Goal: Use online tool/utility: Use online tool/utility

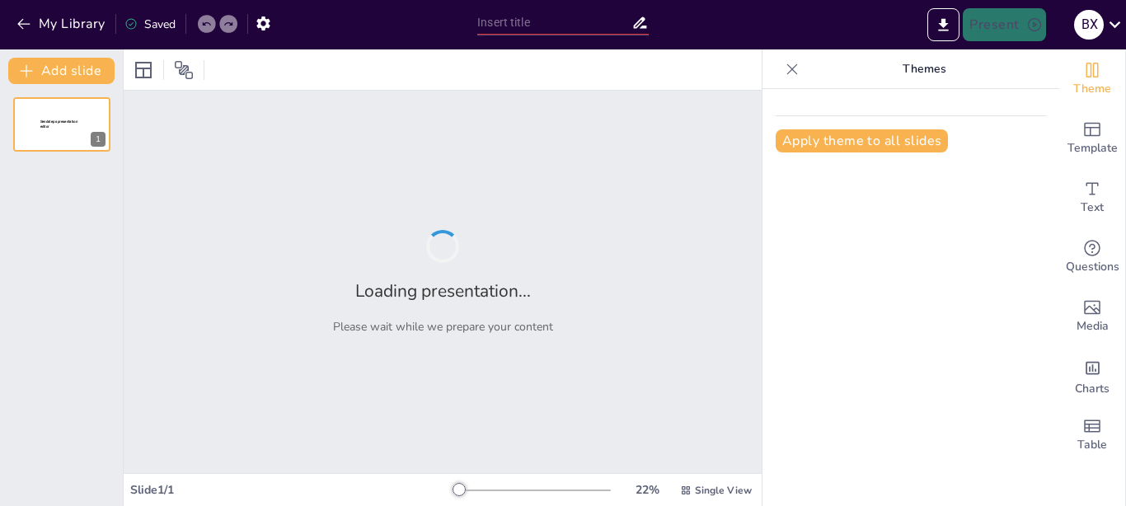
type input "[PERSON_NAME]: Шлях до успіху в бізнесі та управлінні"
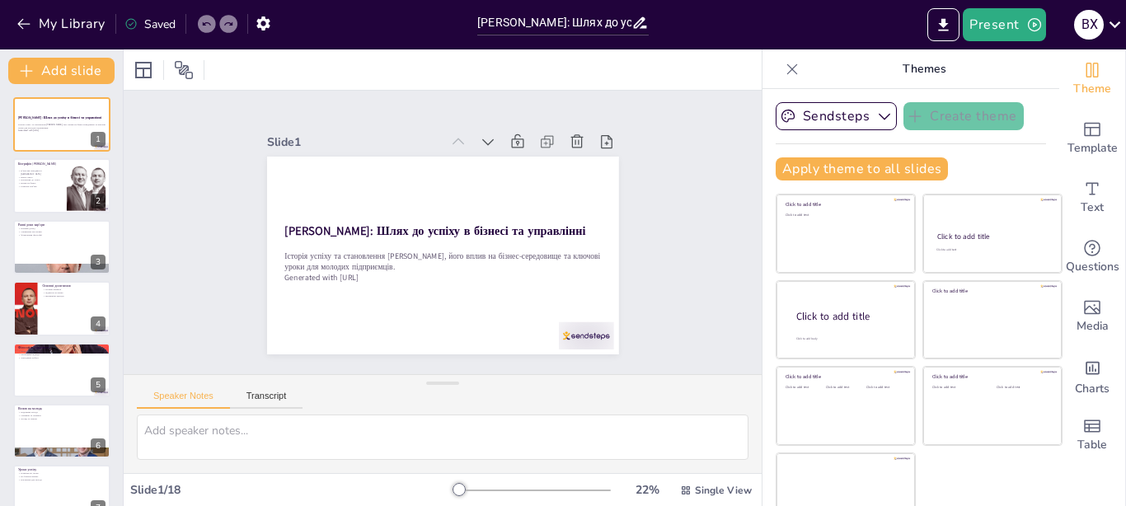
checkbox input "true"
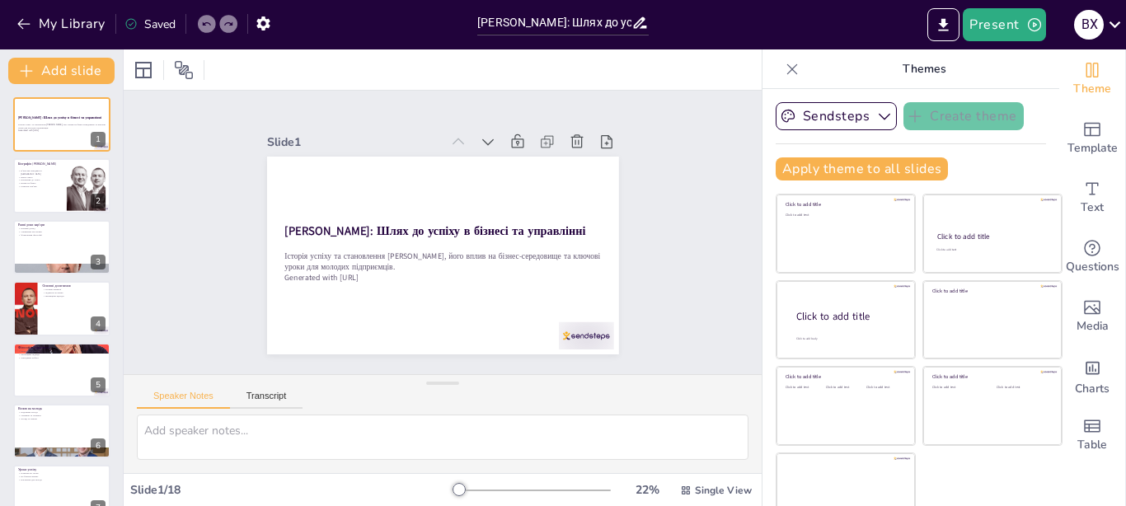
checkbox input "true"
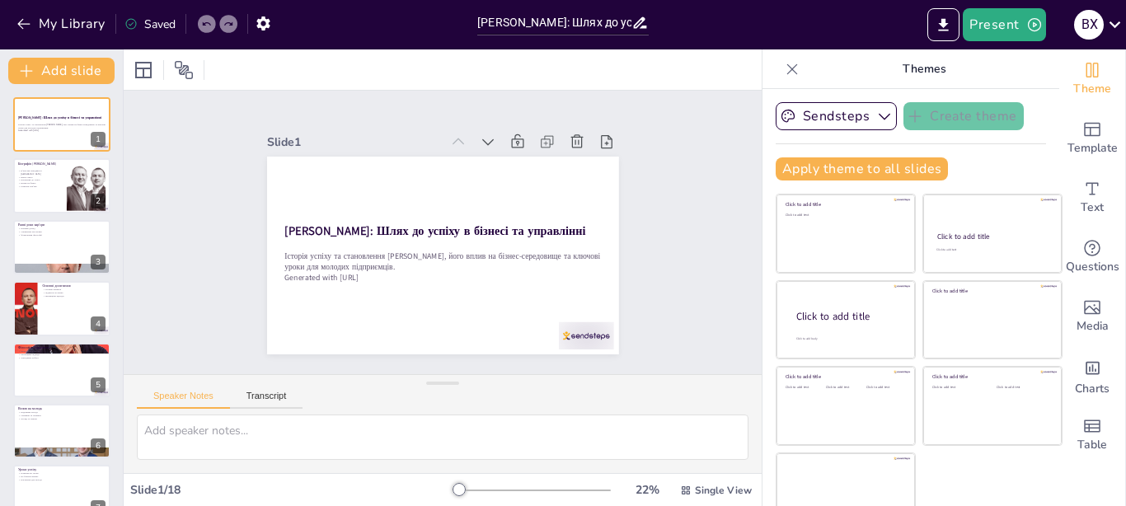
checkbox input "true"
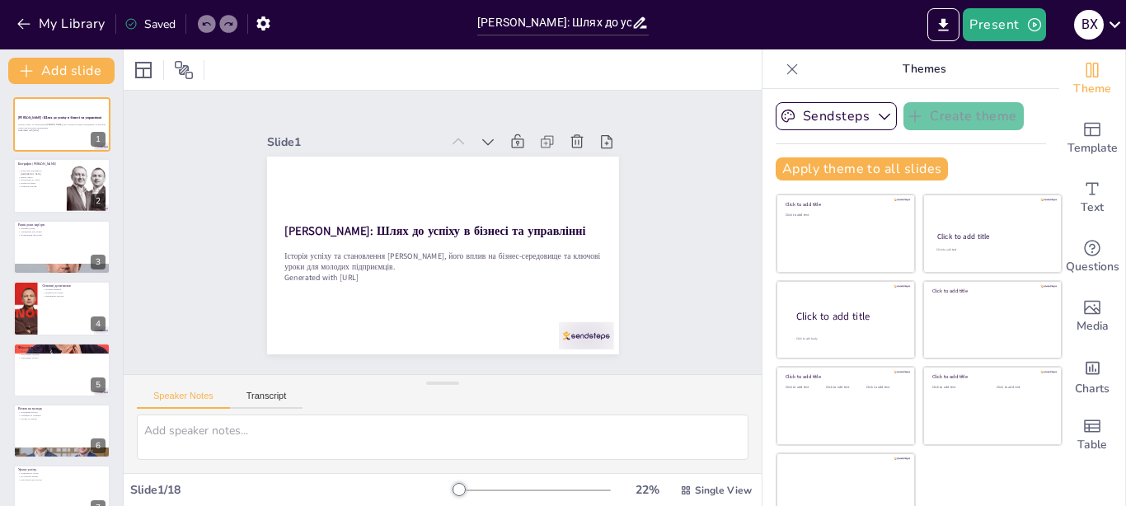
checkbox input "true"
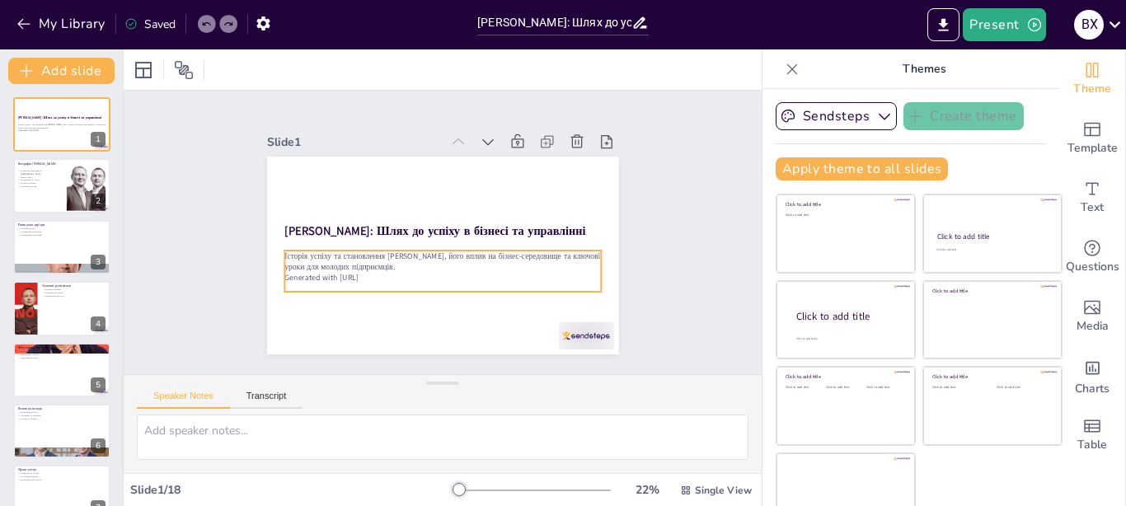
checkbox input "true"
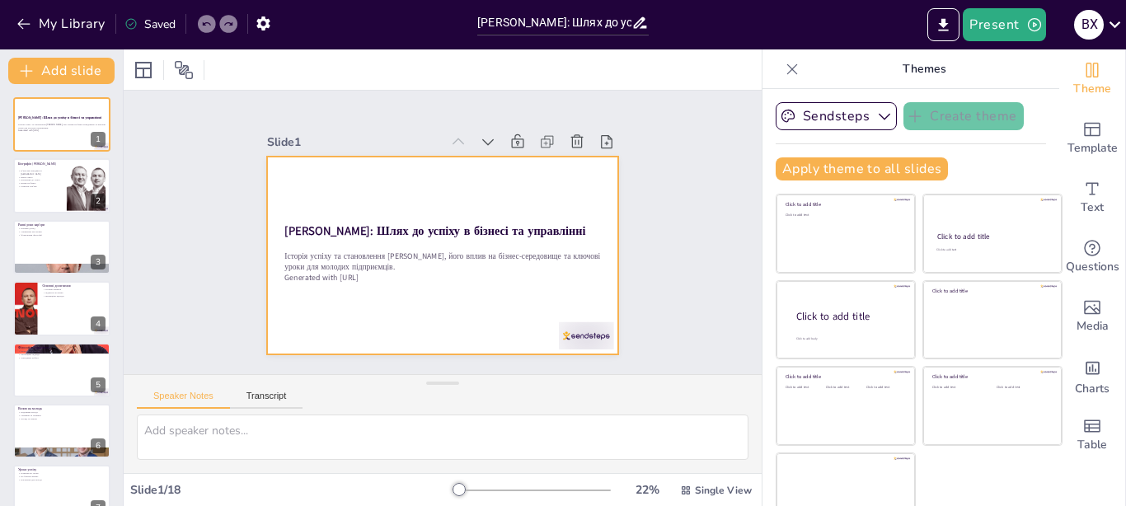
checkbox input "true"
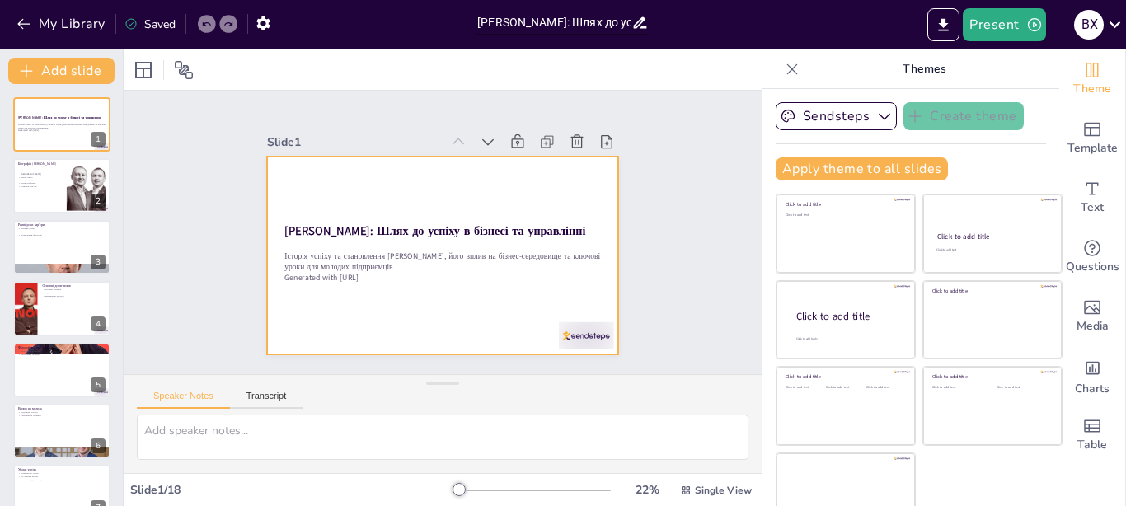
checkbox input "true"
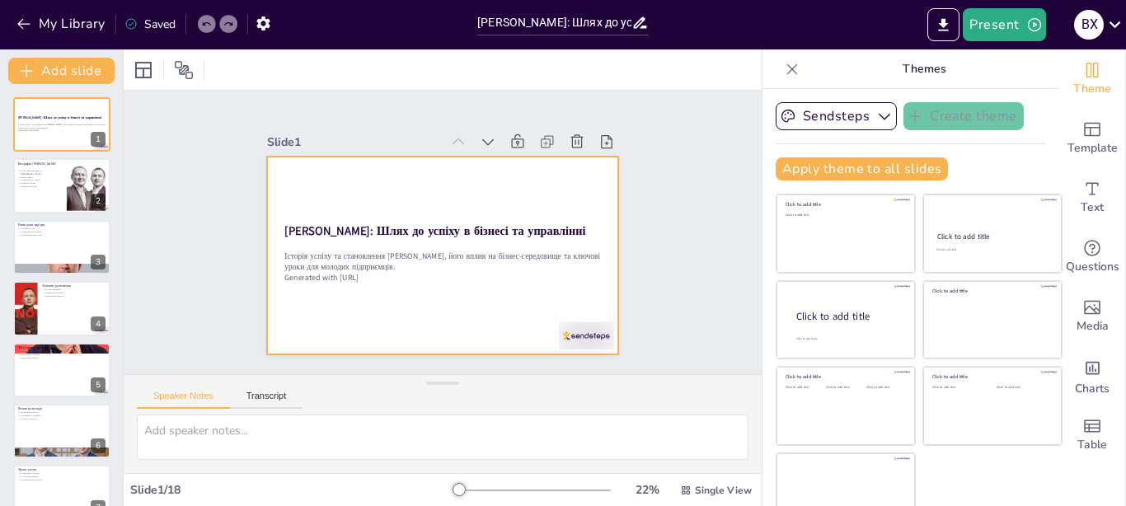
checkbox input "true"
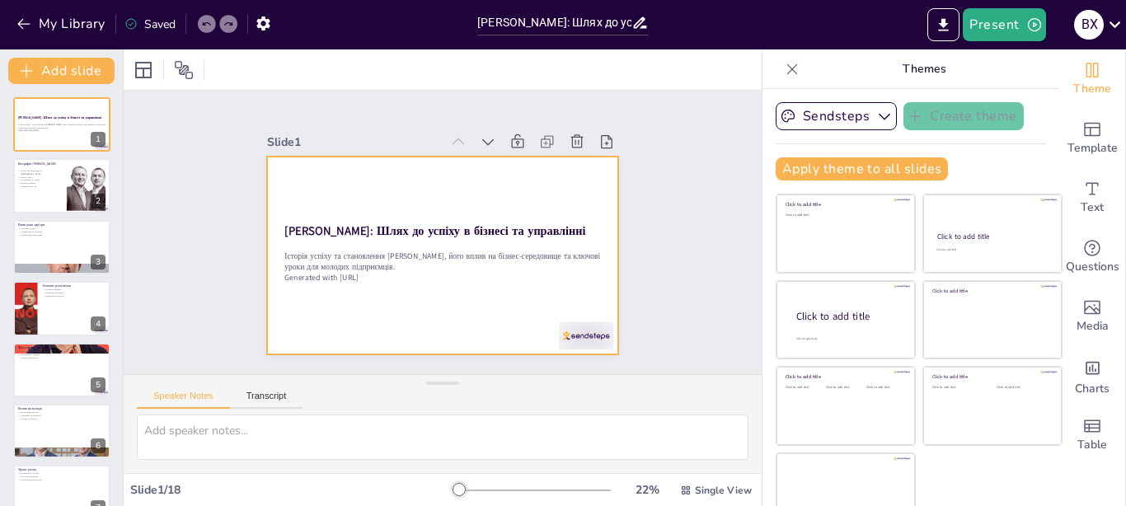
checkbox input "true"
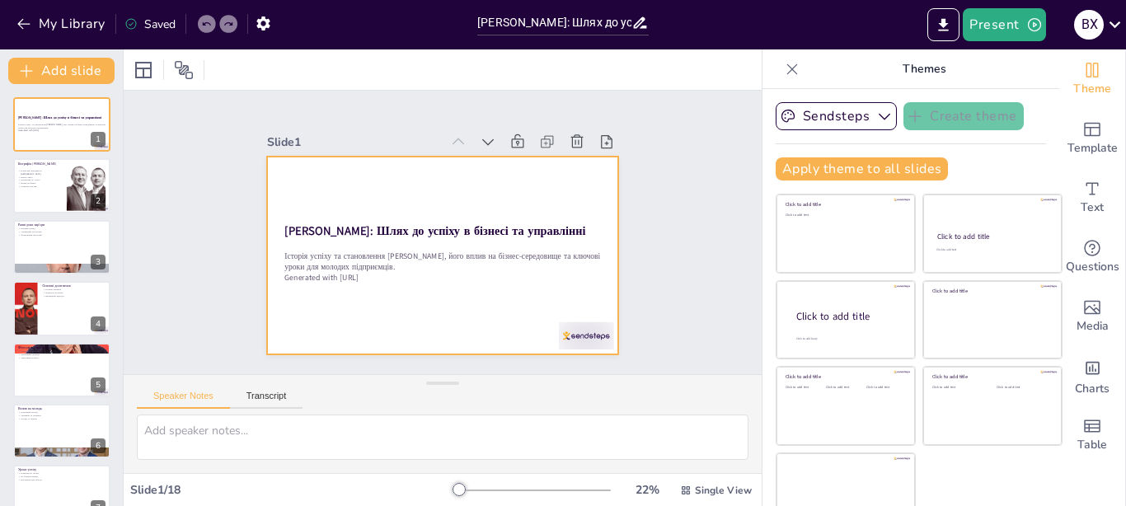
checkbox input "true"
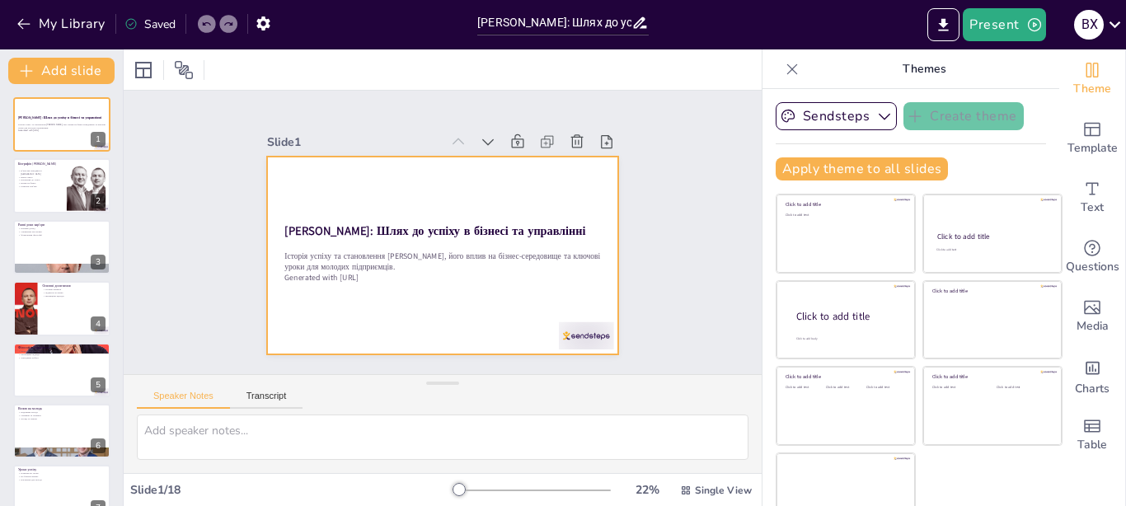
checkbox input "true"
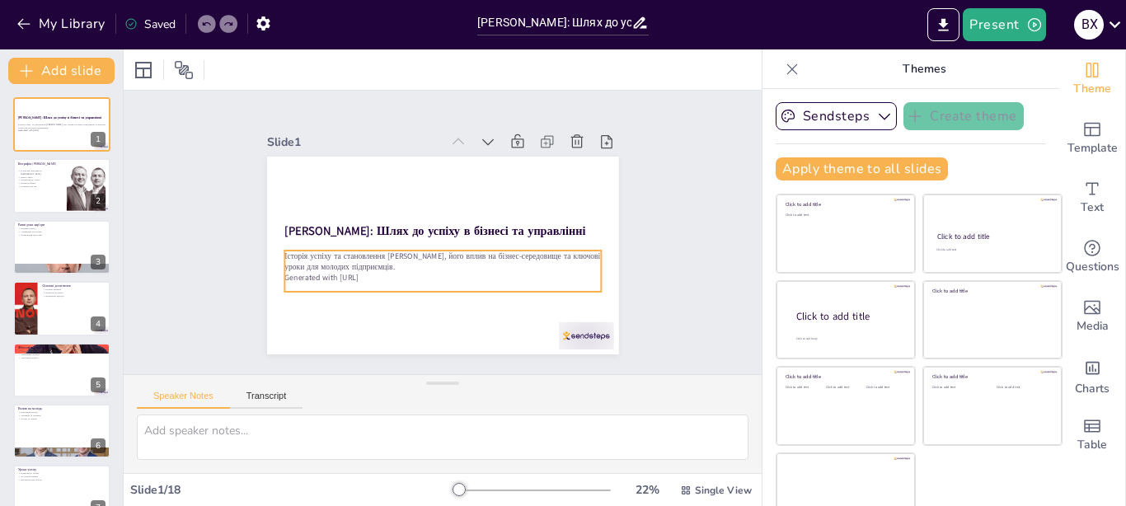
checkbox input "true"
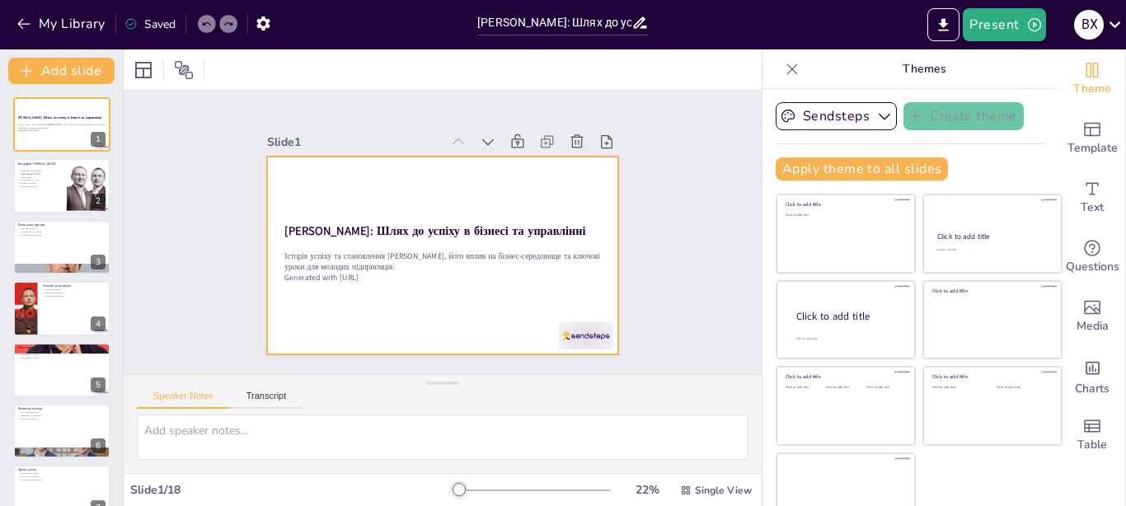
checkbox input "true"
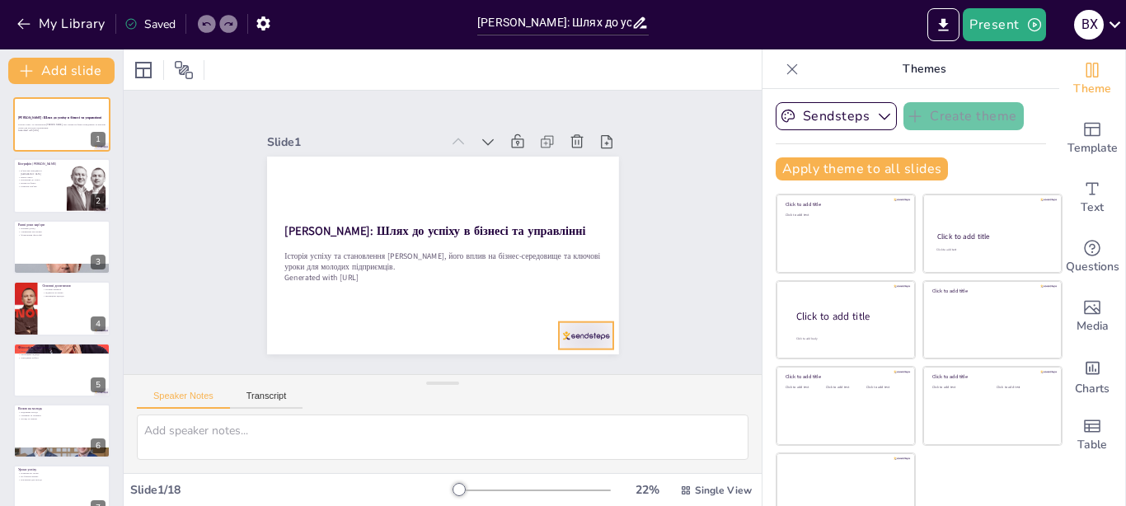
checkbox input "true"
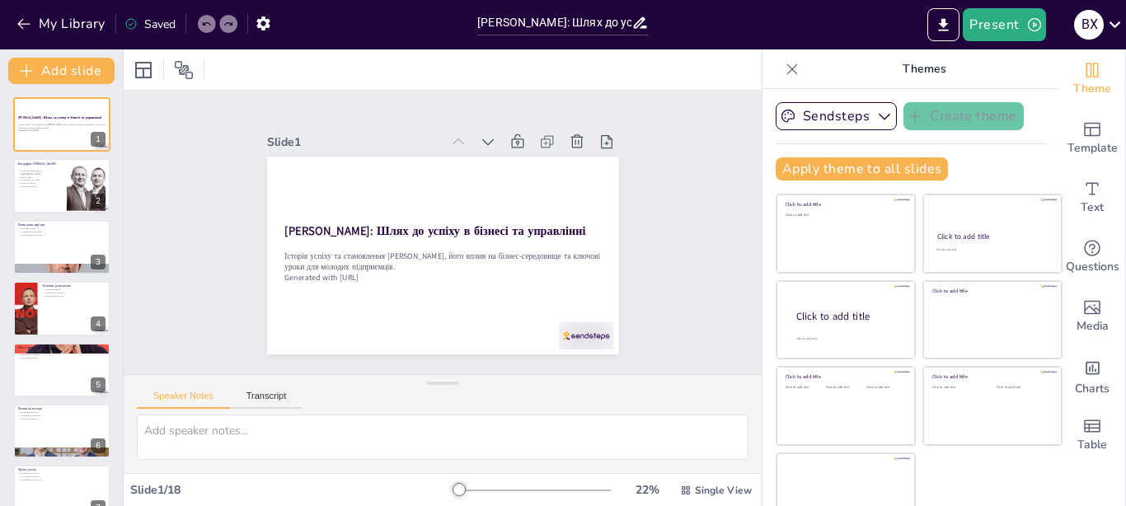
checkbox input "true"
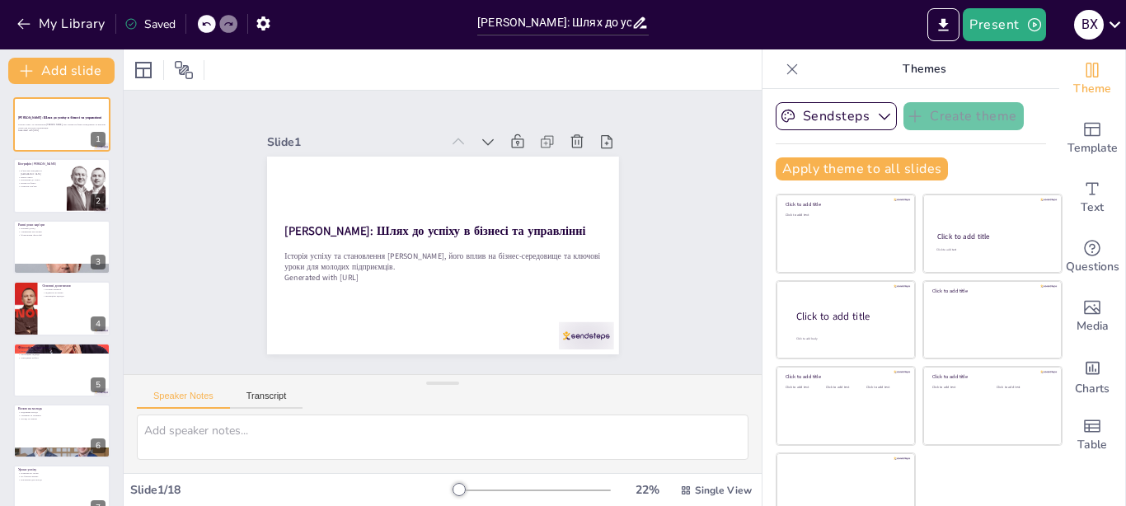
checkbox input "true"
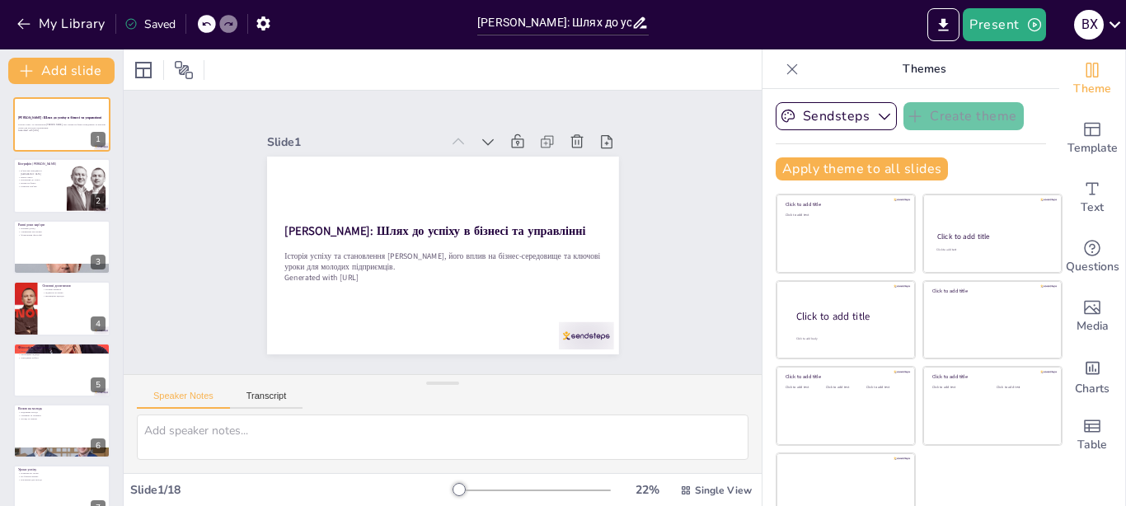
checkbox input "true"
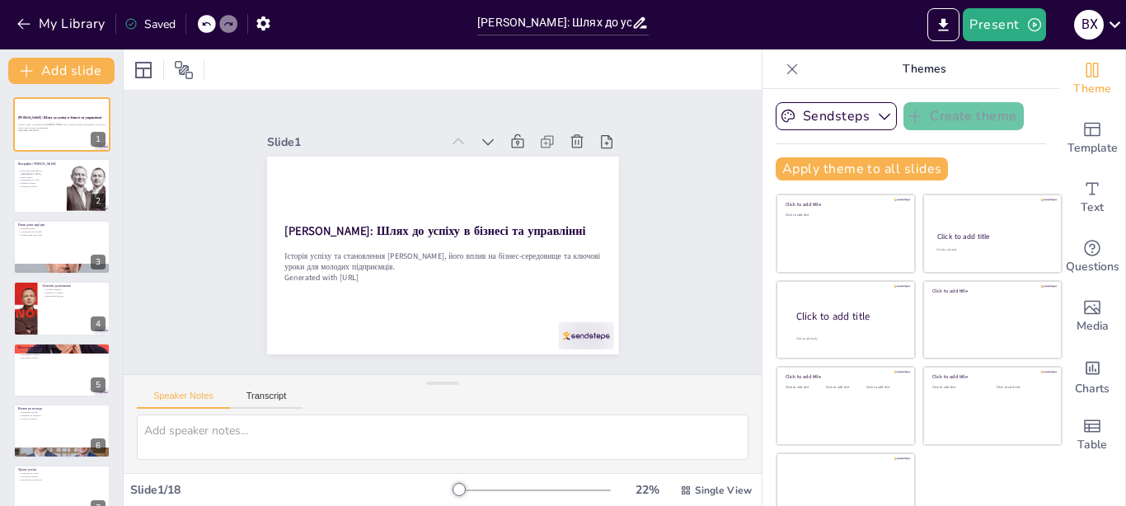
checkbox input "true"
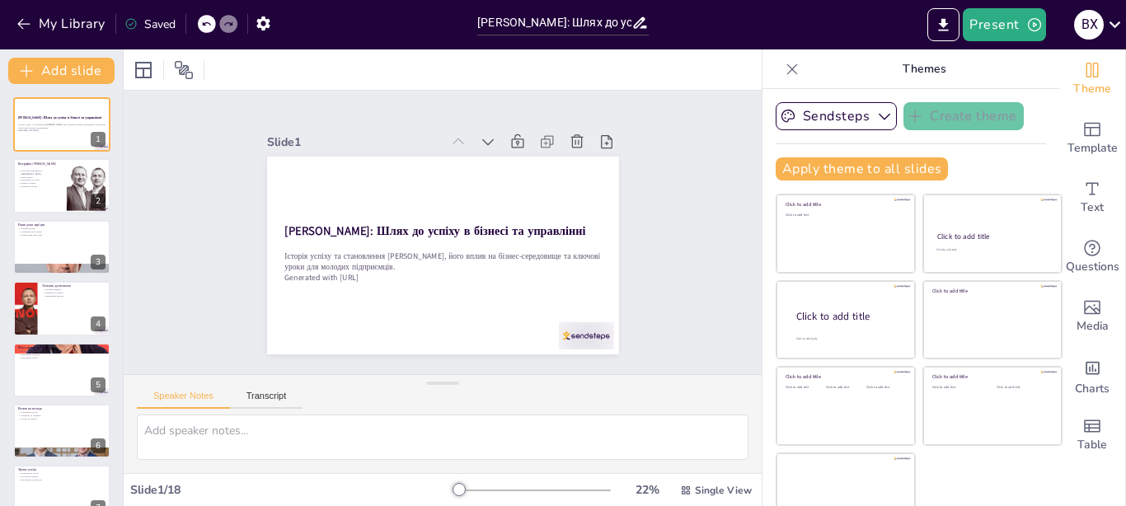
checkbox input "true"
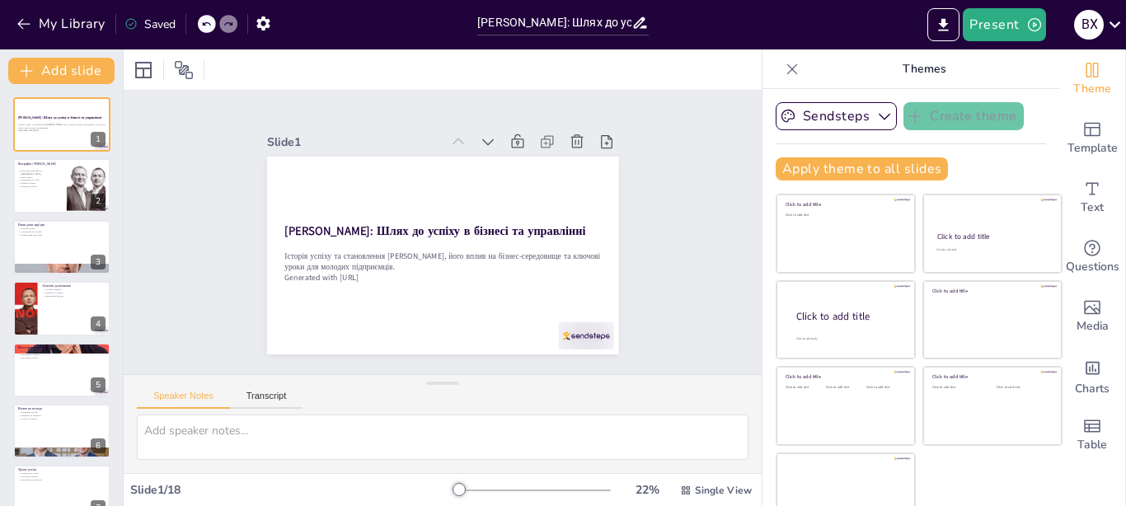
checkbox input "true"
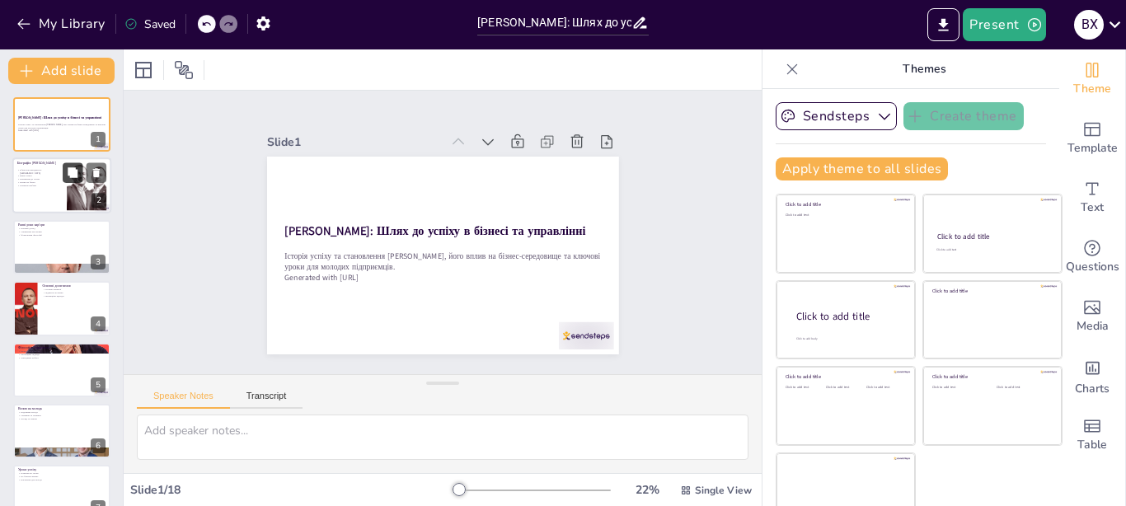
click at [82, 173] on button at bounding box center [73, 173] width 20 height 20
type textarea "L'ipsumdo Sitame consectet 15 adipis 6611 elit s Doeiusm, te incid utlabore etd…"
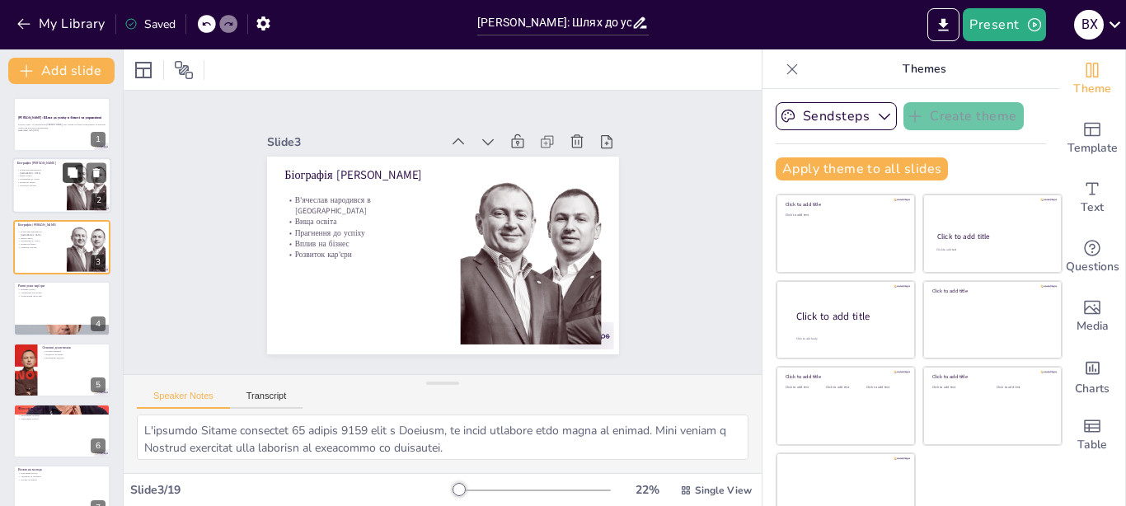
checkbox input "true"
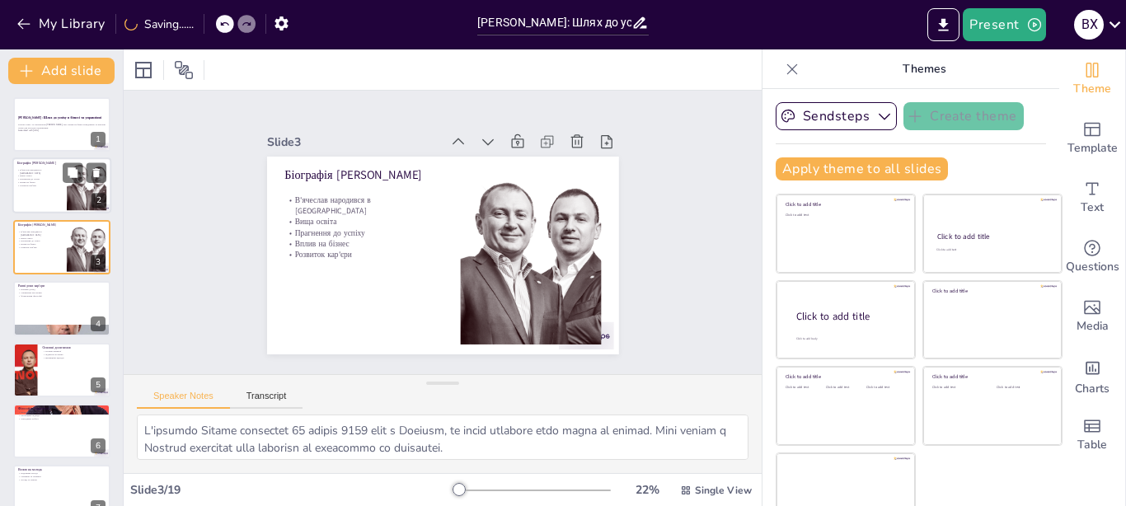
checkbox input "true"
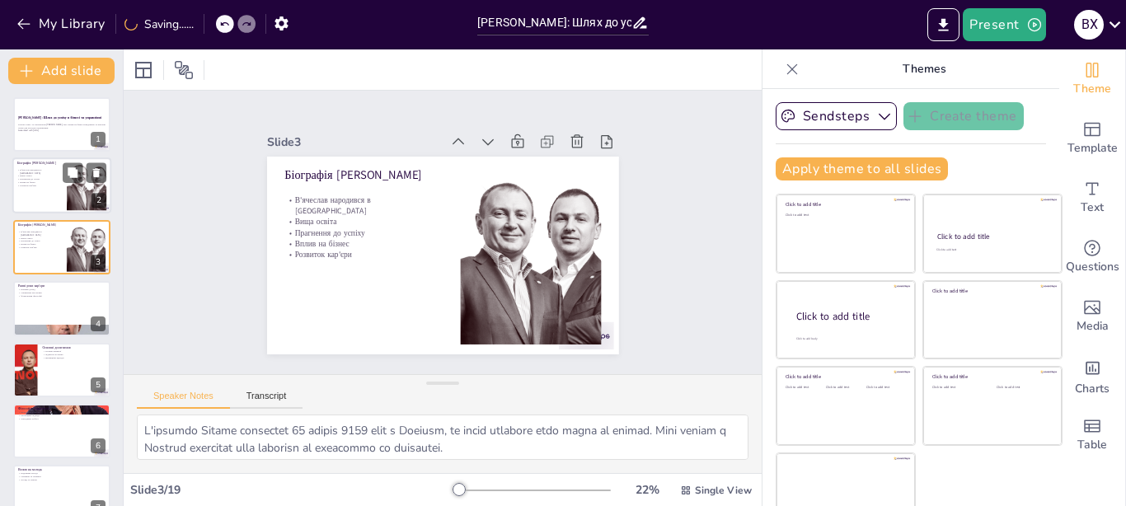
checkbox input "true"
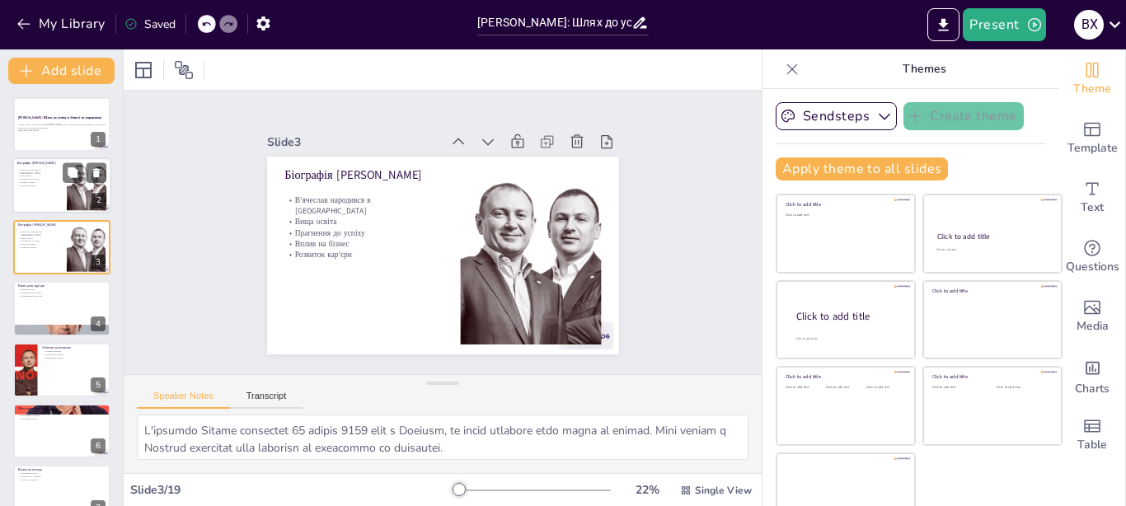
checkbox input "true"
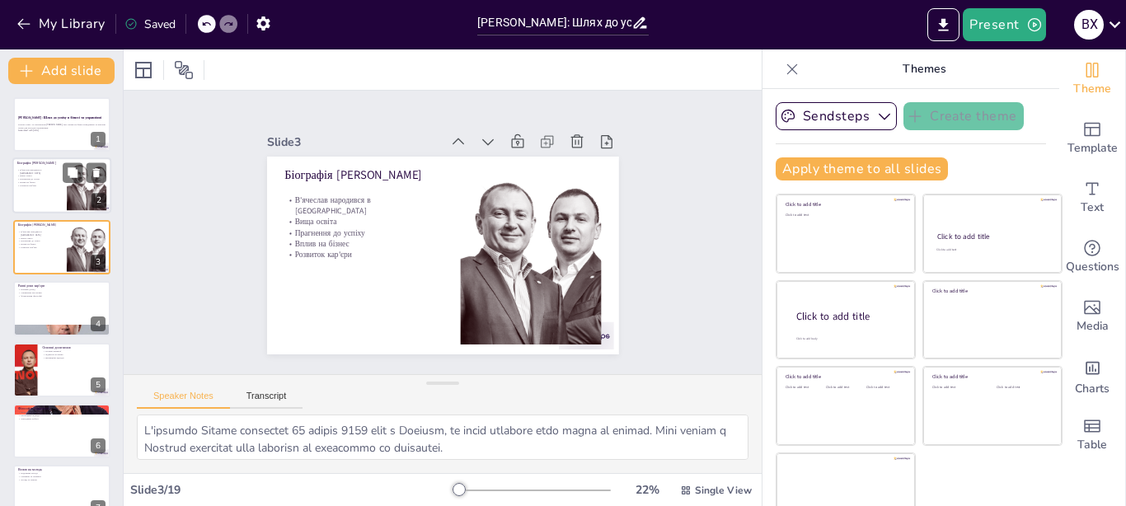
checkbox input "true"
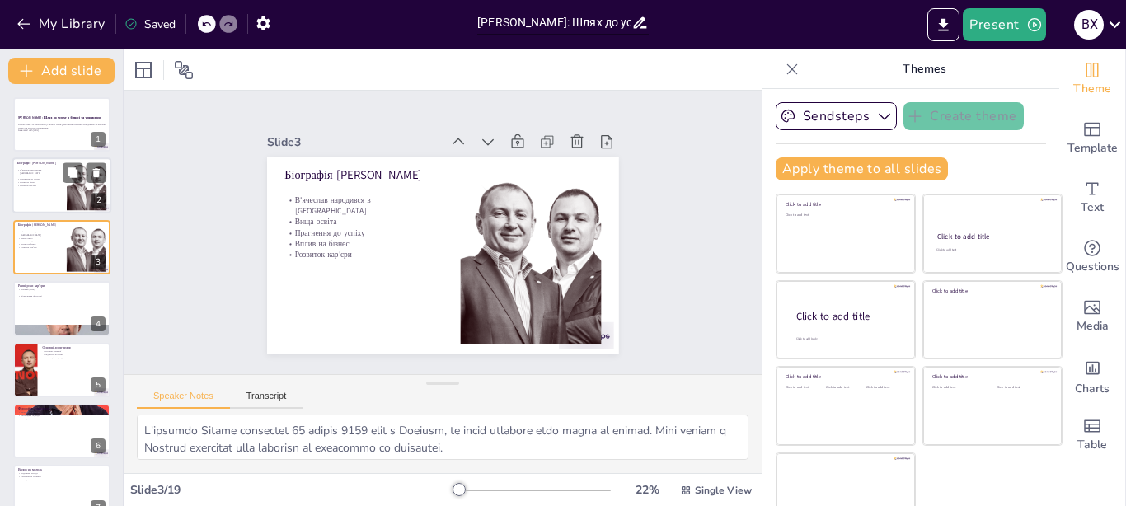
click at [41, 199] on div at bounding box center [61, 186] width 99 height 56
checkbox input "true"
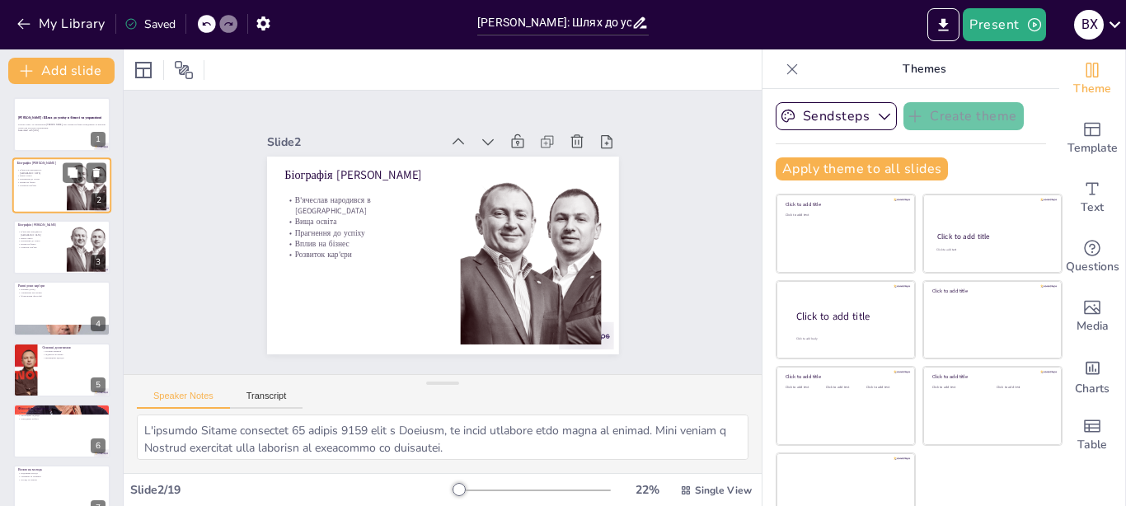
checkbox input "true"
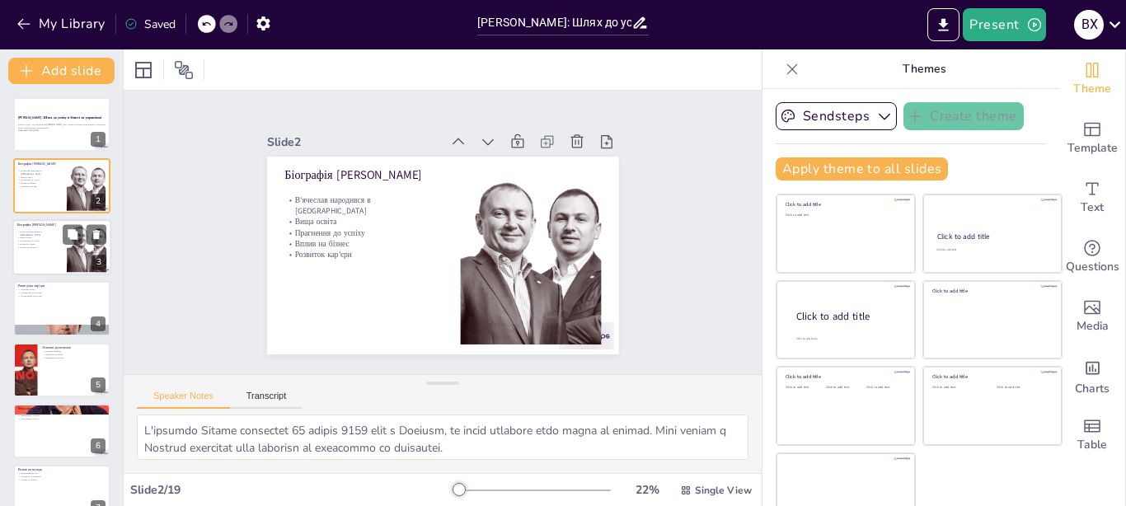
checkbox input "true"
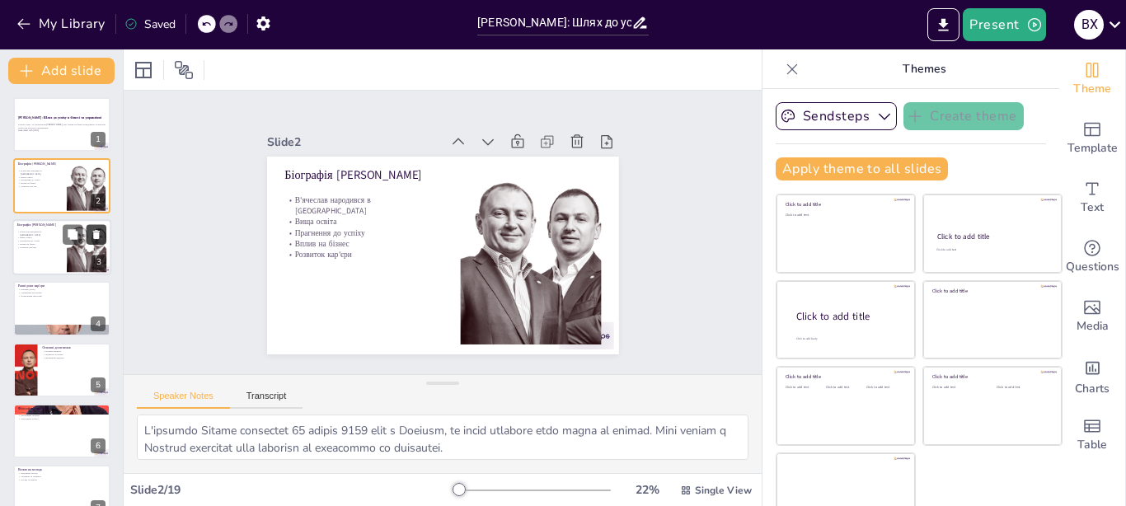
checkbox input "true"
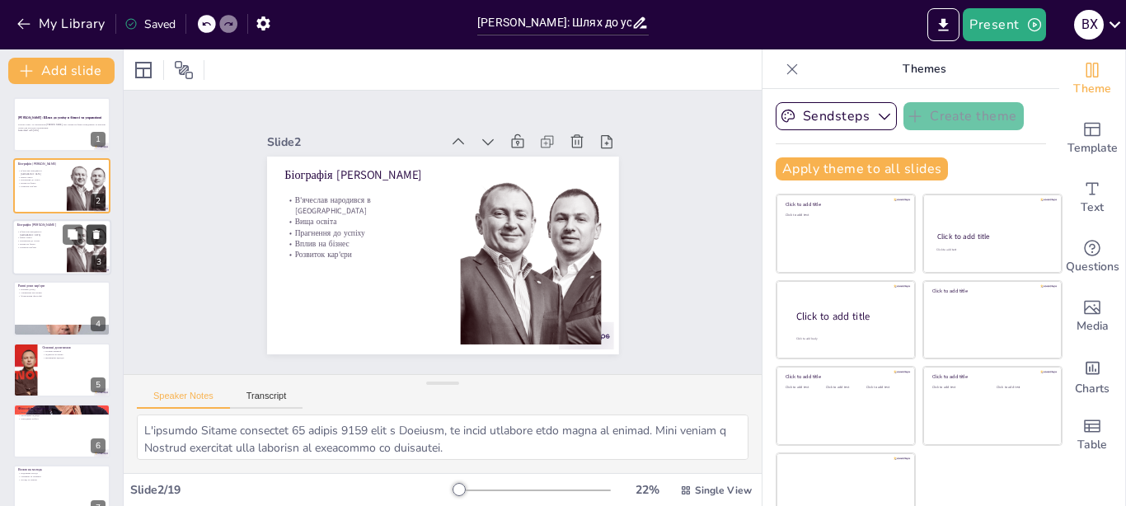
checkbox input "true"
click at [92, 233] on icon at bounding box center [97, 234] width 12 height 12
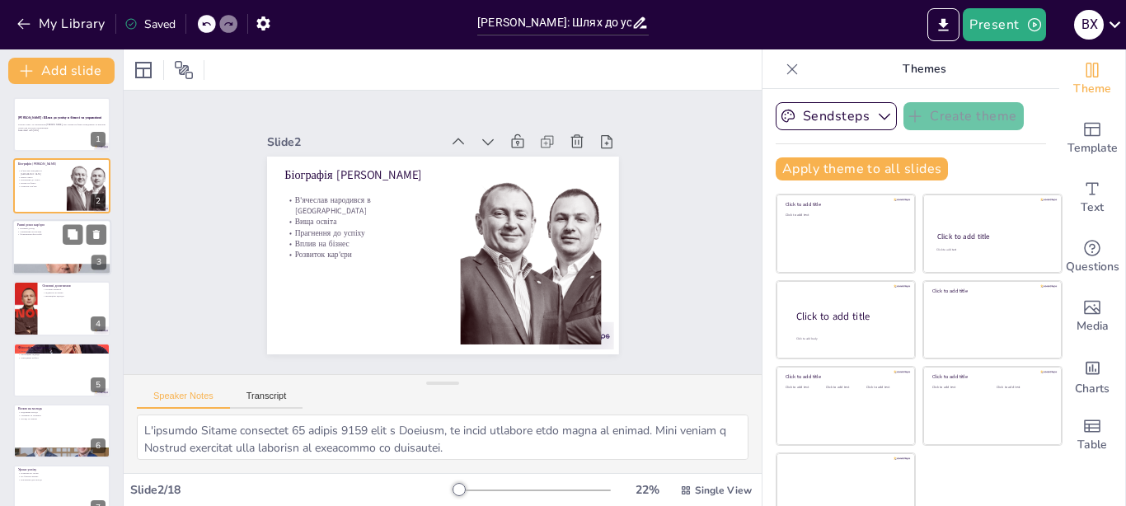
checkbox input "true"
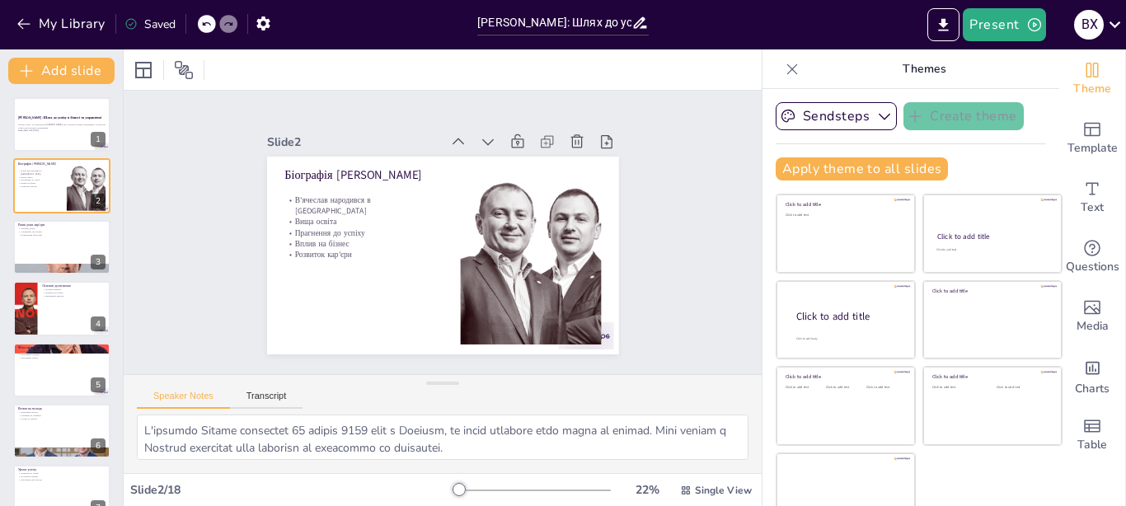
checkbox input "true"
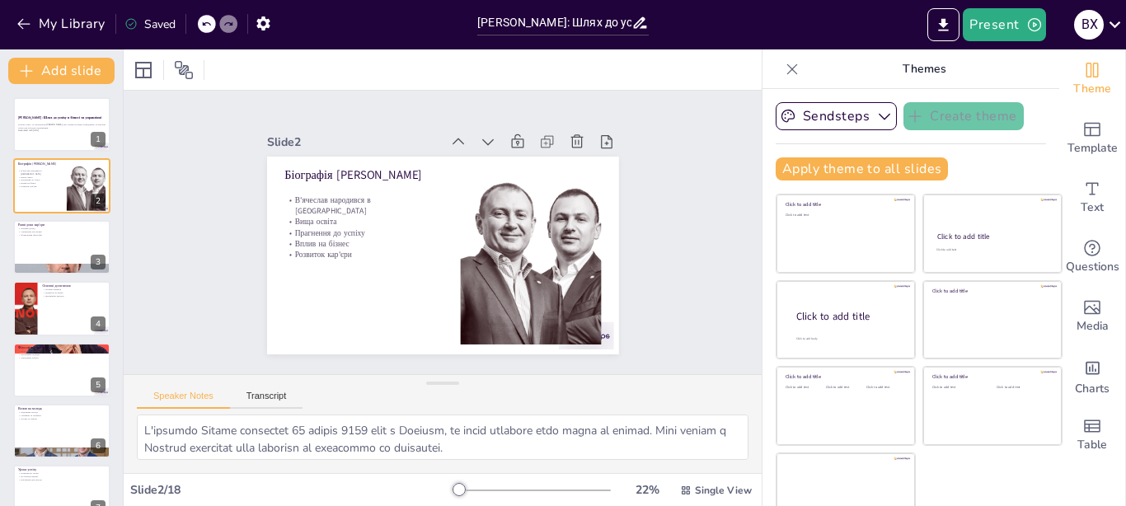
checkbox input "true"
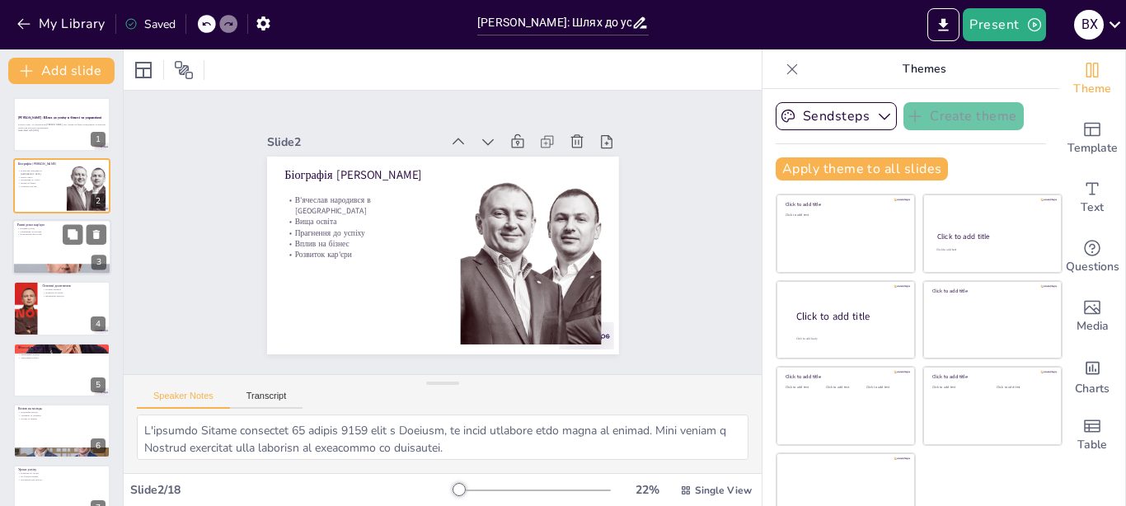
checkbox input "true"
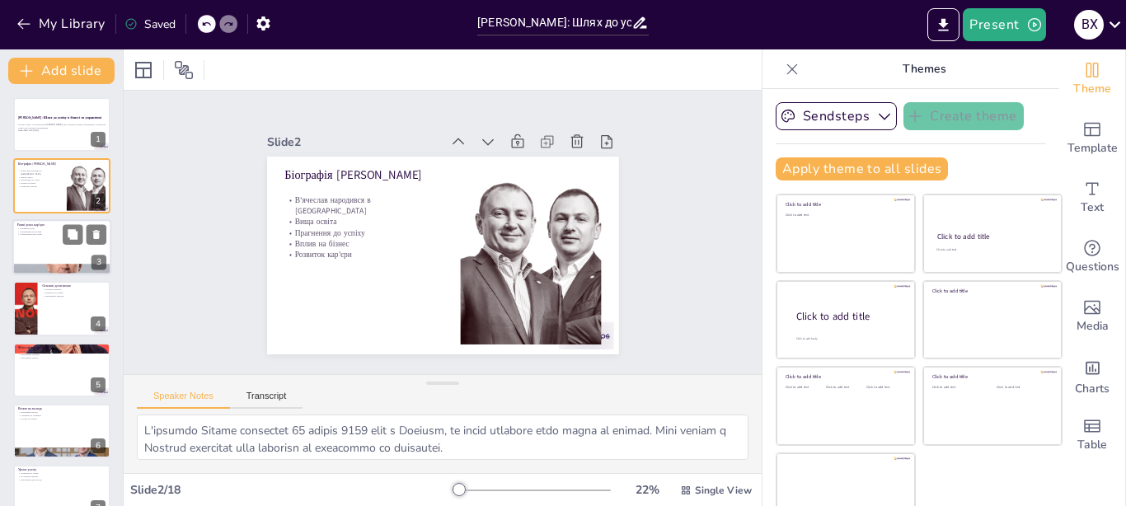
checkbox input "true"
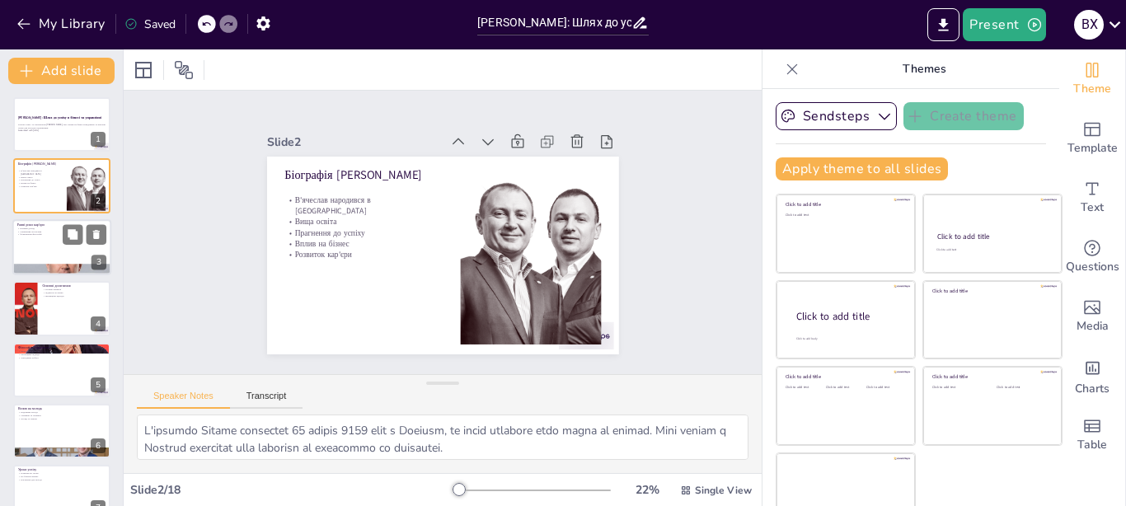
click at [31, 259] on div at bounding box center [61, 247] width 99 height 56
type textarea "Перший досвід роботи у малому бізнесі дав В'ячеславу унікальну можливість навчи…"
checkbox input "true"
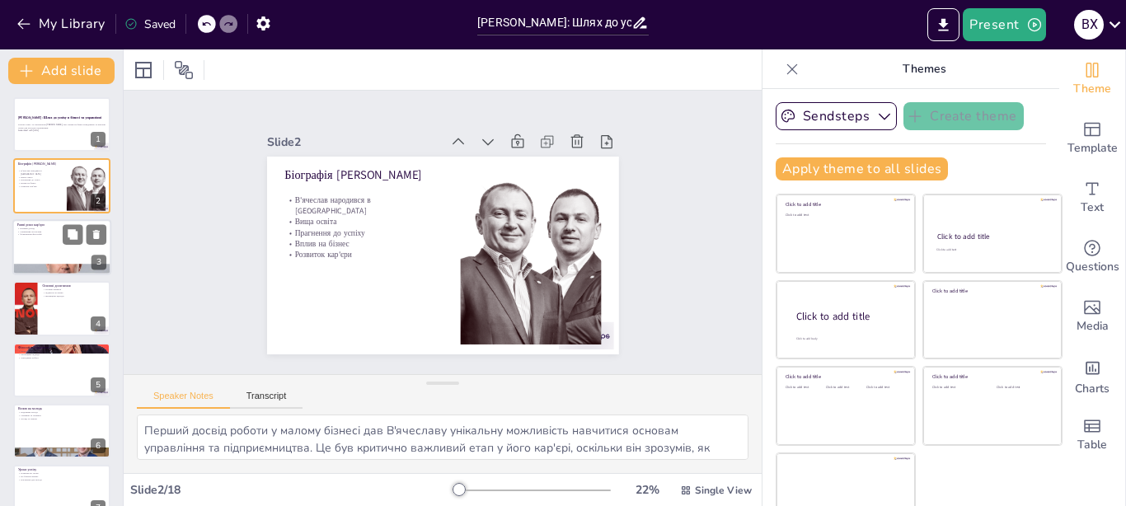
checkbox input "true"
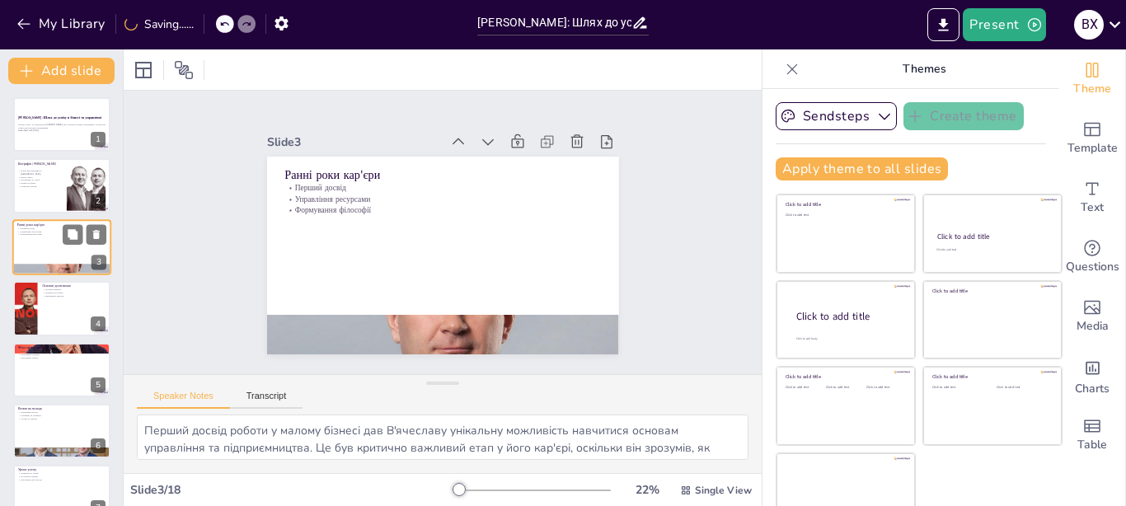
checkbox input "true"
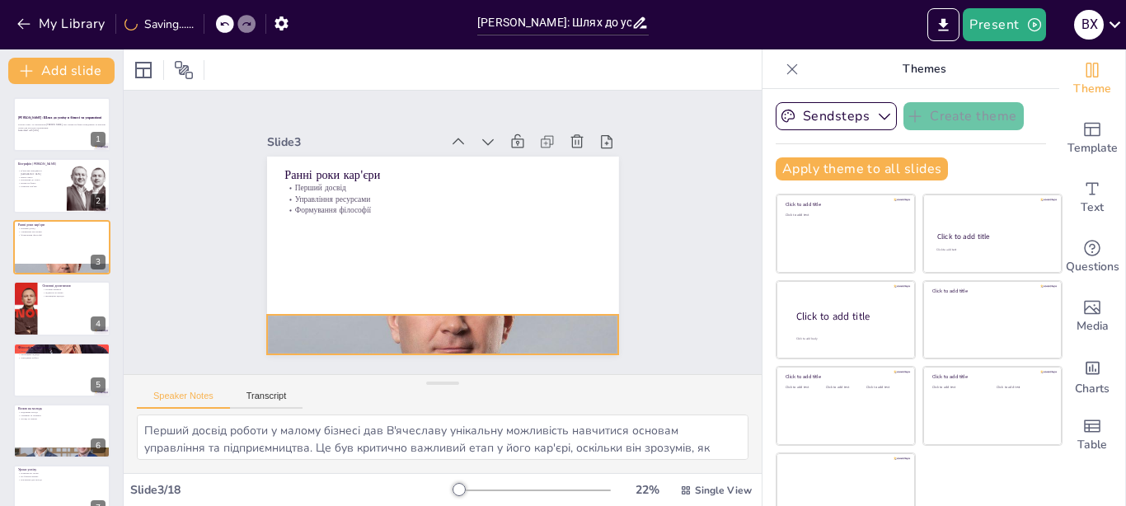
checkbox input "true"
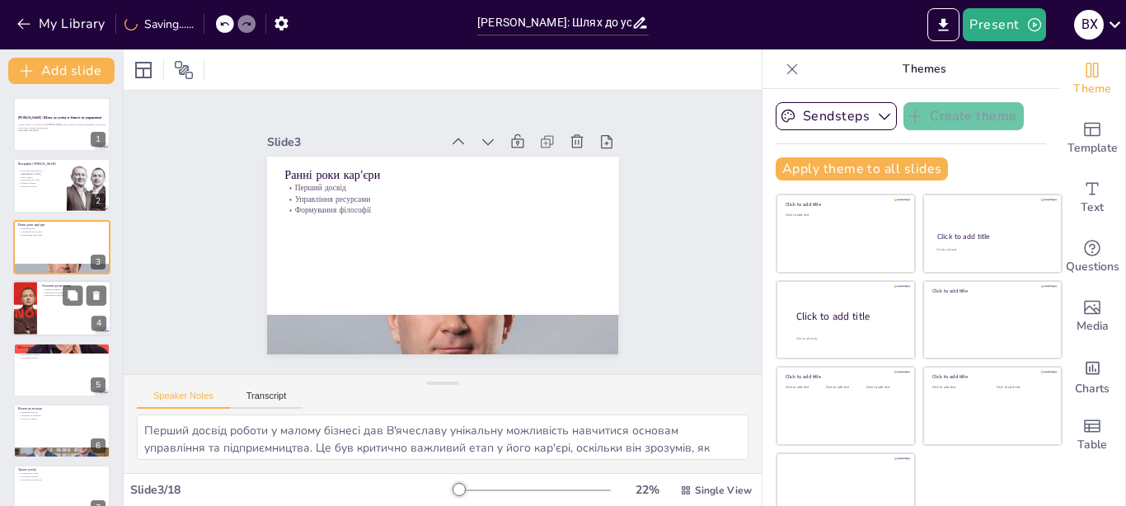
checkbox input "true"
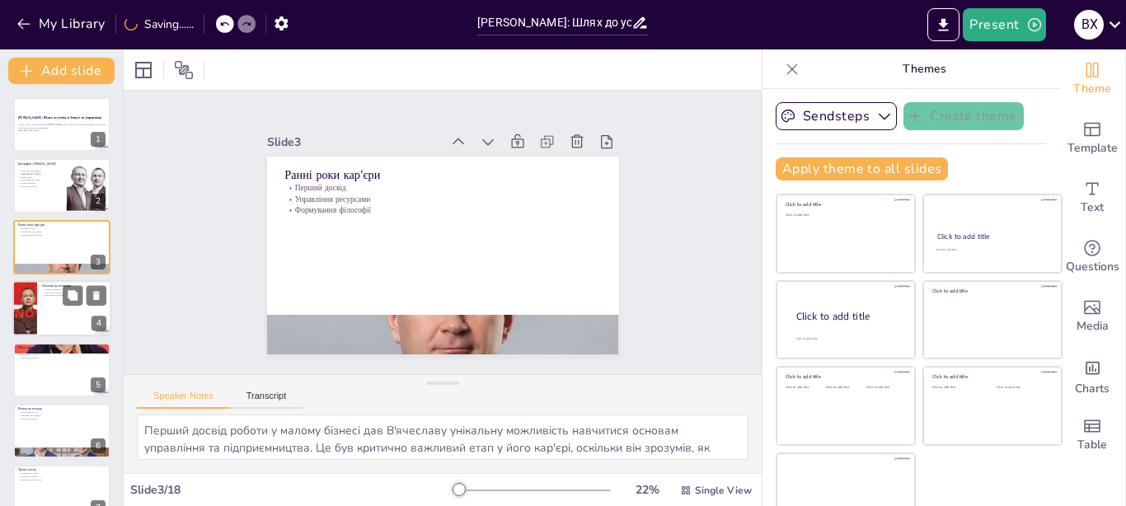
click at [31, 301] on div at bounding box center [24, 308] width 106 height 56
type textarea "[PERSON_NAME] заснував кілька компаній, які стали успішними на українському рин…"
checkbox input "true"
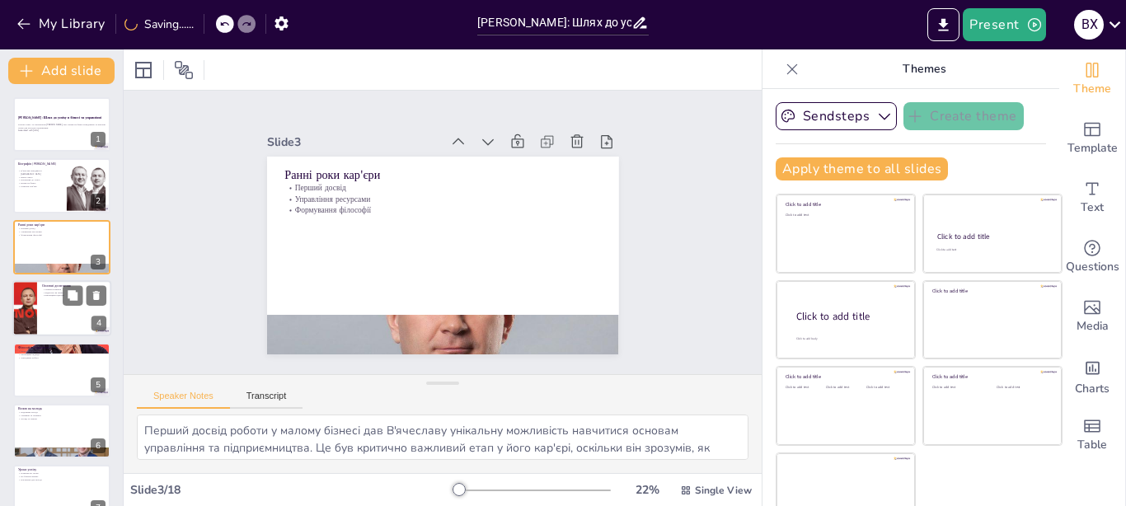
checkbox input "true"
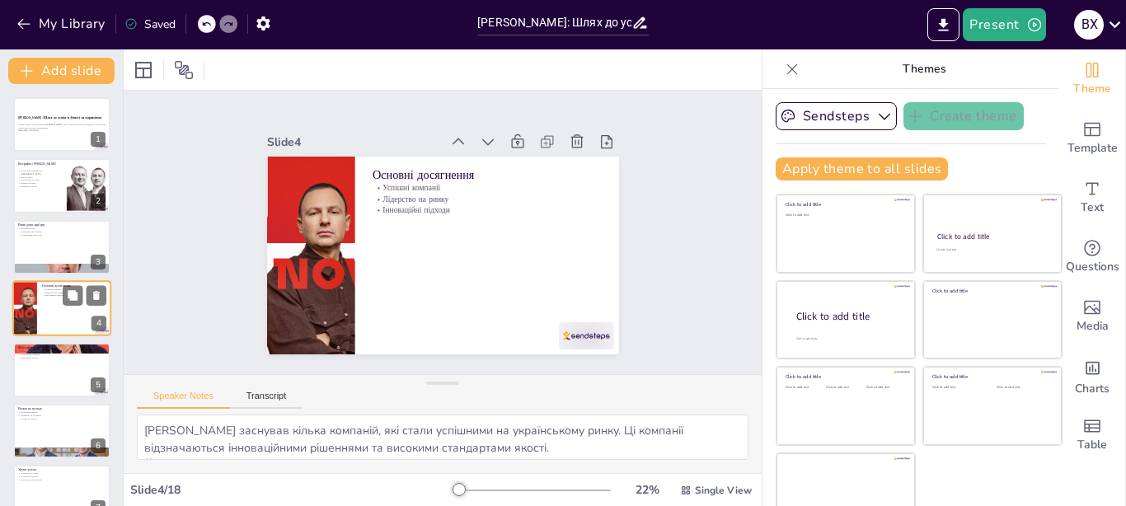
scroll to position [13, 0]
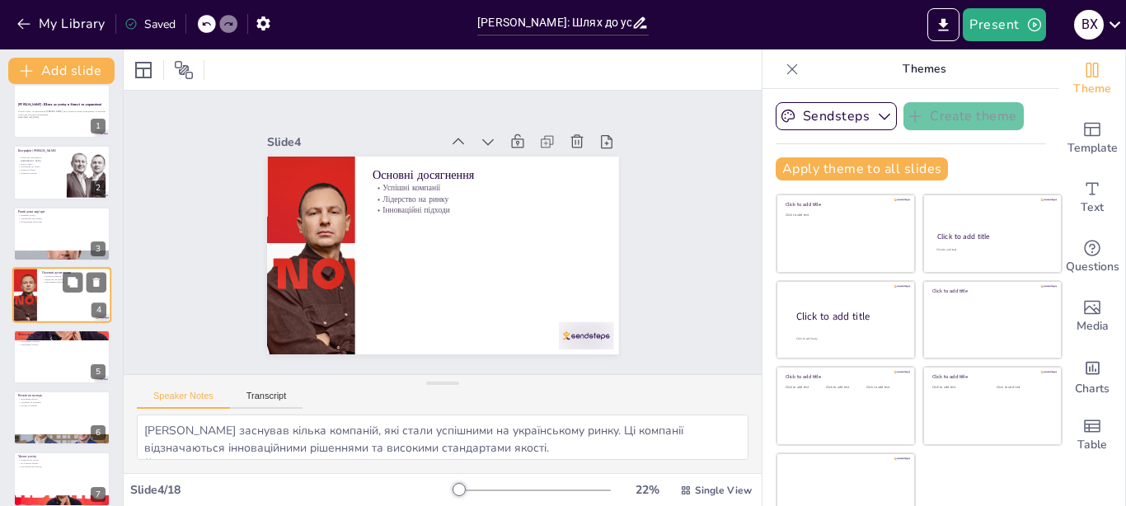
checkbox input "true"
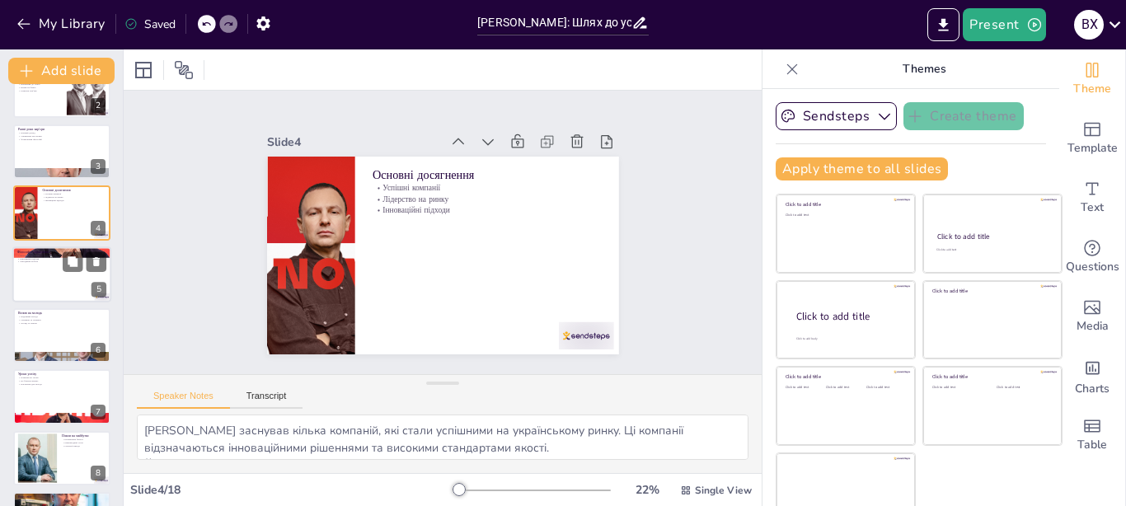
scroll to position [0, 0]
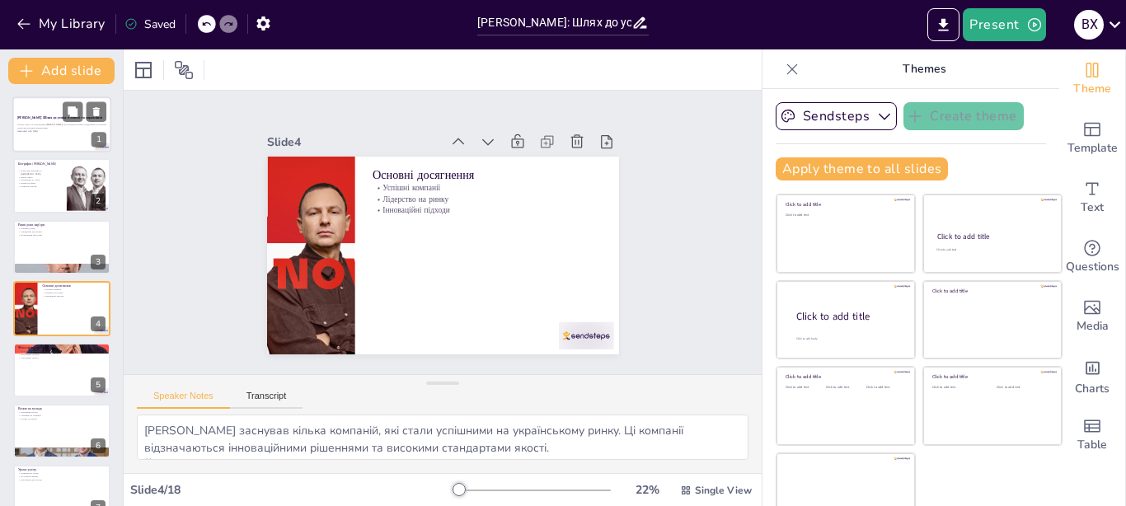
click at [43, 128] on p "Історія успіху та становлення [PERSON_NAME], його вплив на бізнес-середовище та…" at bounding box center [61, 126] width 89 height 6
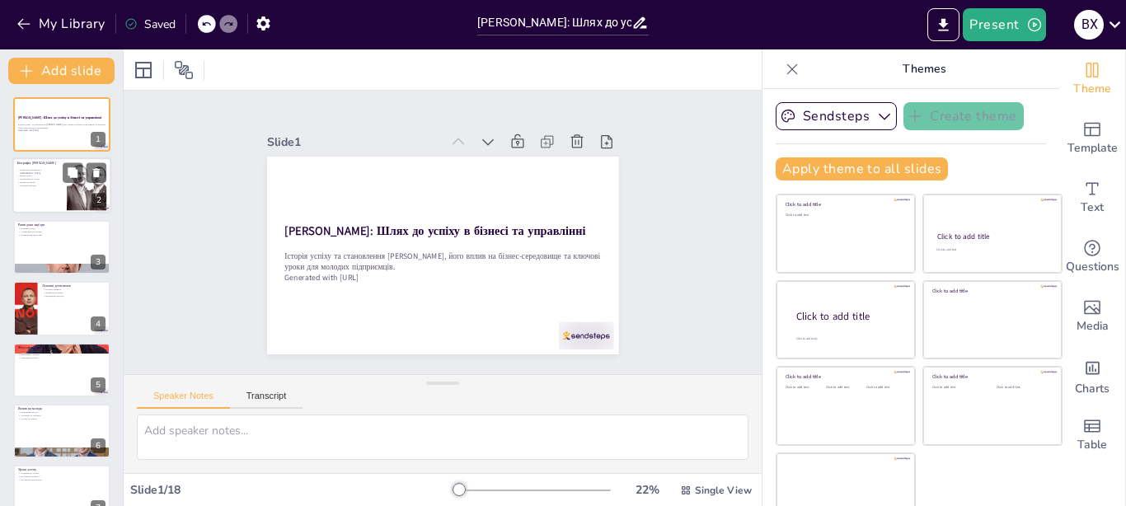
click at [43, 189] on div at bounding box center [61, 186] width 99 height 56
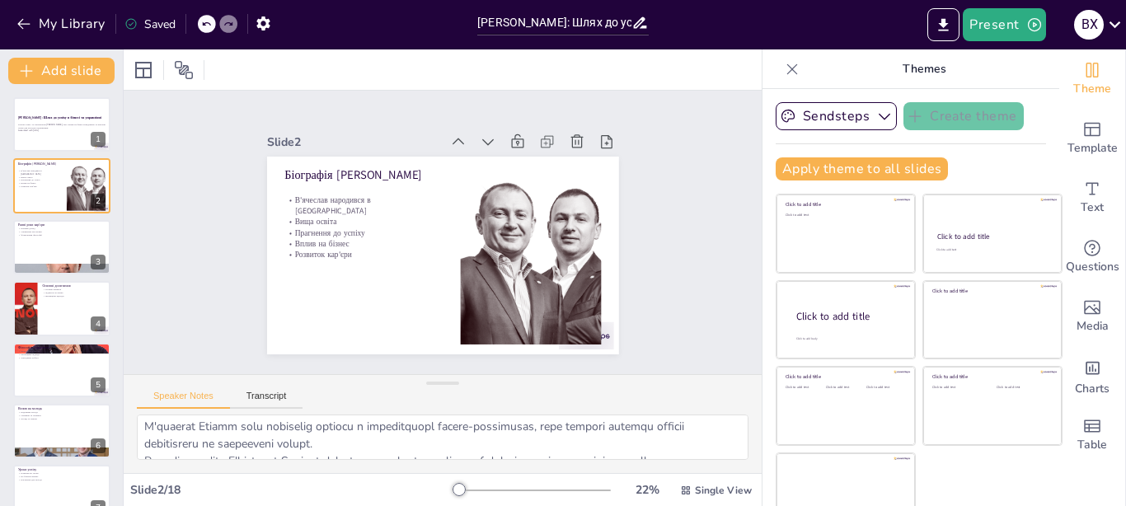
scroll to position [160, 0]
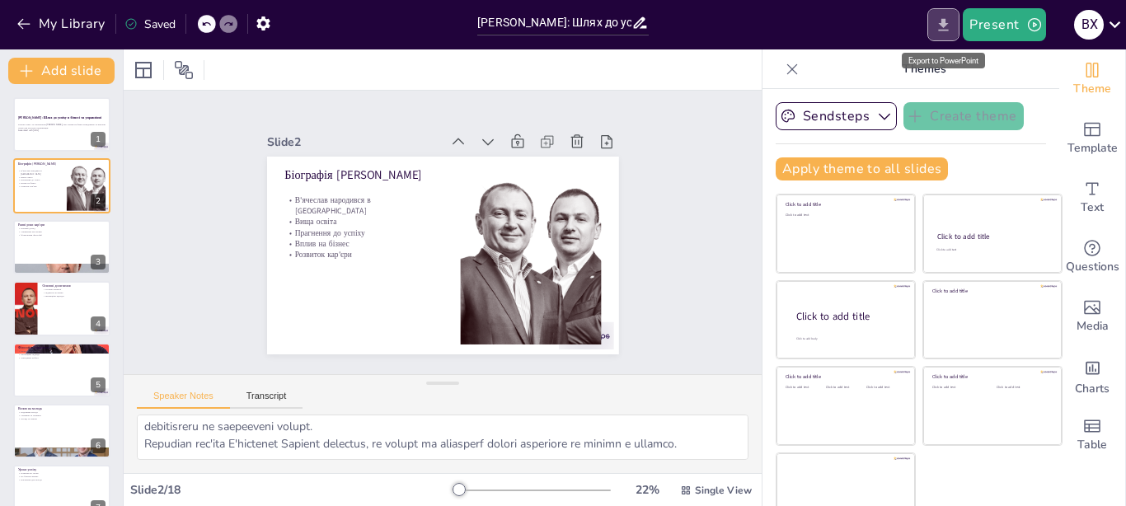
click at [952, 22] on icon "Export to PowerPoint" at bounding box center [943, 24] width 17 height 17
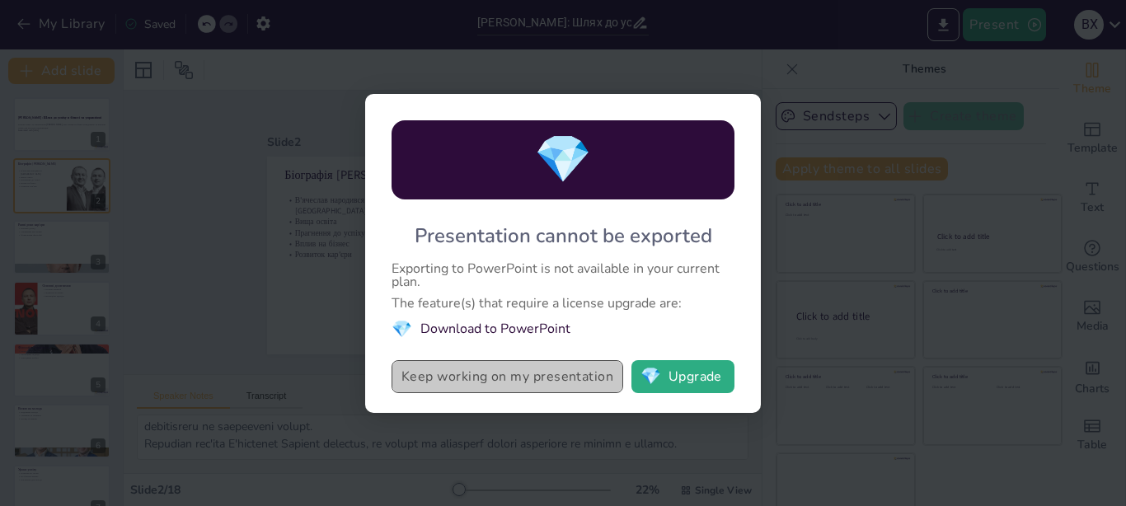
click at [572, 385] on button "Keep working on my presentation" at bounding box center [508, 376] width 232 height 33
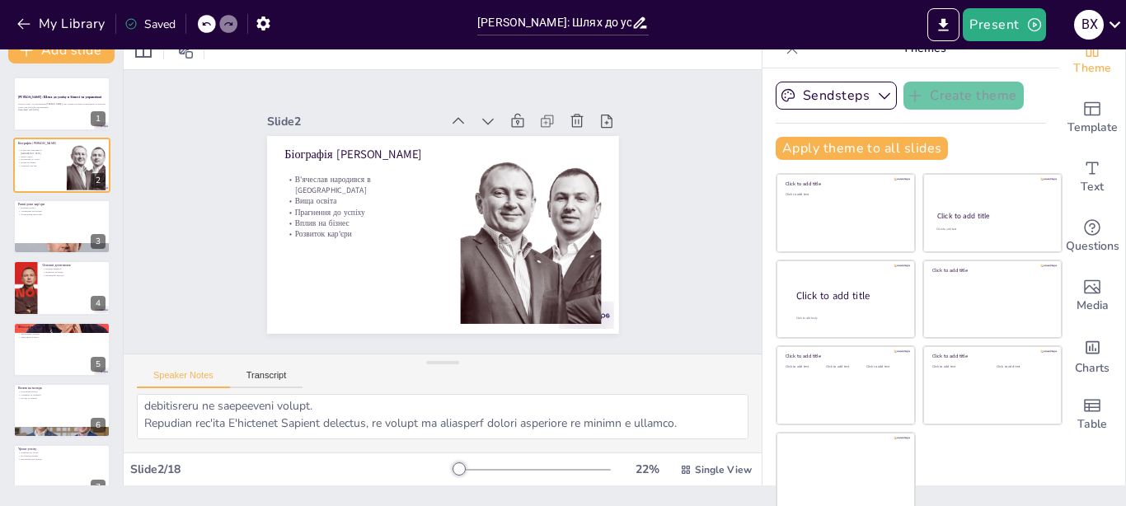
scroll to position [26, 0]
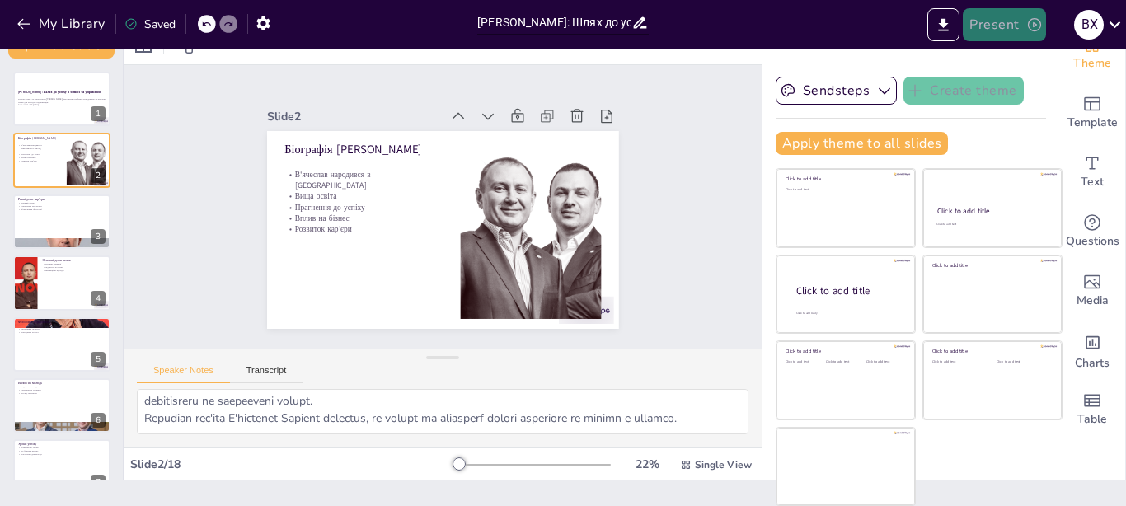
click at [1021, 35] on button "Present" at bounding box center [1004, 24] width 82 height 33
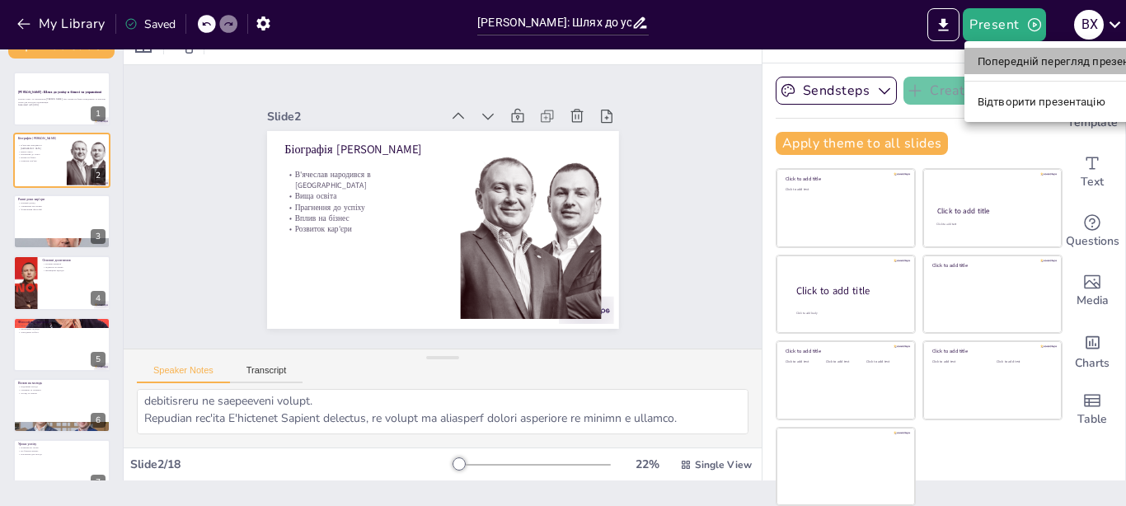
click at [1016, 55] on font "Попередній перегляд презентації" at bounding box center [1065, 61] width 175 height 12
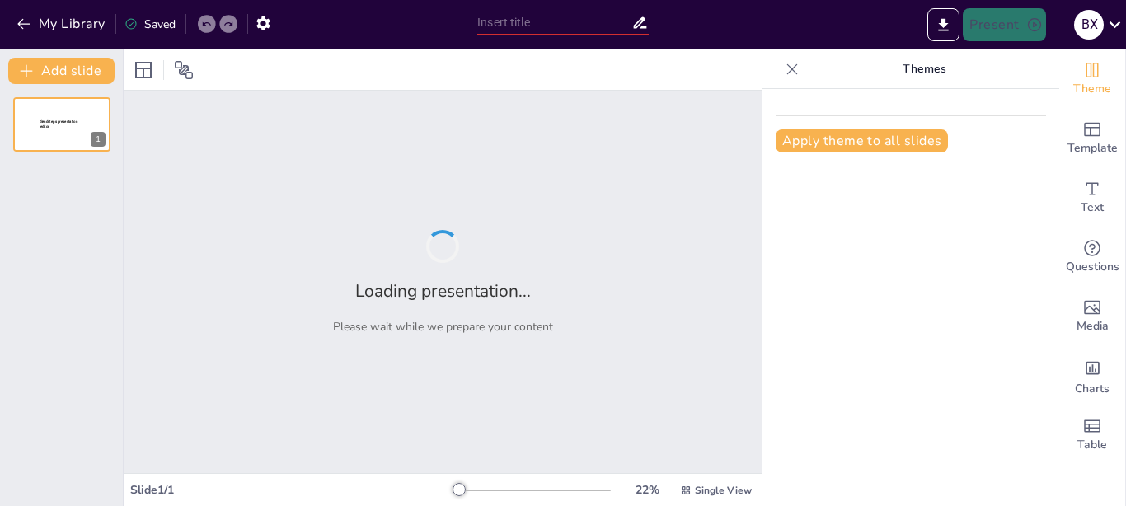
type input "[PERSON_NAME]: Шлях до успіху в бізнесі та управлінні"
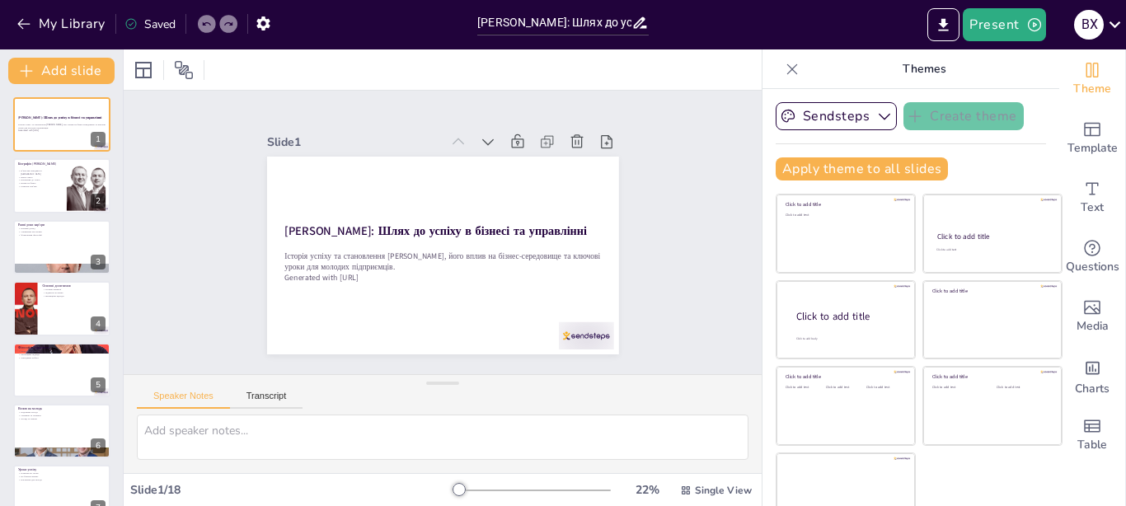
checkbox input "true"
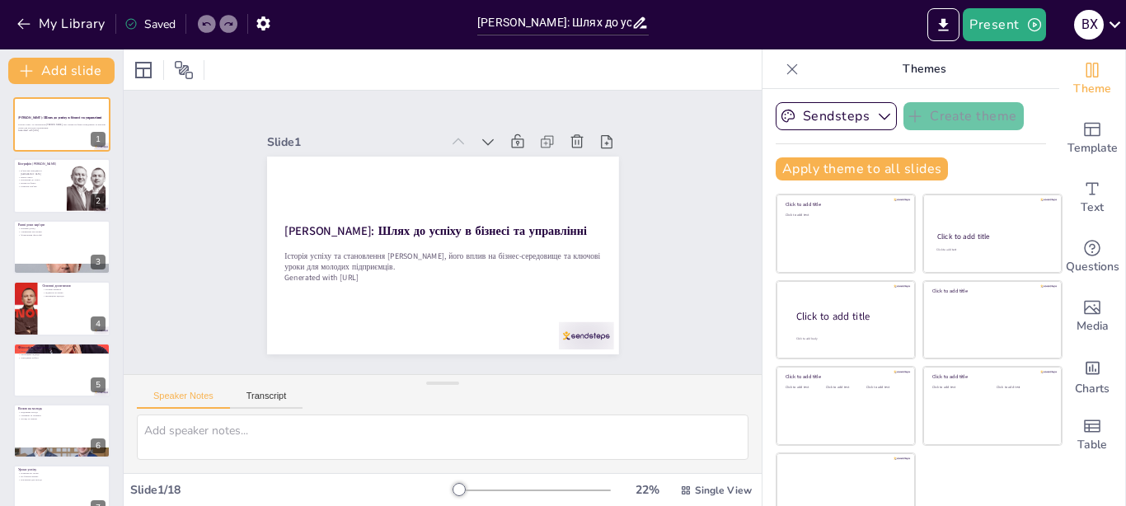
click at [784, 76] on icon at bounding box center [792, 69] width 16 height 16
checkbox input "true"
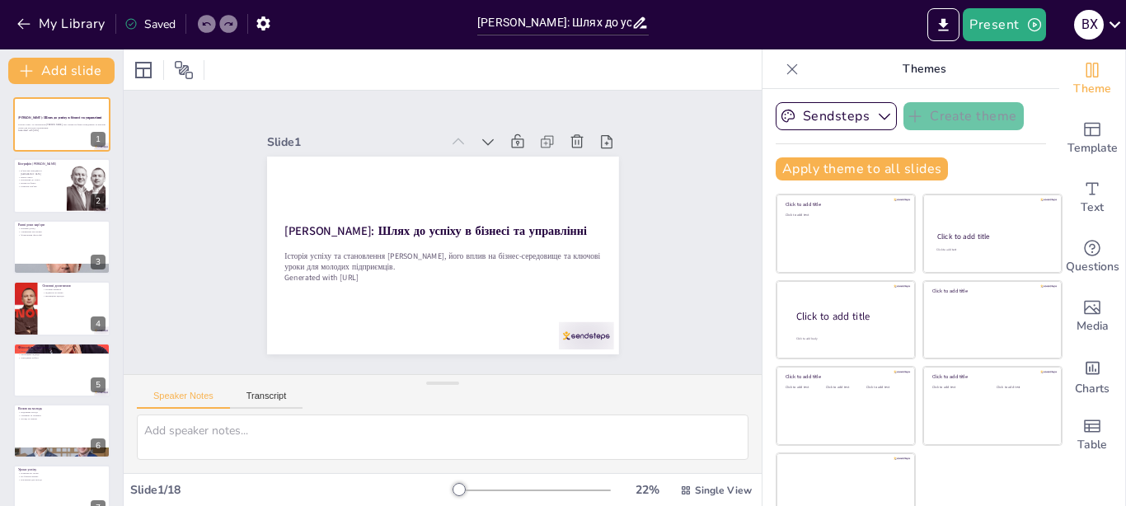
checkbox input "true"
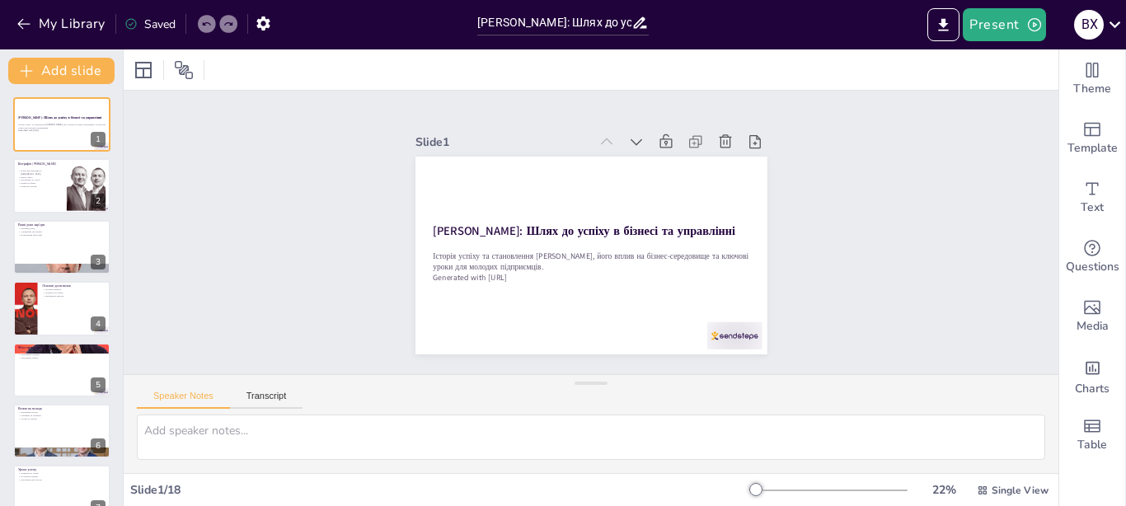
checkbox input "true"
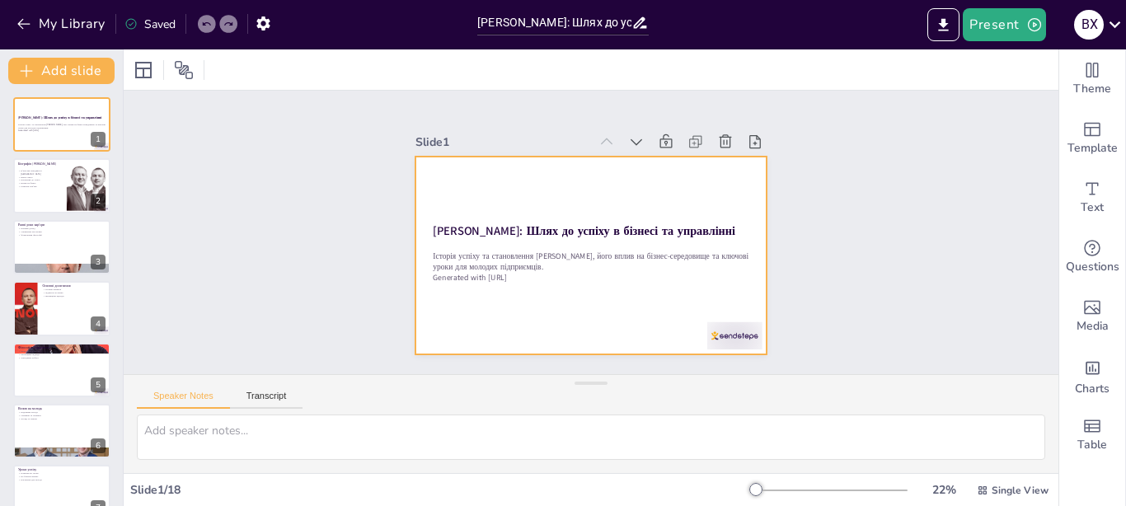
checkbox input "true"
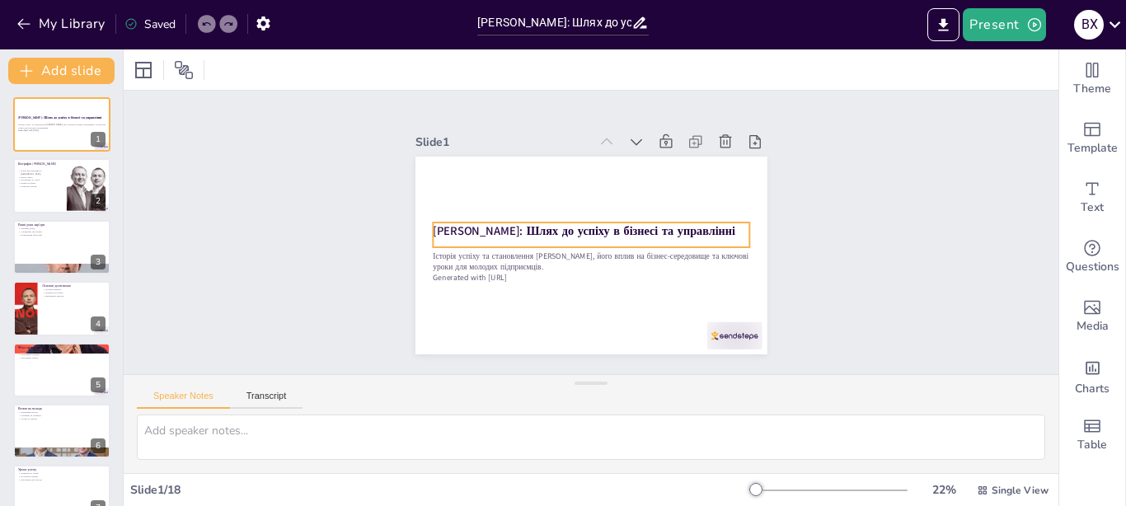
checkbox input "true"
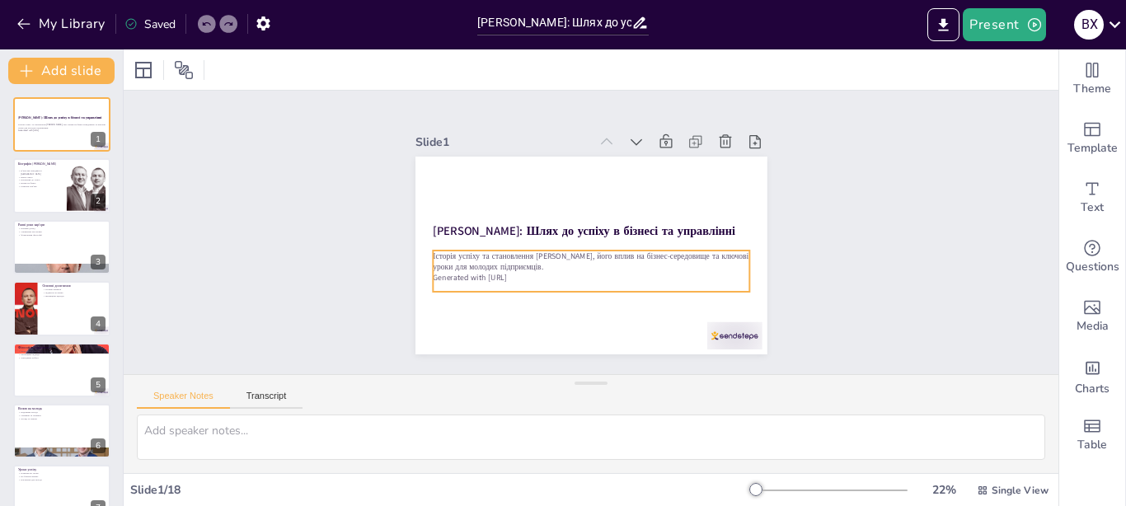
checkbox input "true"
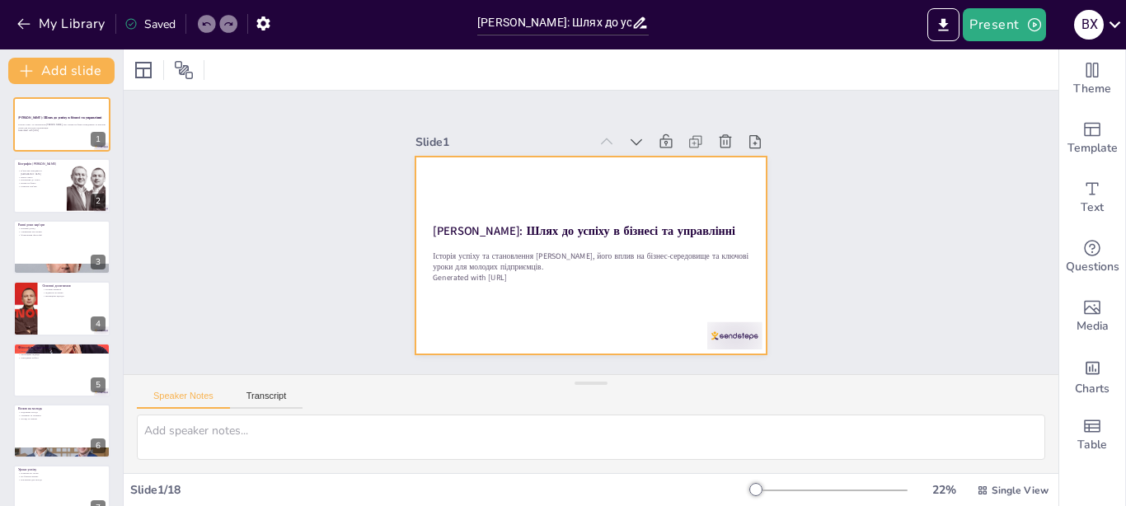
checkbox input "true"
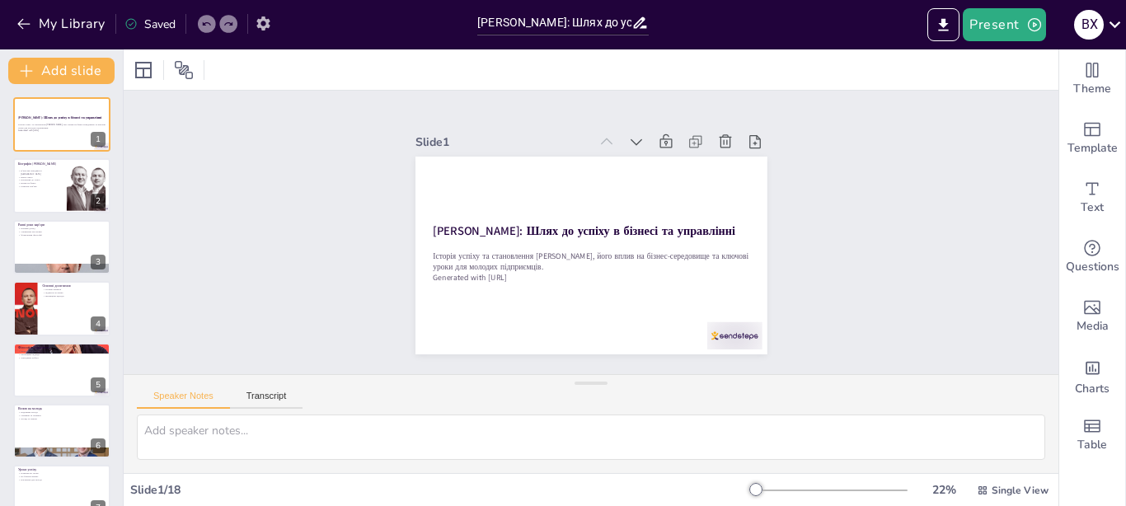
click at [261, 23] on icon "button" at bounding box center [263, 23] width 17 height 17
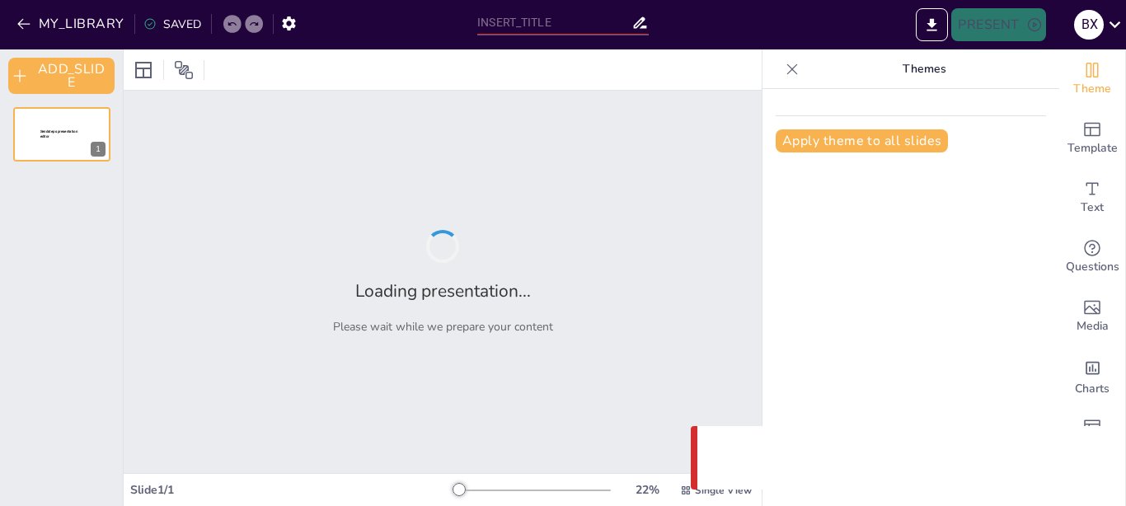
type input "[PERSON_NAME]: Шлях до успіху в бізнесі та управлінні"
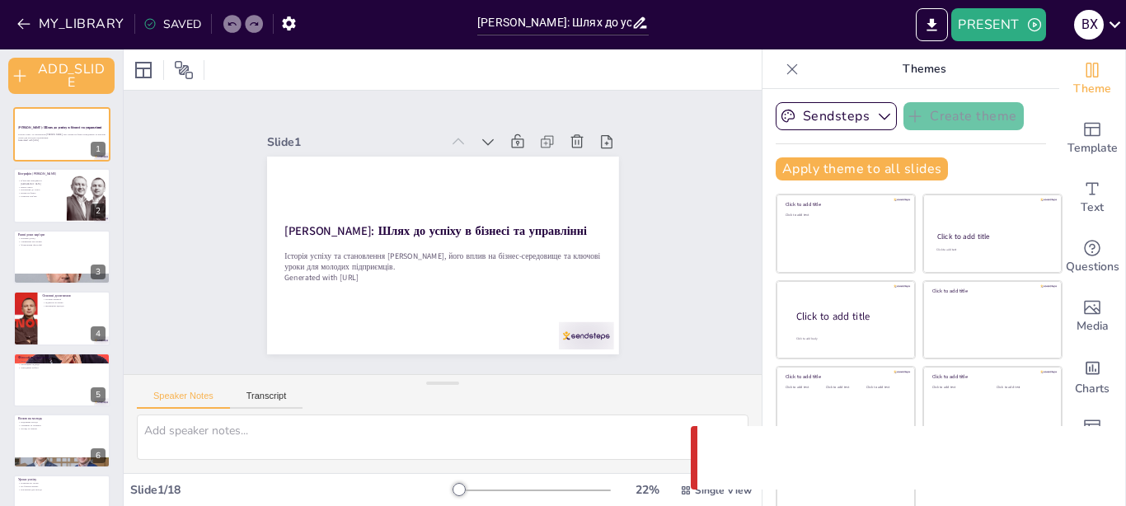
scroll to position [26, 0]
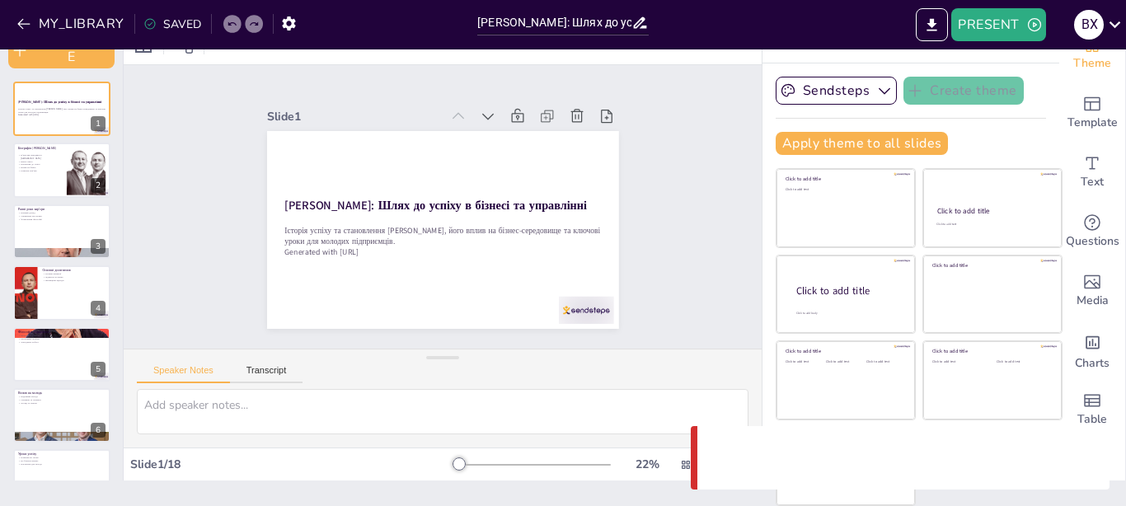
checkbox input "true"
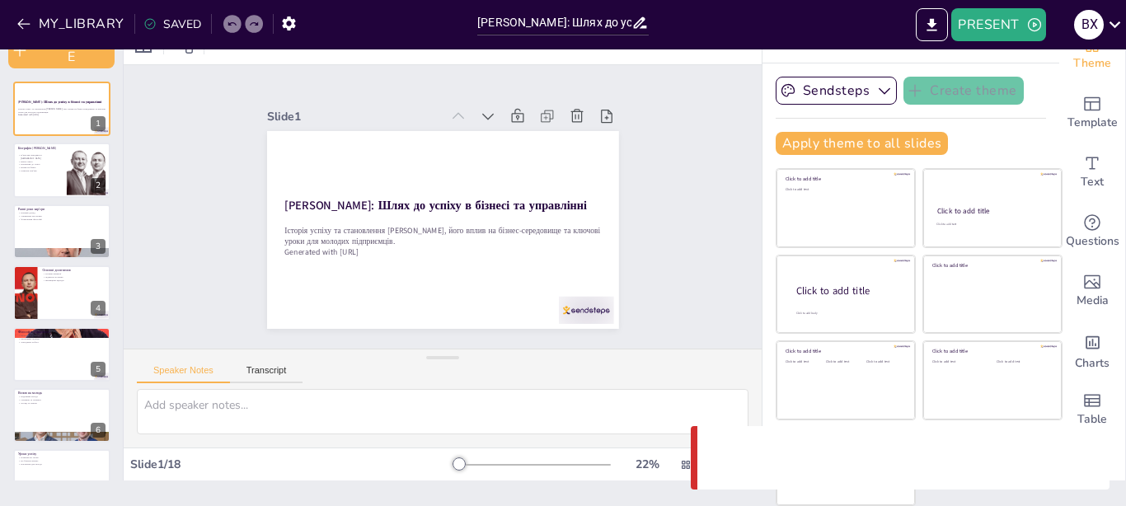
checkbox input "true"
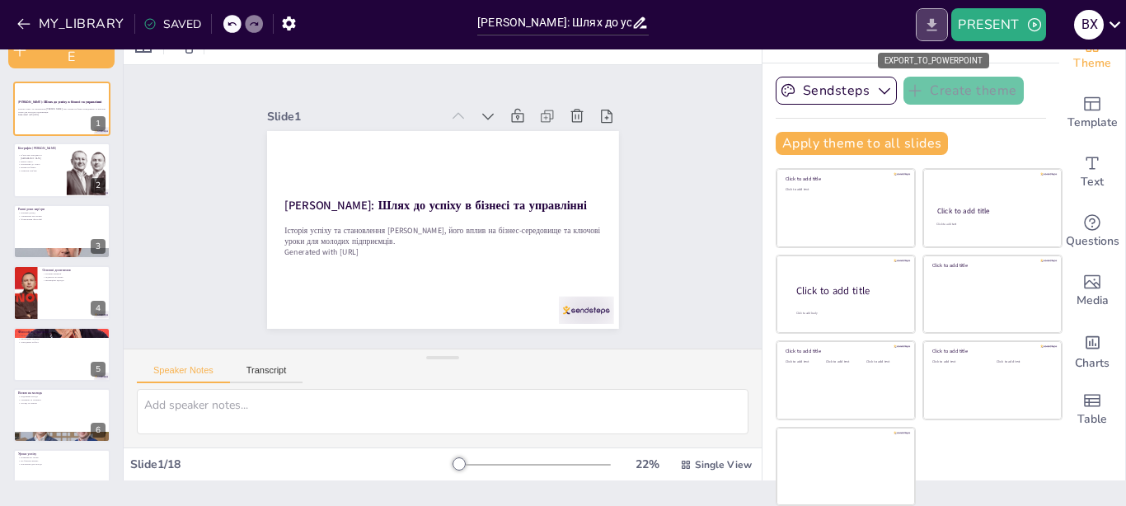
click at [934, 35] on button "EXPORT_TO_POWERPOINT" at bounding box center [932, 24] width 32 height 33
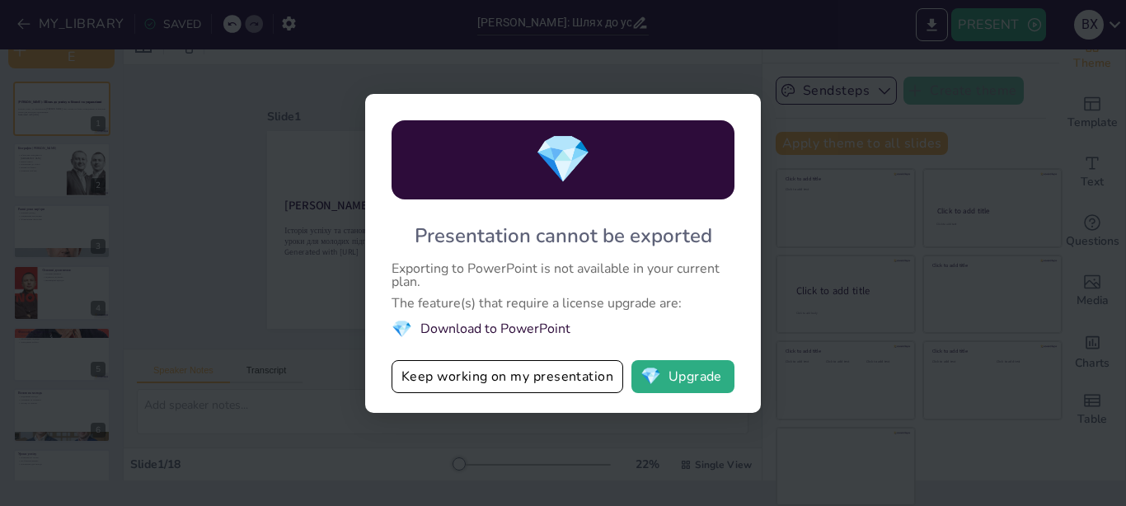
click at [798, 289] on div "💎 Presentation cannot be exported Exporting to PowerPoint is not available in y…" at bounding box center [563, 253] width 1126 height 506
click at [789, 309] on div "💎 Presentation cannot be exported Exporting to PowerPoint is not available in y…" at bounding box center [563, 253] width 1126 height 506
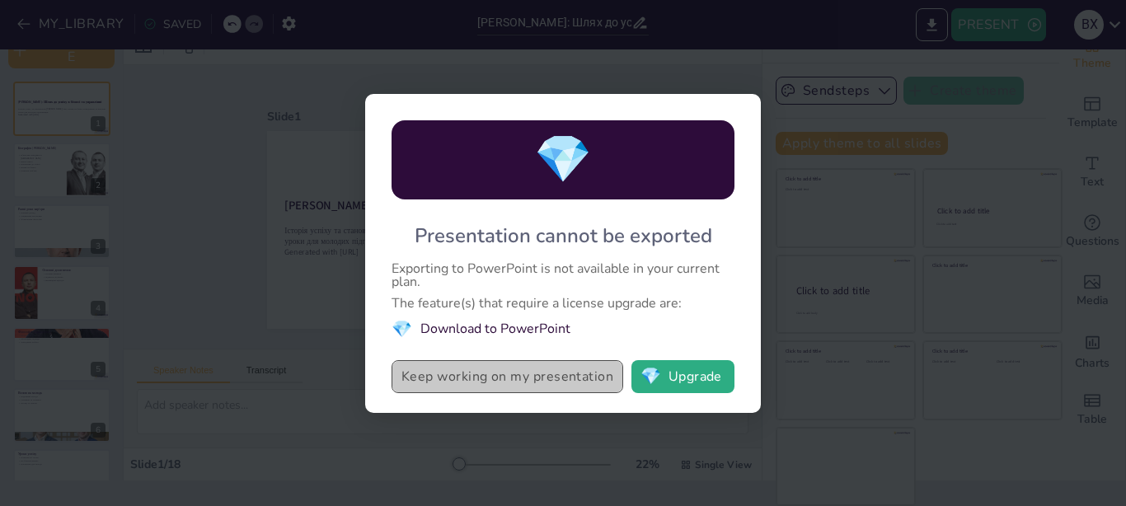
click at [543, 392] on button "Keep working on my presentation" at bounding box center [508, 376] width 232 height 33
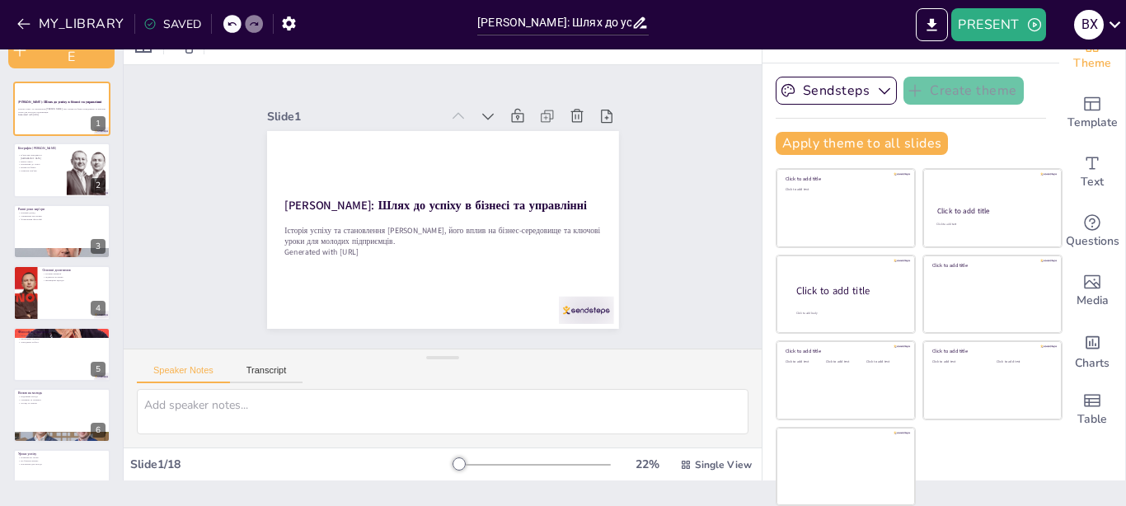
checkbox input "true"
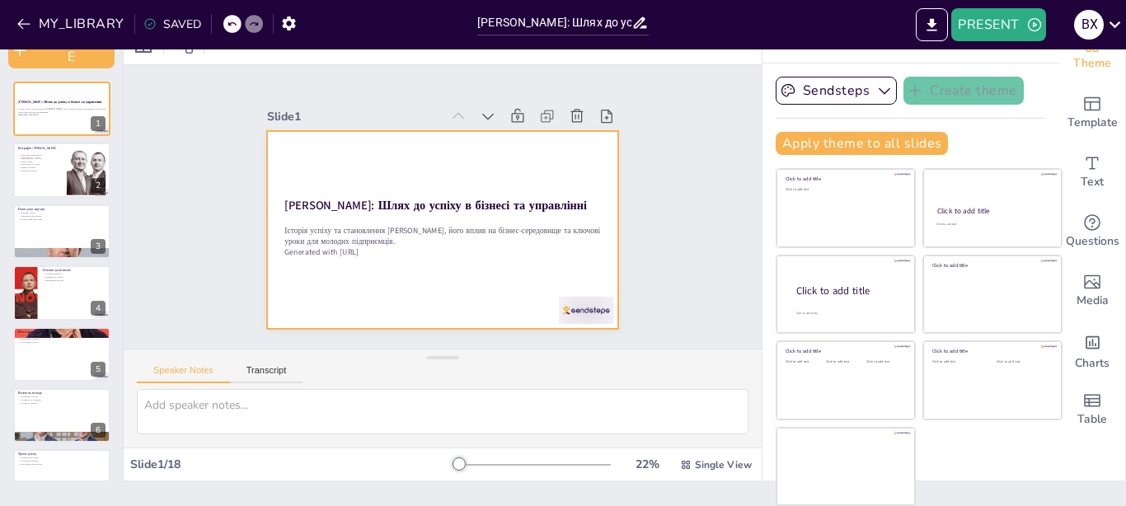
checkbox input "true"
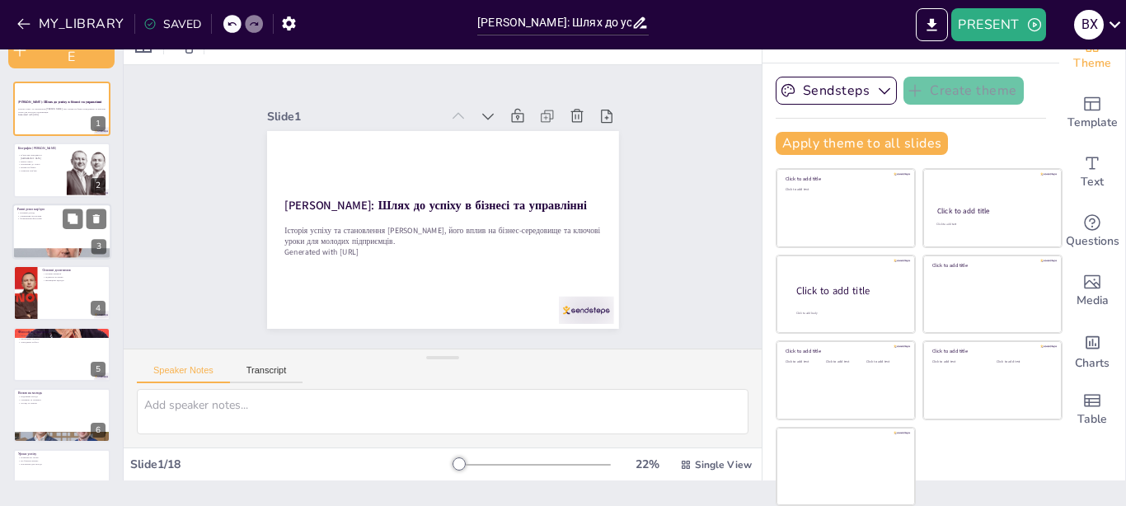
checkbox input "true"
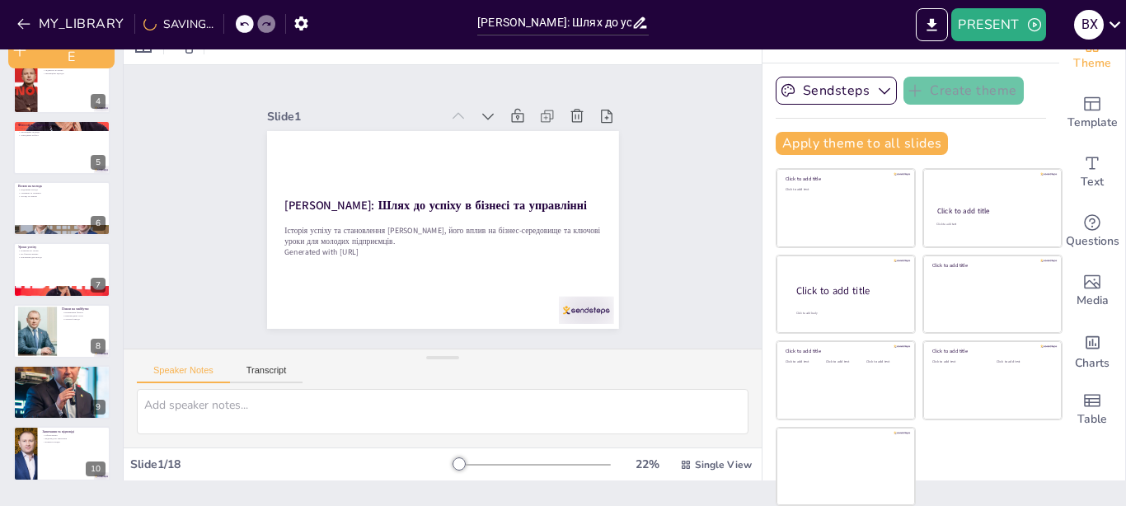
checkbox input "true"
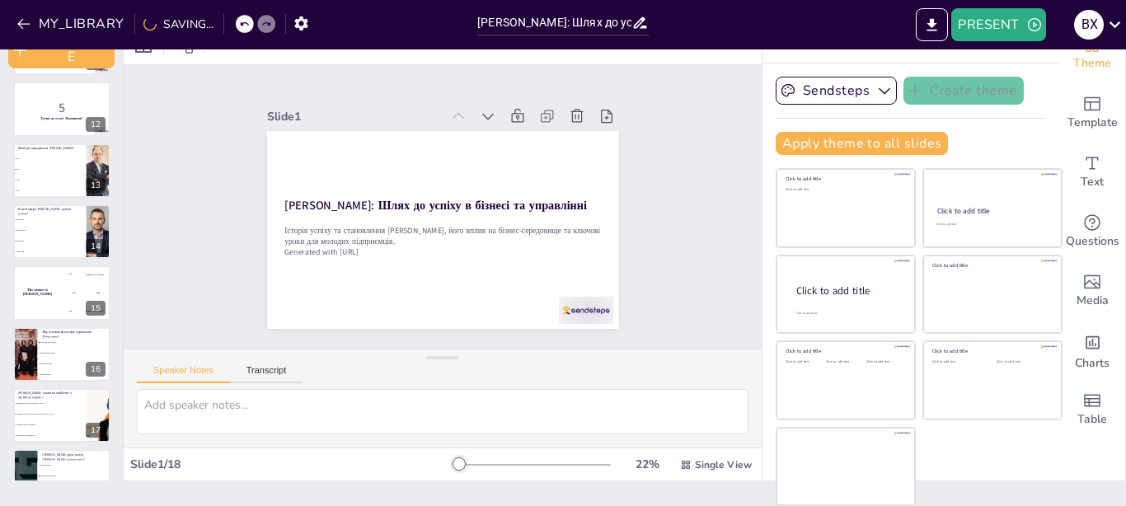
checkbox input "true"
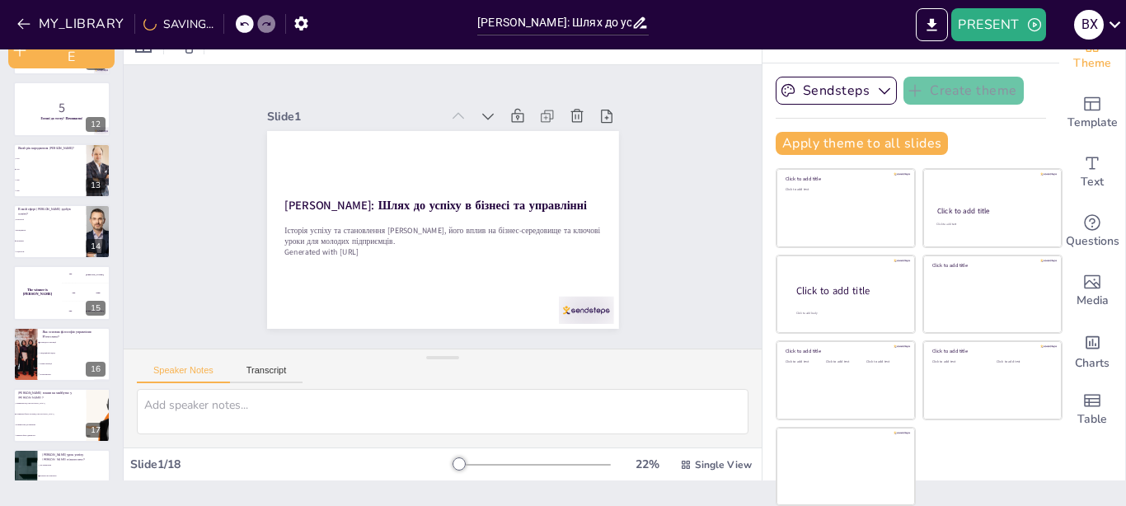
checkbox input "true"
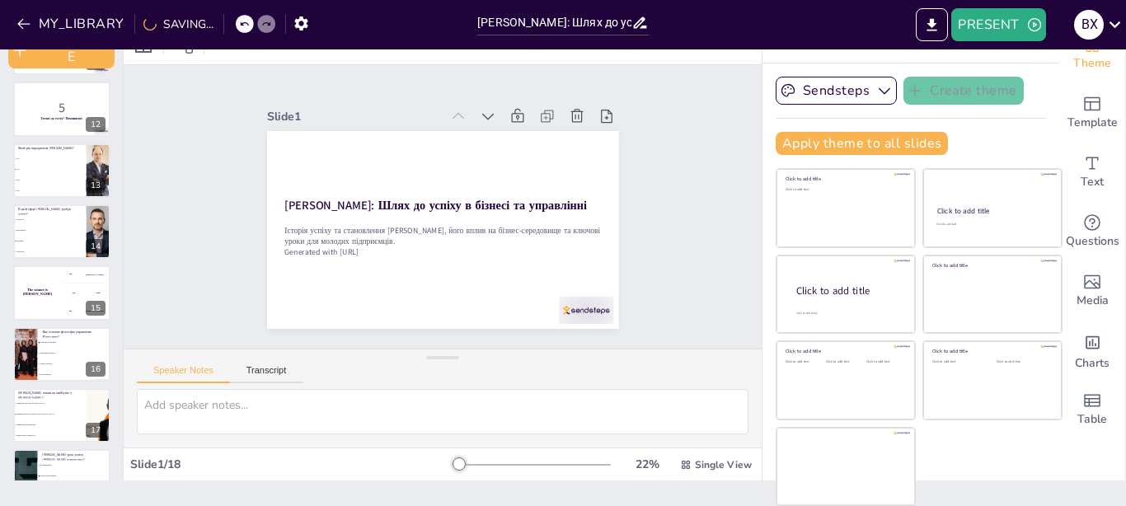
scroll to position [711, 0]
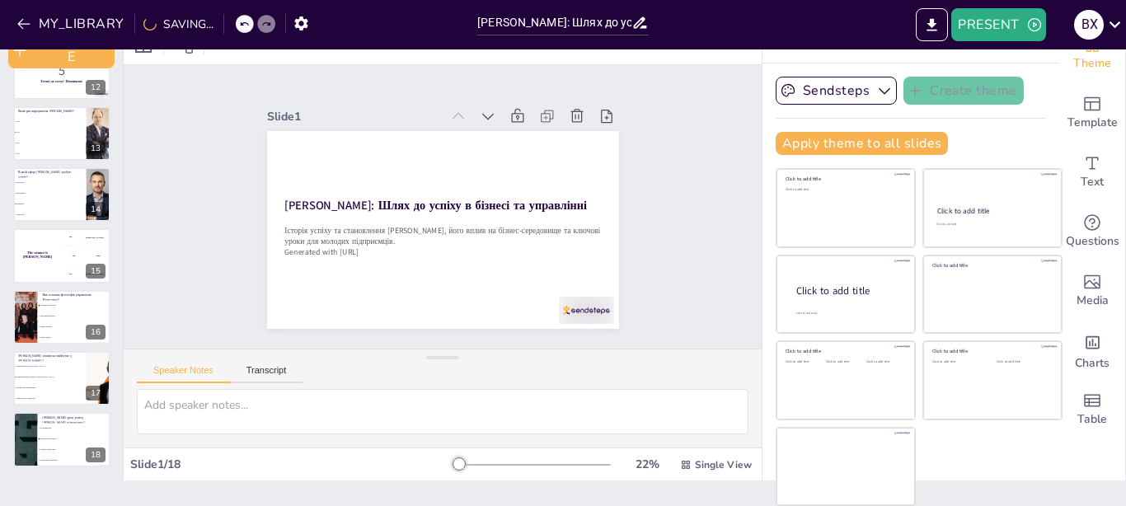
checkbox input "true"
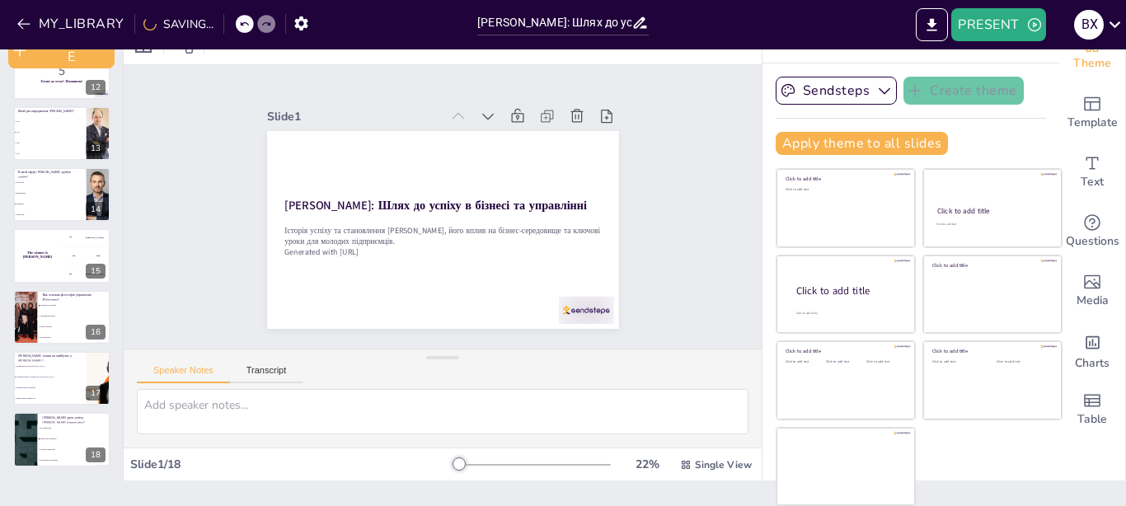
checkbox input "true"
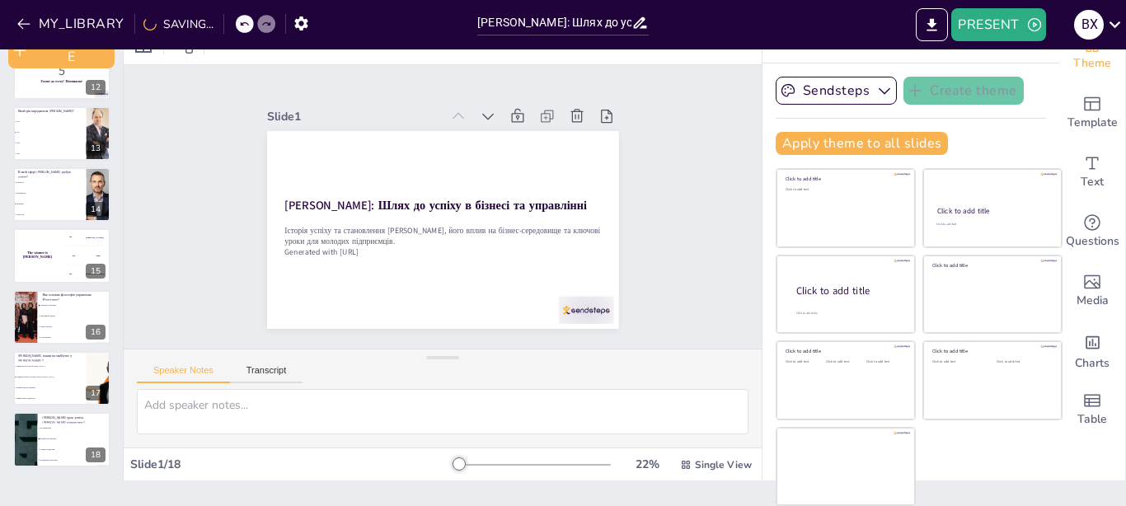
checkbox input "true"
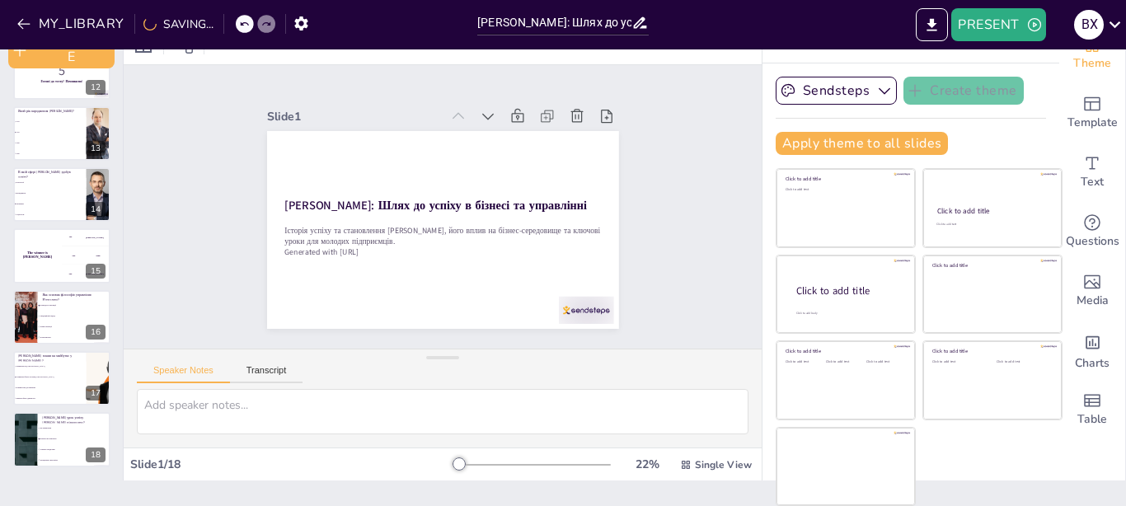
checkbox input "true"
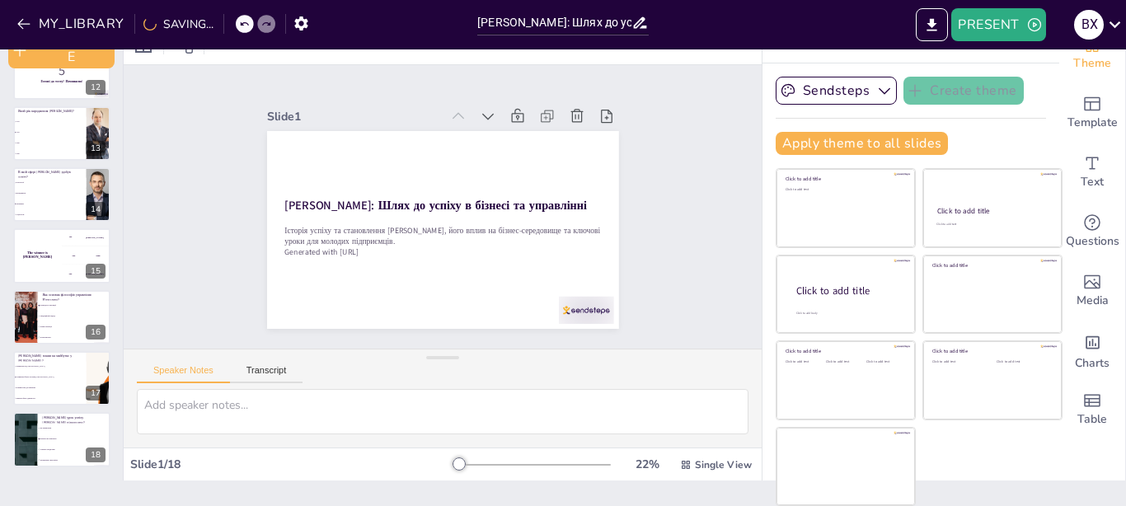
checkbox input "true"
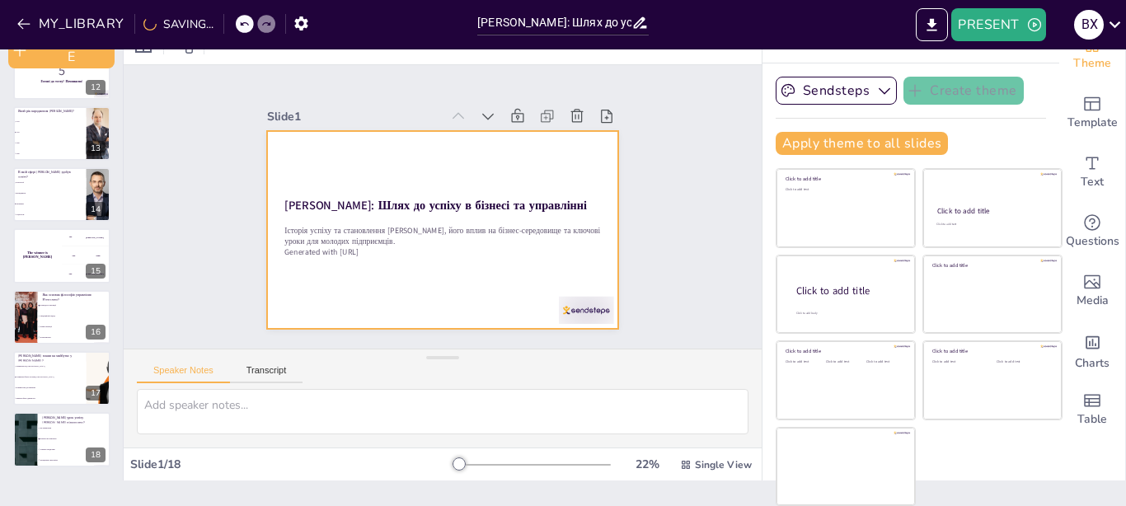
checkbox input "true"
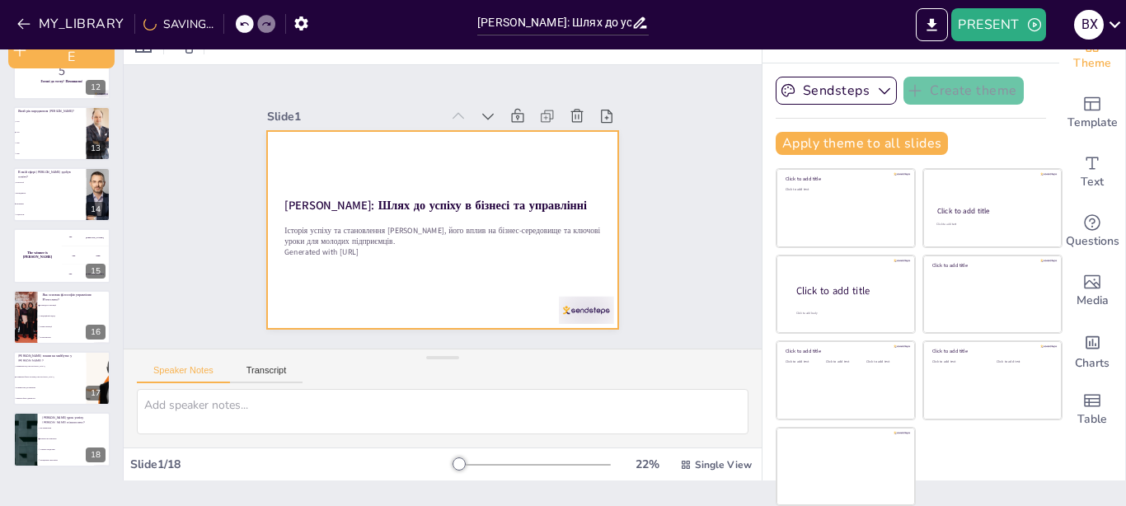
checkbox input "true"
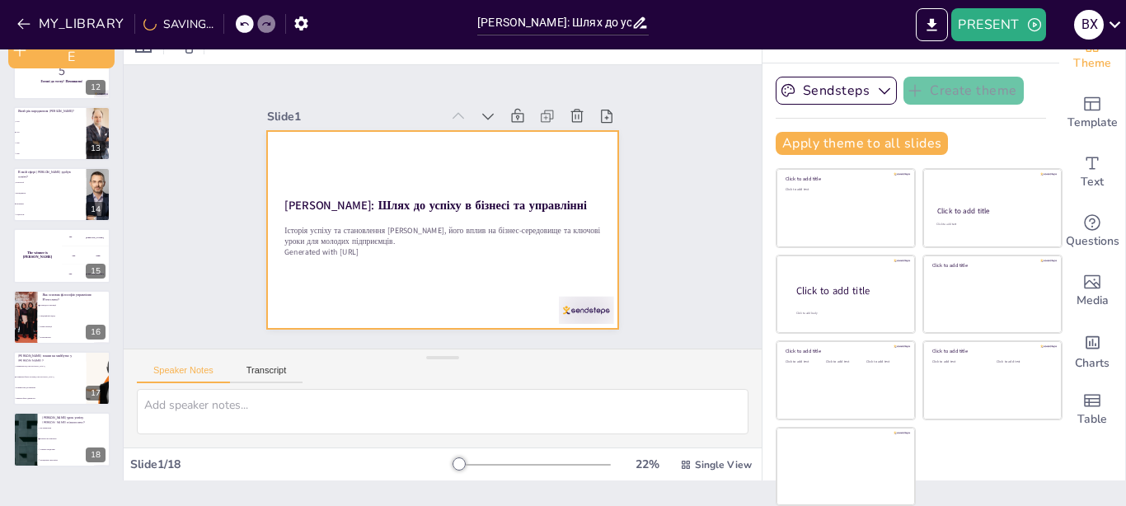
checkbox input "true"
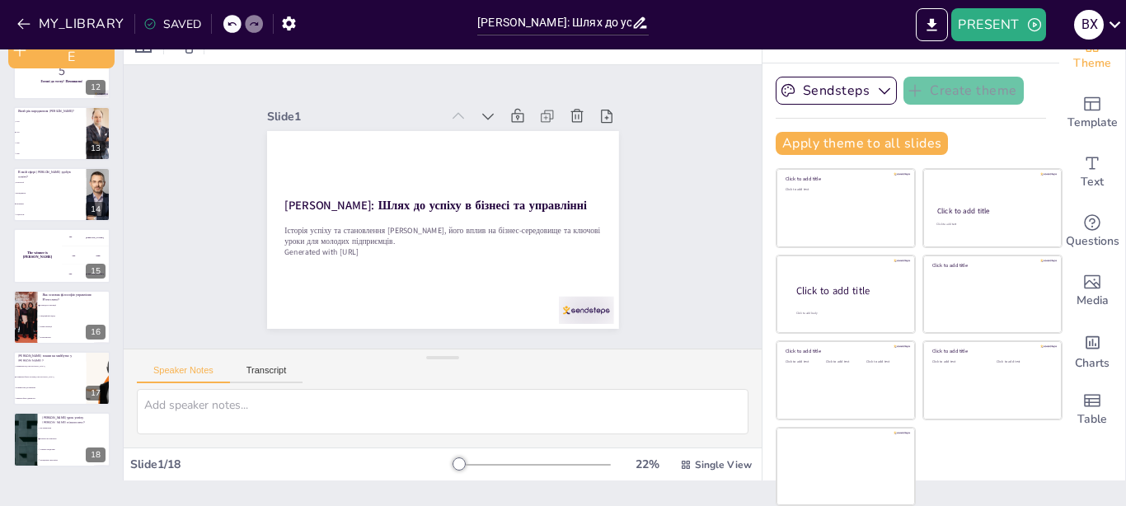
checkbox input "true"
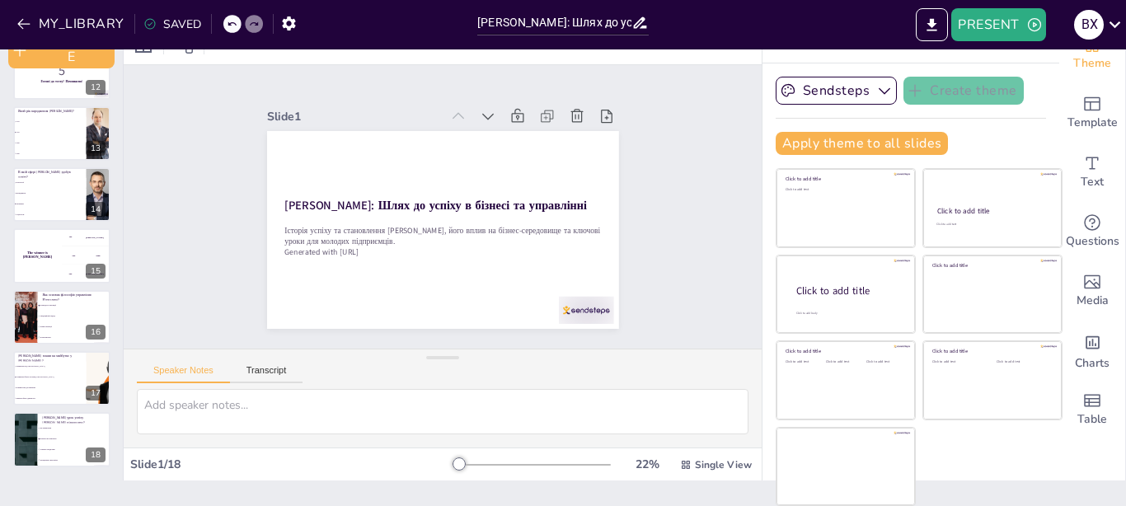
checkbox input "true"
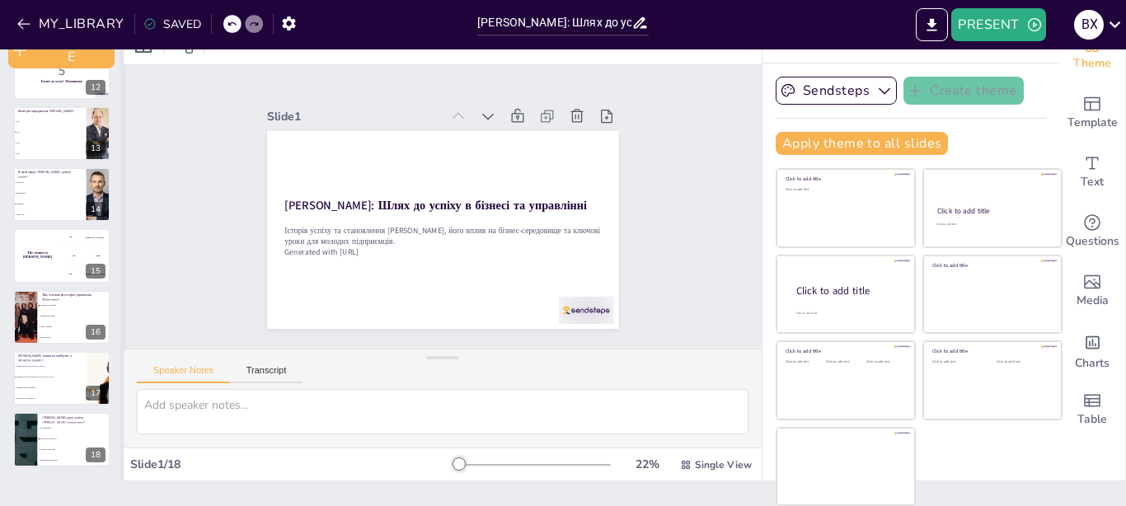
checkbox input "true"
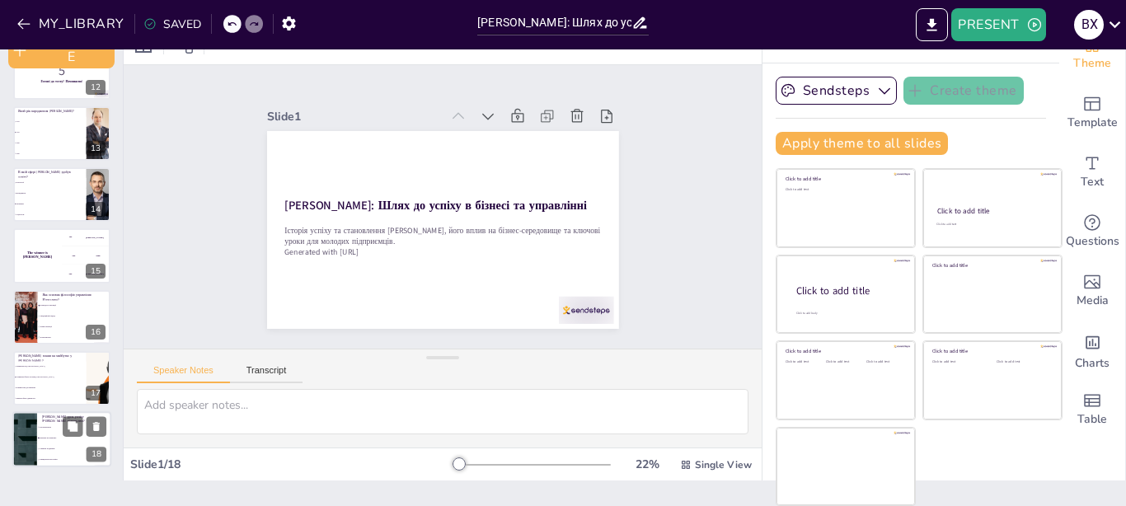
checkbox input "true"
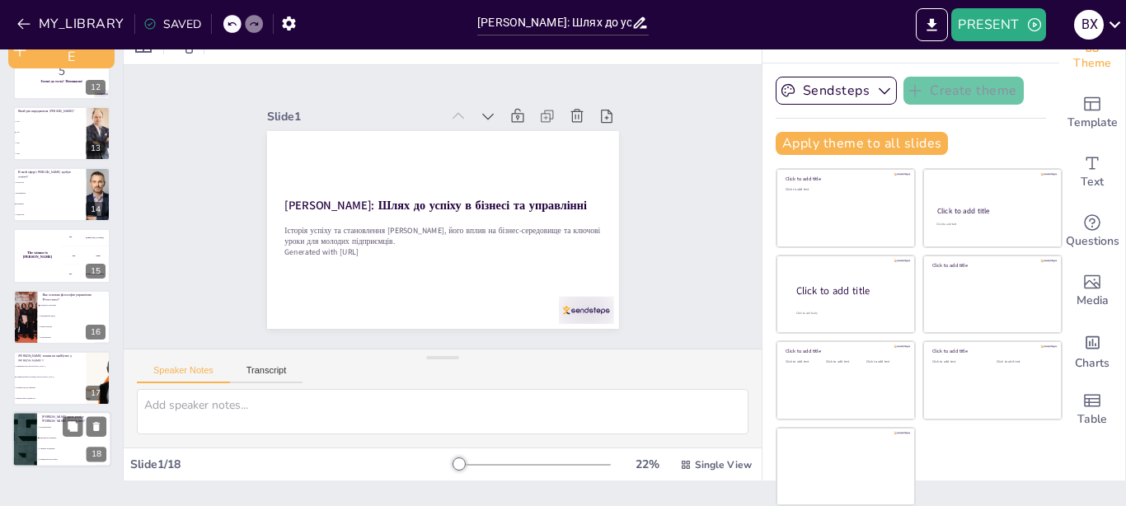
checkbox input "true"
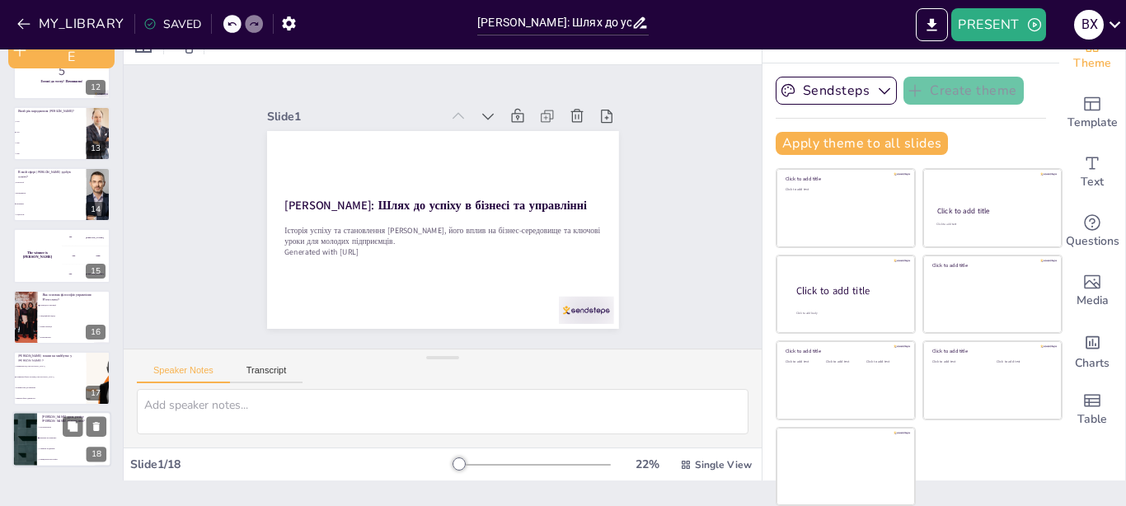
checkbox input "true"
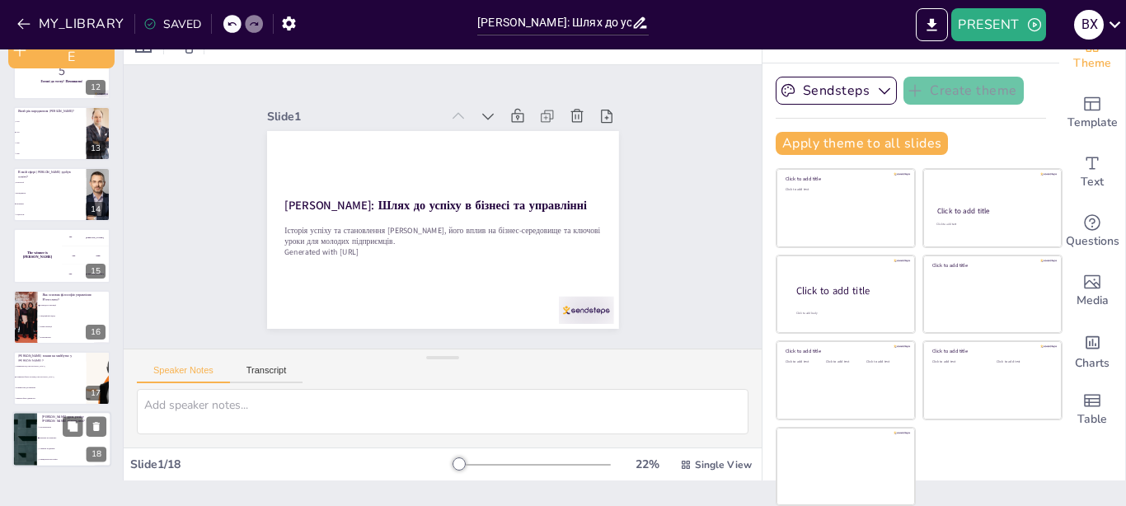
checkbox input "true"
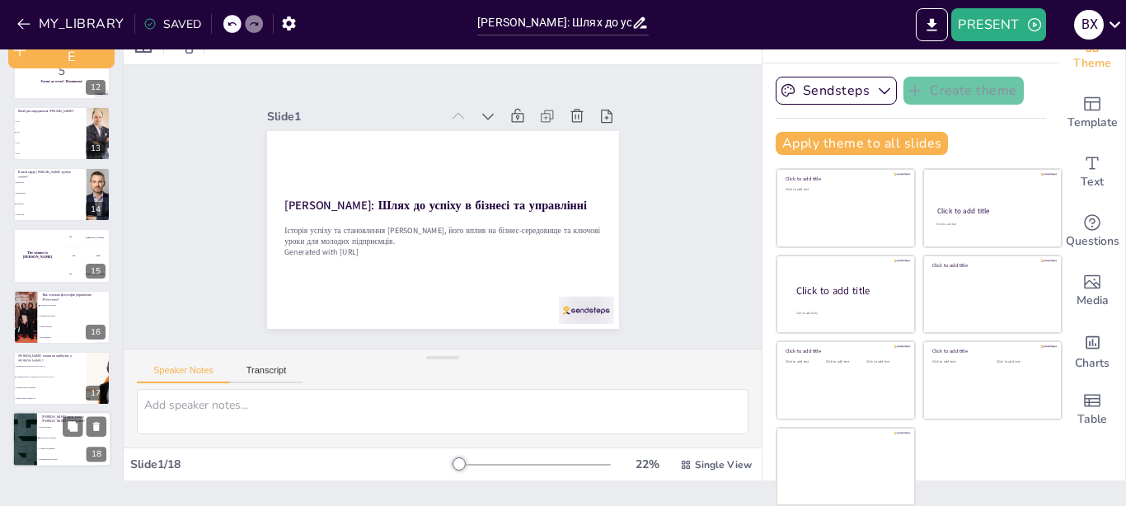
checkbox input "true"
click at [60, 448] on span "Уникати труднощів" at bounding box center [75, 449] width 71 height 2
type textarea "Правильна відповідь - вчитися на помилках. Цю інформацію можна знайти на слайді…"
checkbox input "true"
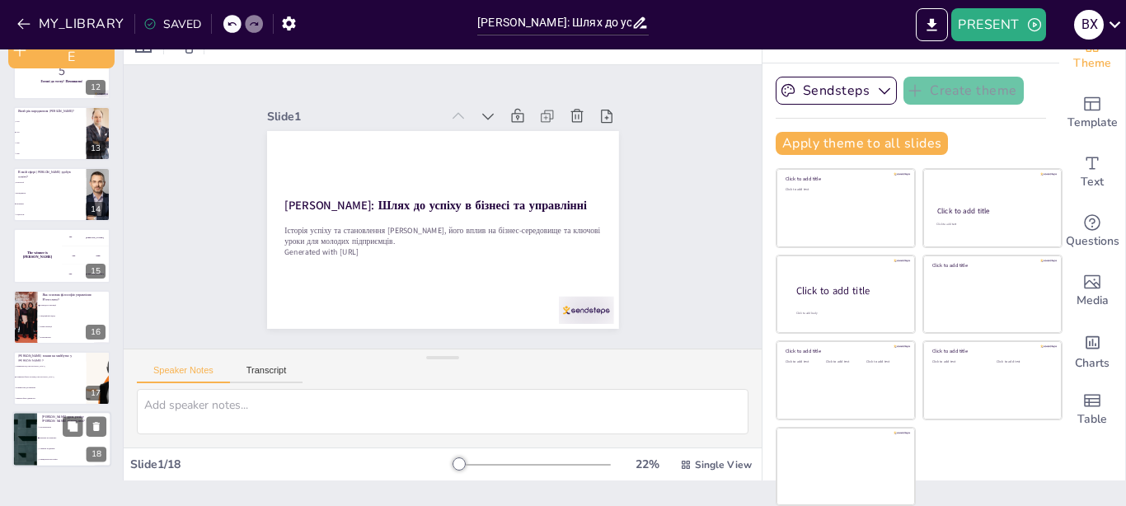
checkbox input "true"
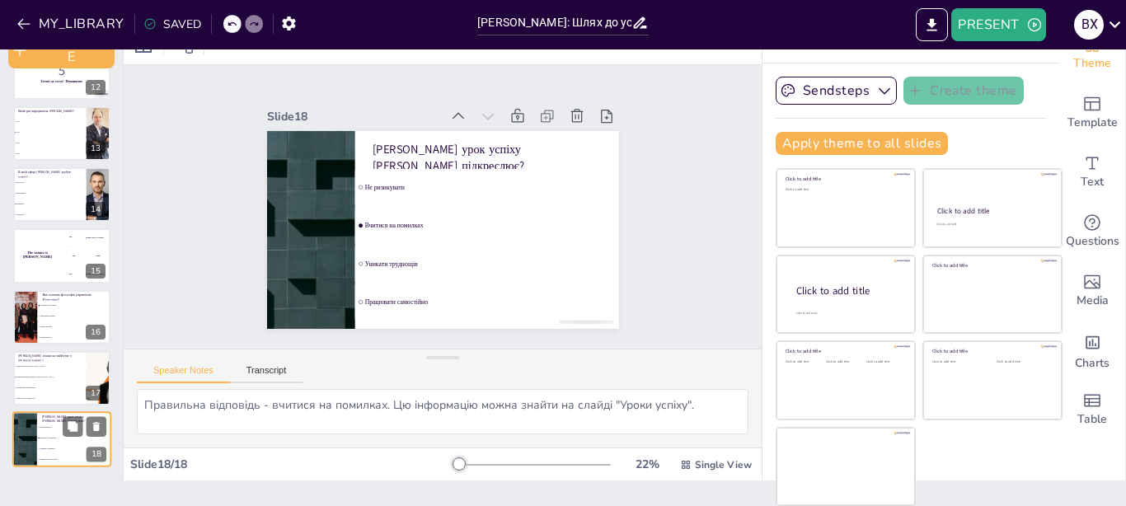
checkbox input "true"
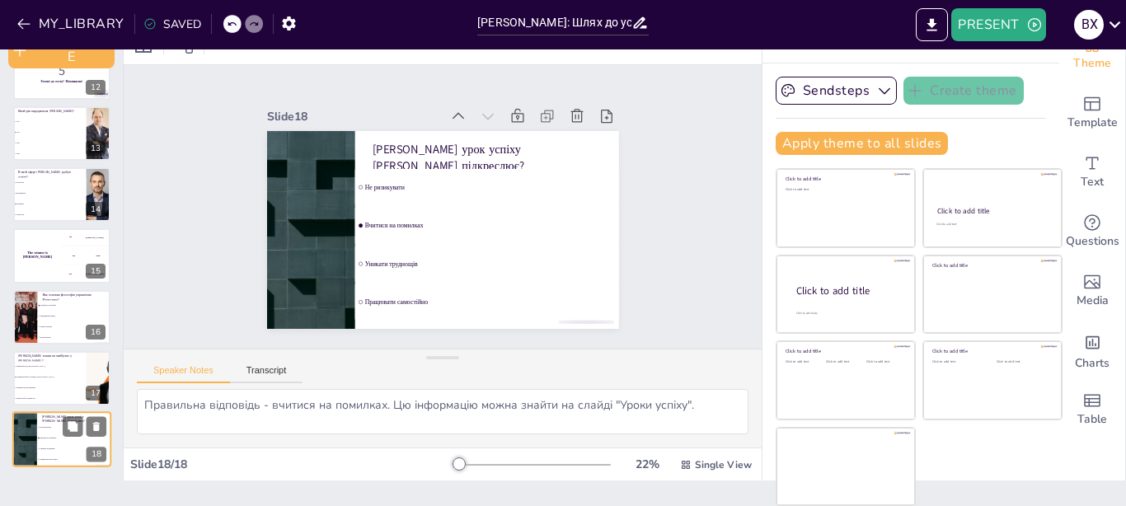
checkbox input "true"
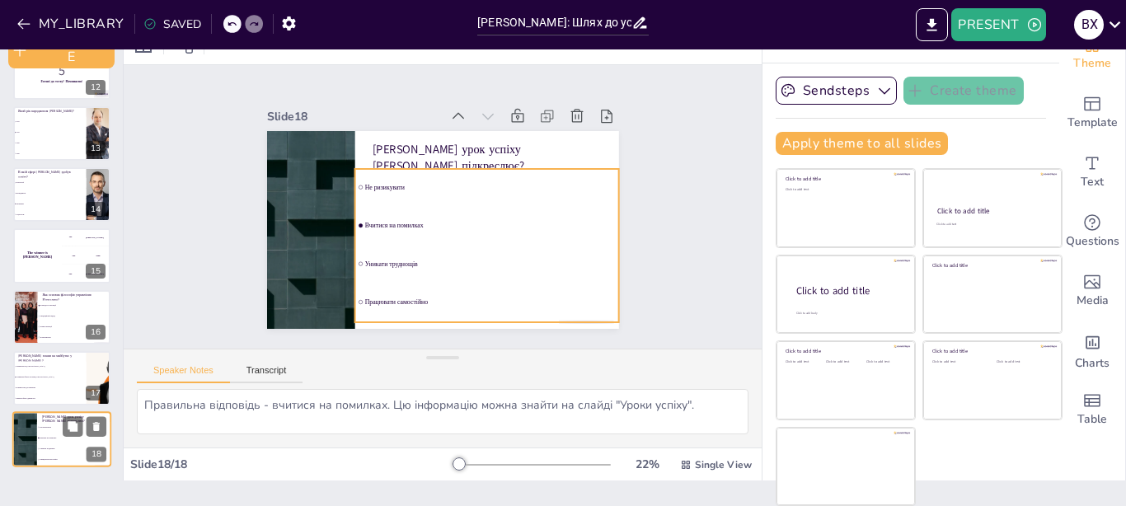
checkbox input "true"
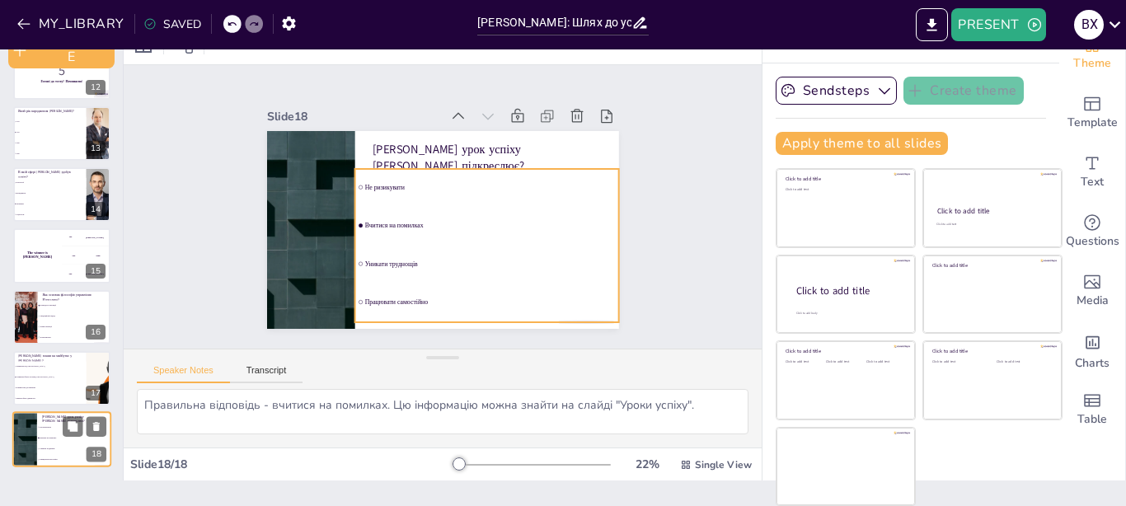
checkbox input "true"
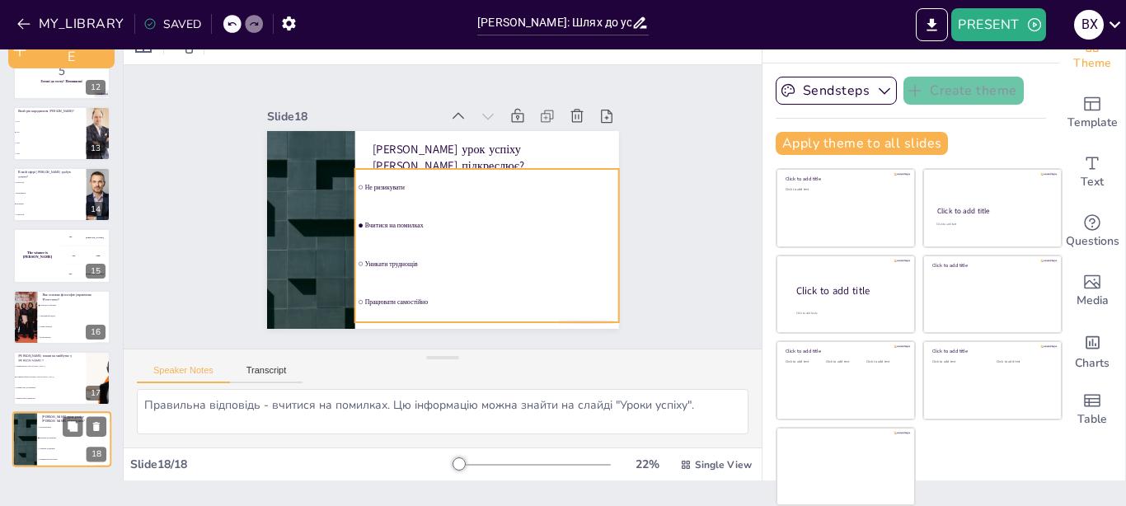
checkbox input "true"
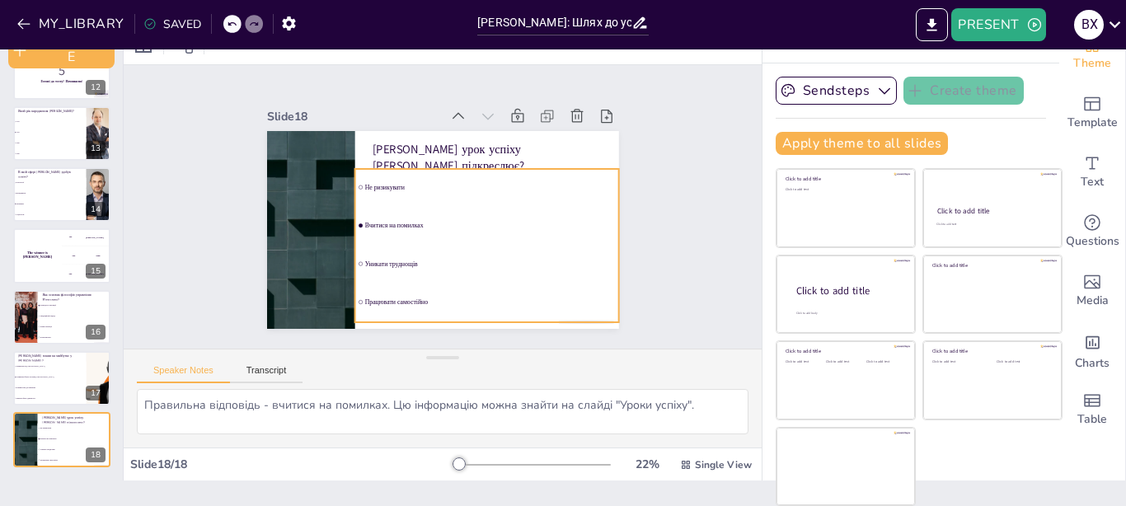
checkbox input "true"
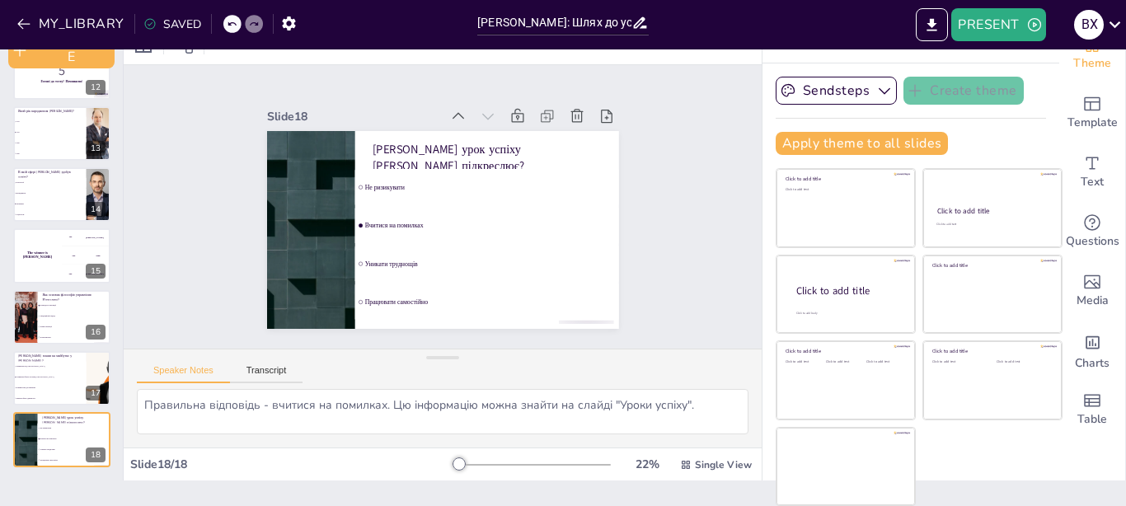
checkbox input "true"
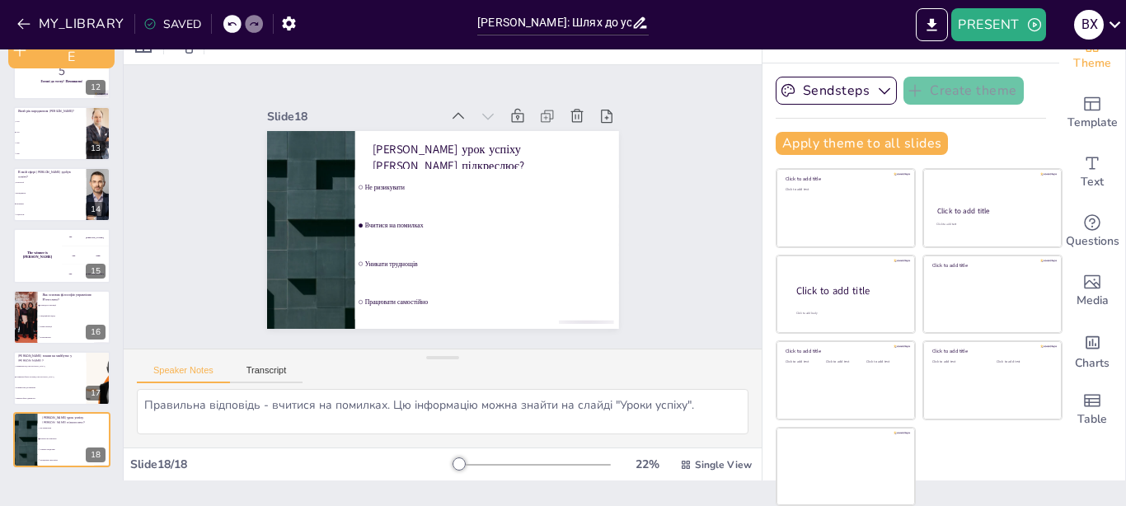
checkbox input "true"
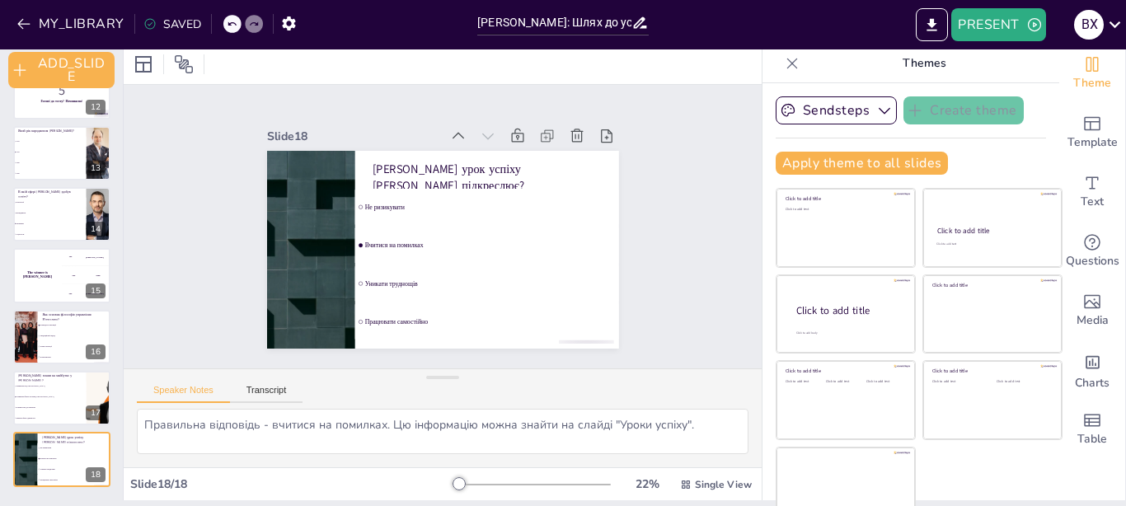
scroll to position [0, 0]
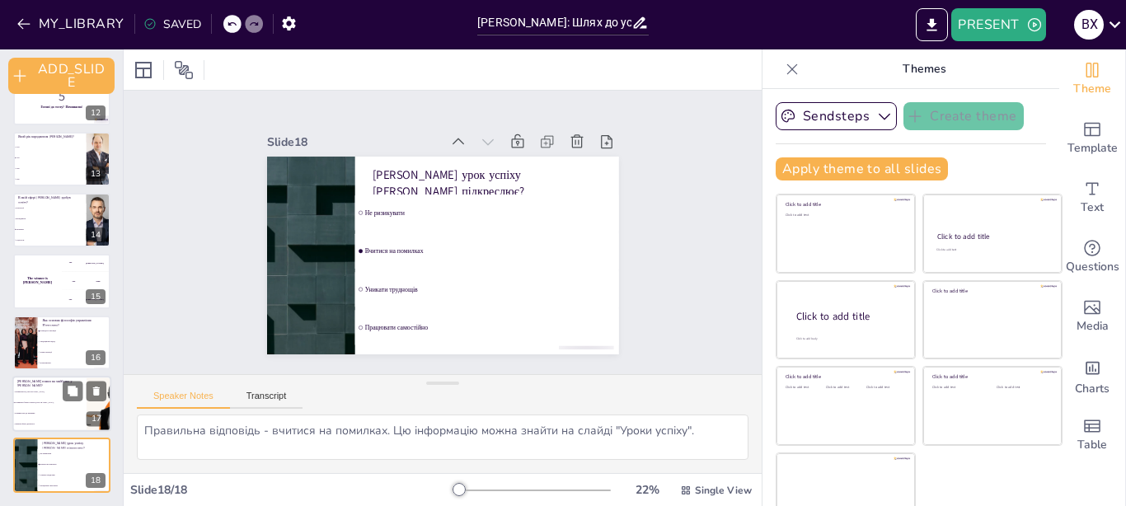
checkbox input "true"
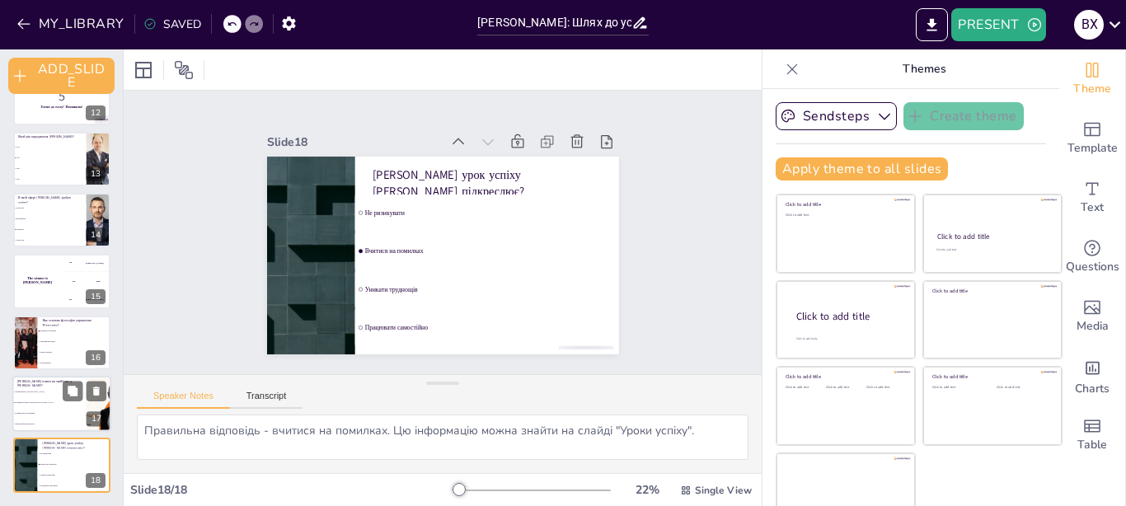
checkbox input "true"
click at [18, 397] on li "Залишитися в [GEOGRAPHIC_DATA]" at bounding box center [49, 392] width 74 height 11
type textarea "Правильна відповідь - розширити бізнес за межі України. Цю інформацію можна зна…"
checkbox input "true"
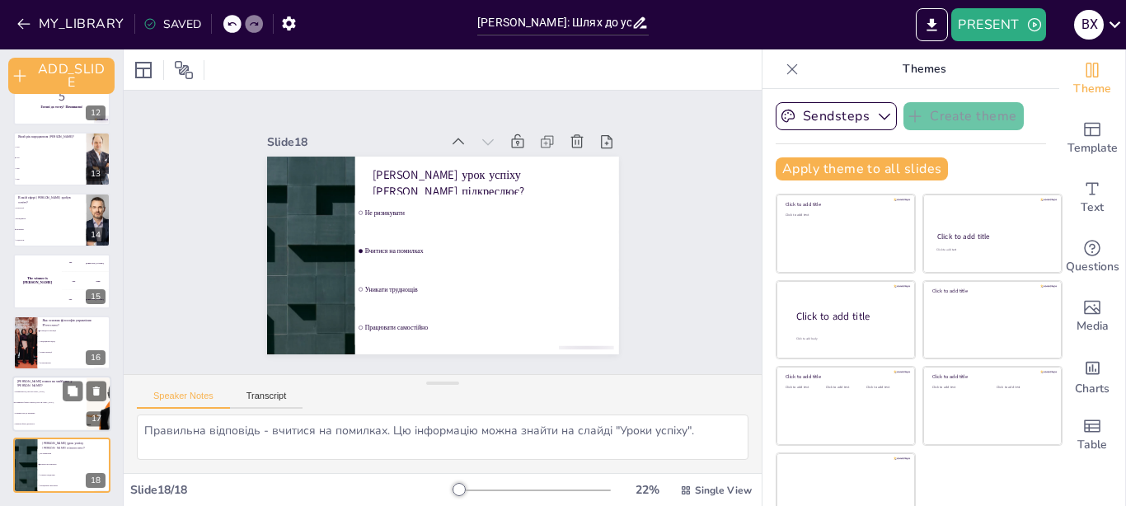
checkbox input "true"
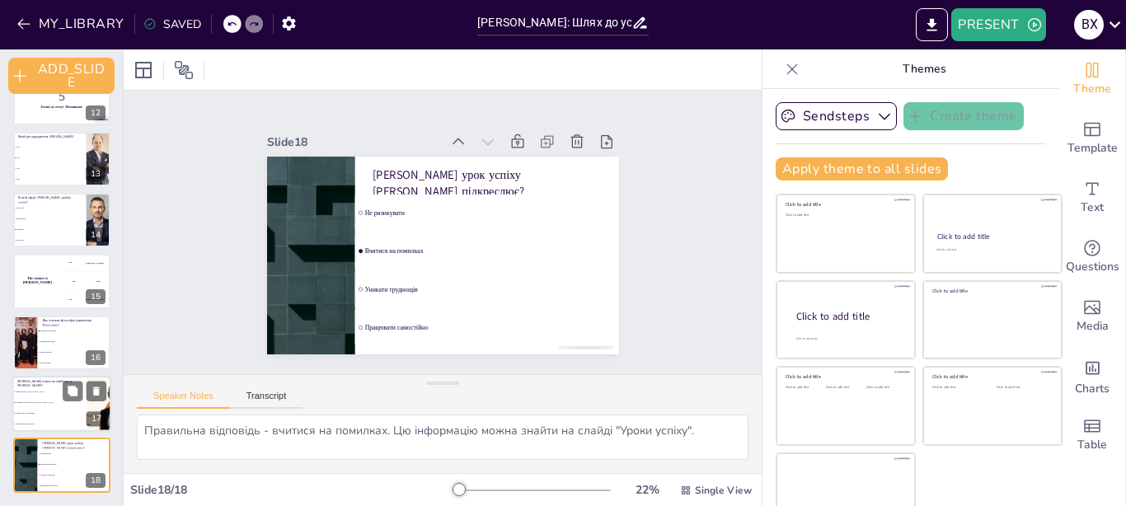
checkbox input "true"
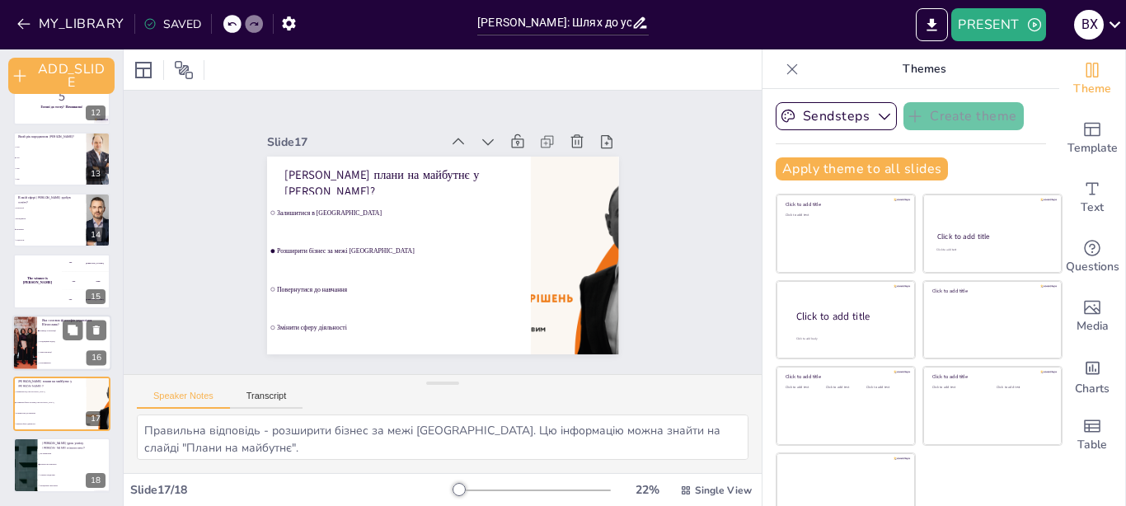
checkbox input "true"
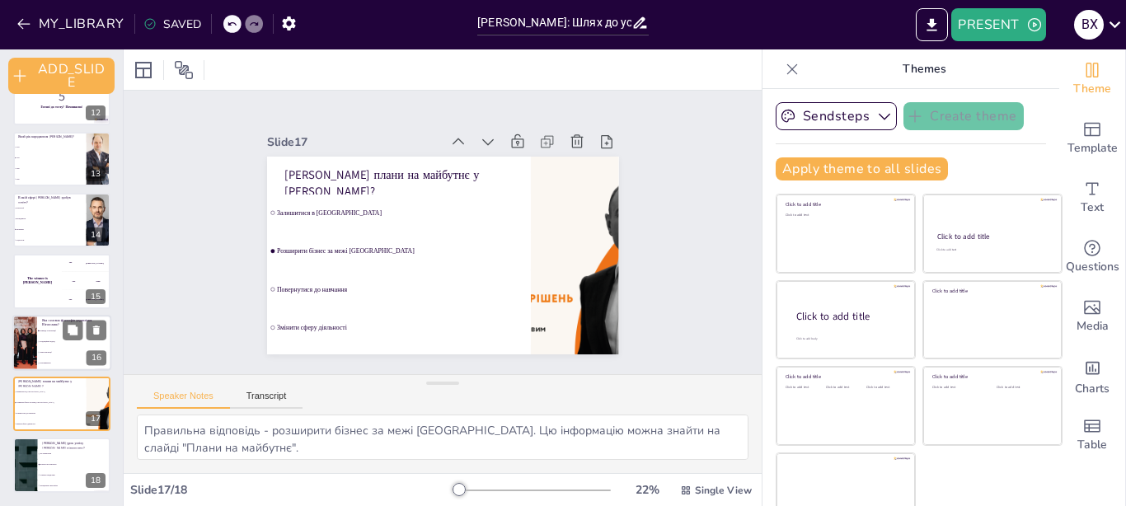
checkbox input "true"
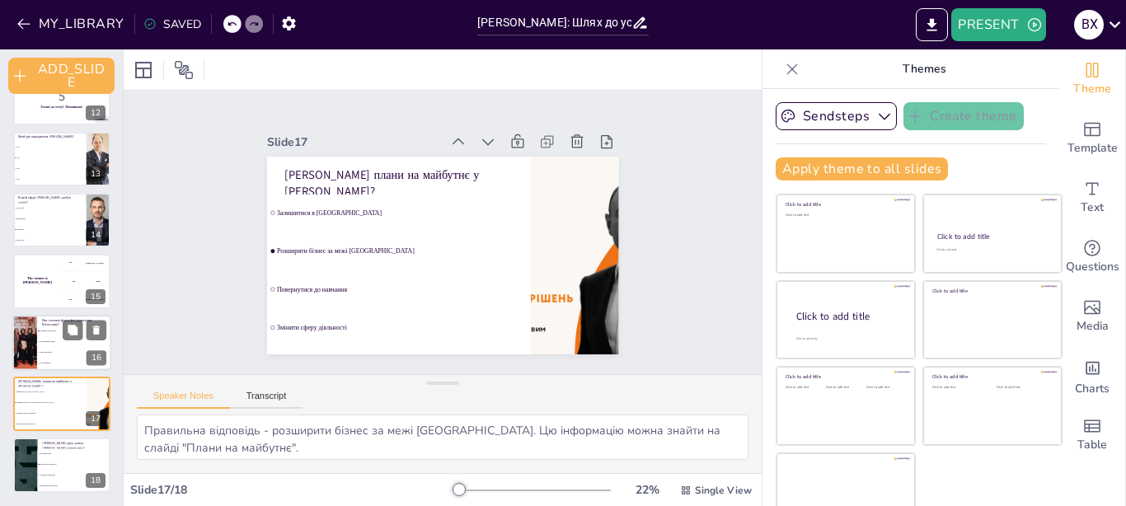
checkbox input "true"
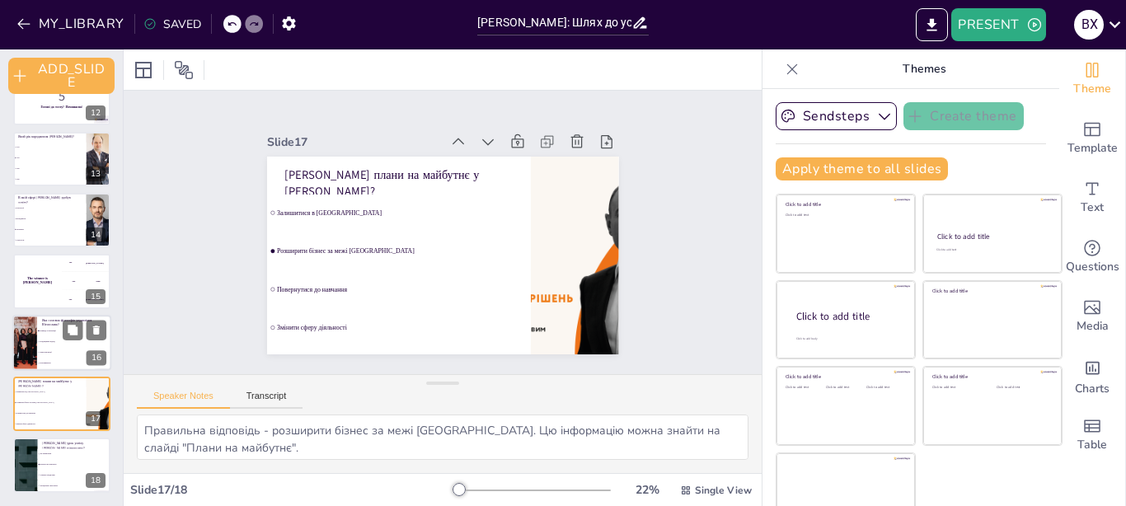
checkbox input "true"
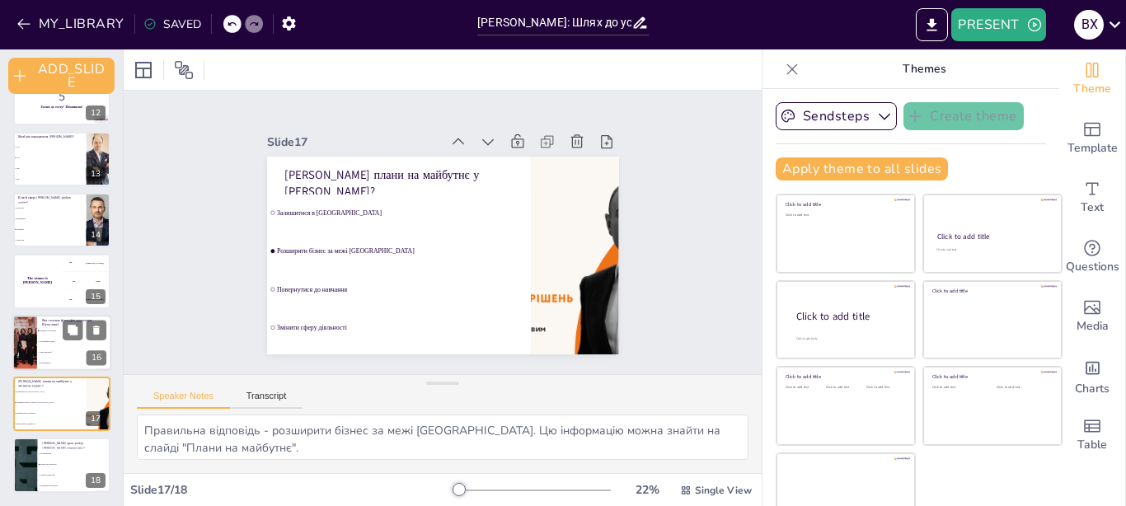
checkbox input "true"
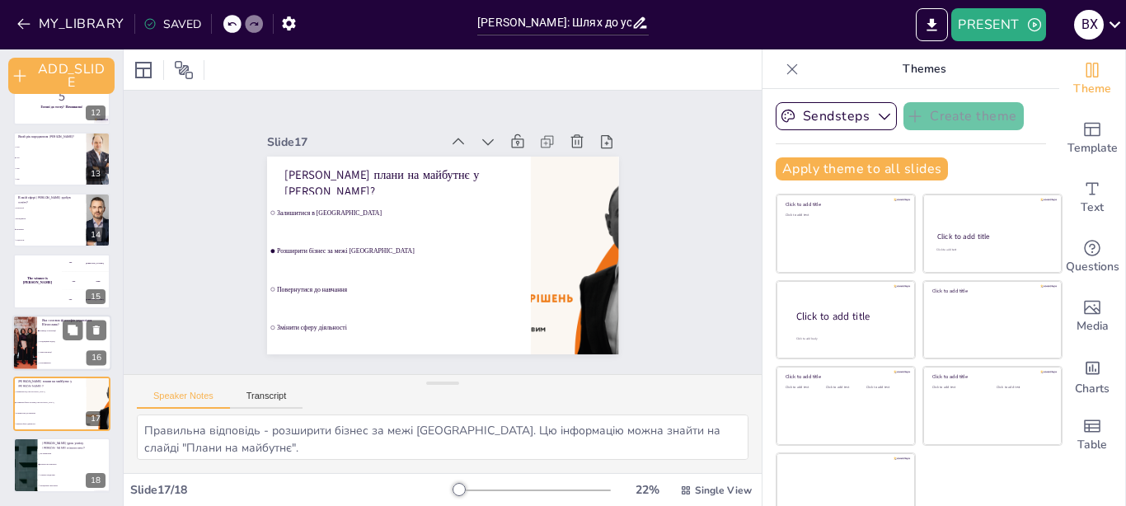
checkbox input "true"
click at [26, 335] on div at bounding box center [25, 343] width 84 height 56
type textarea "Правильна відповідь - команда та інновації. Цю інформацію можна знайти на слайд…"
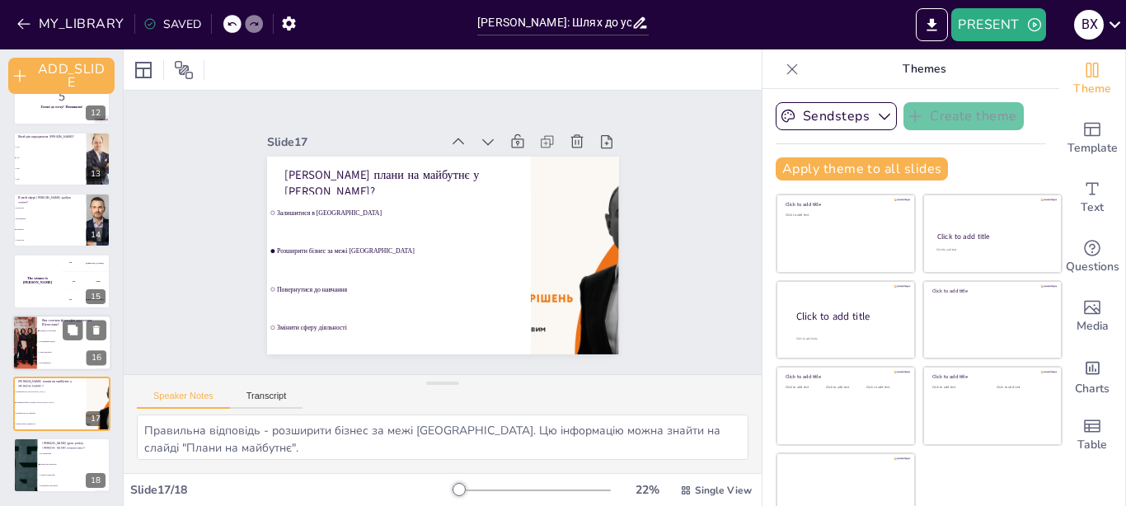
checkbox input "true"
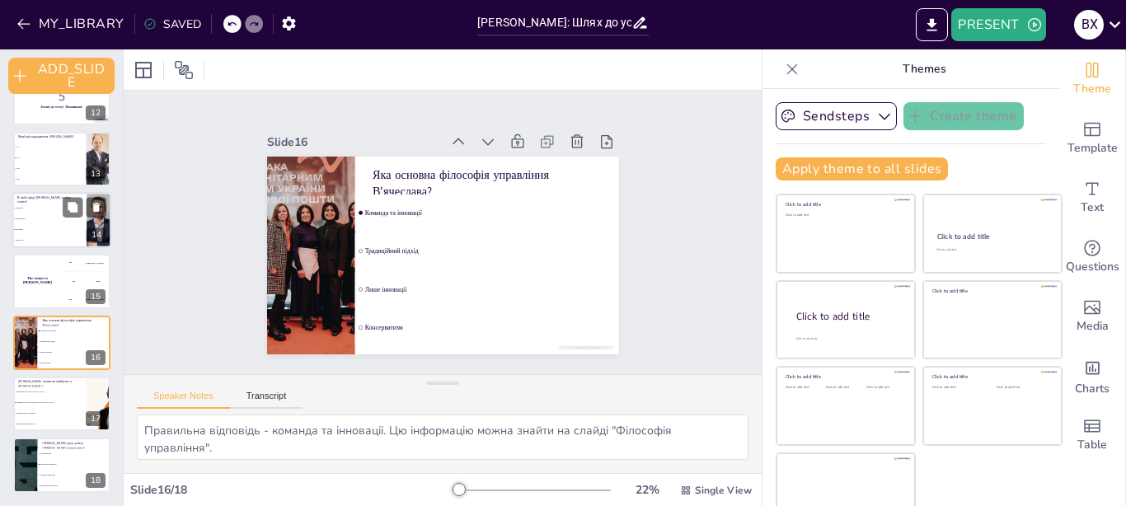
click at [44, 239] on span "Соціологія" at bounding box center [50, 240] width 71 height 2
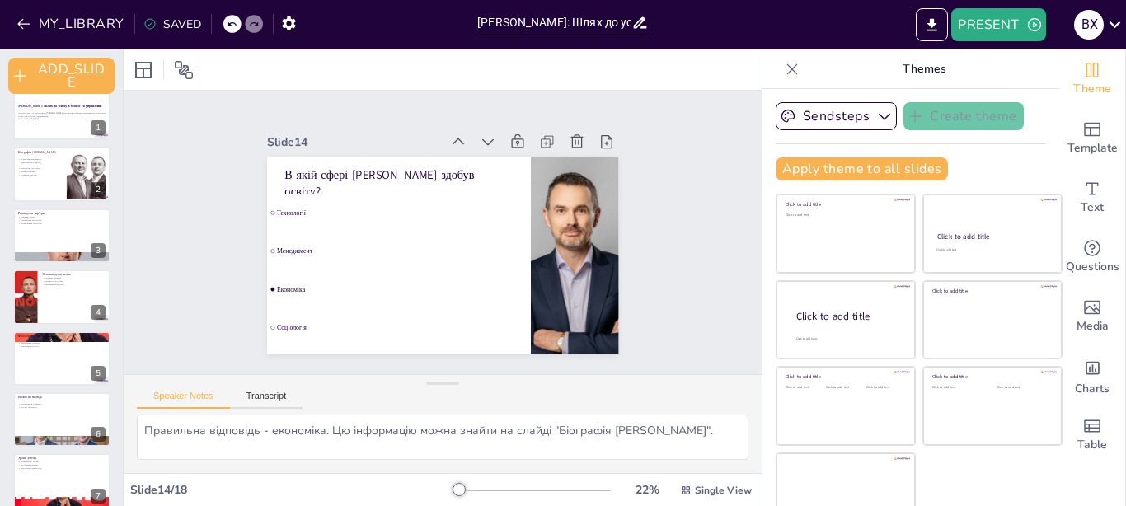
scroll to position [16, 0]
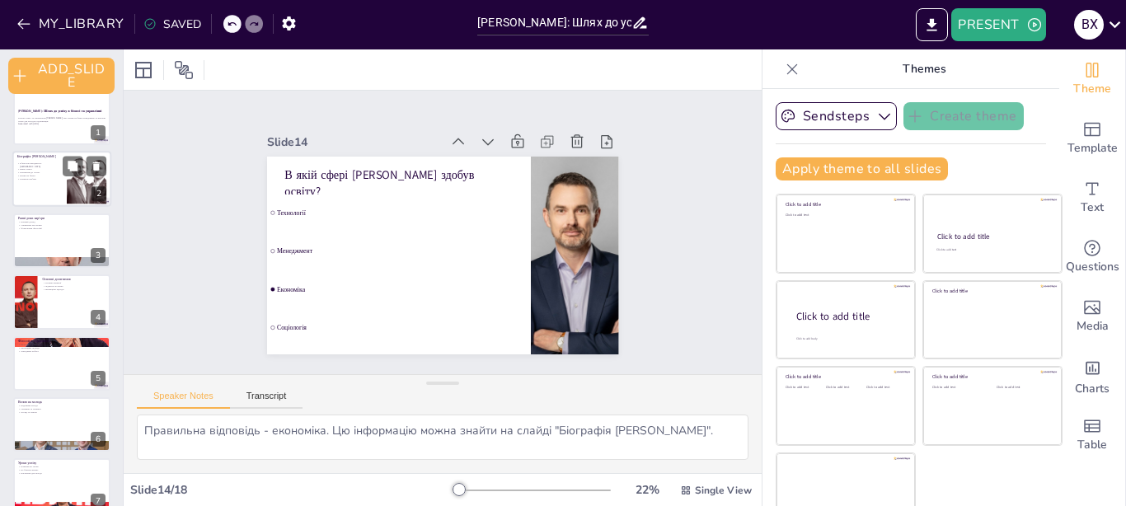
click at [58, 177] on div at bounding box center [61, 180] width 99 height 56
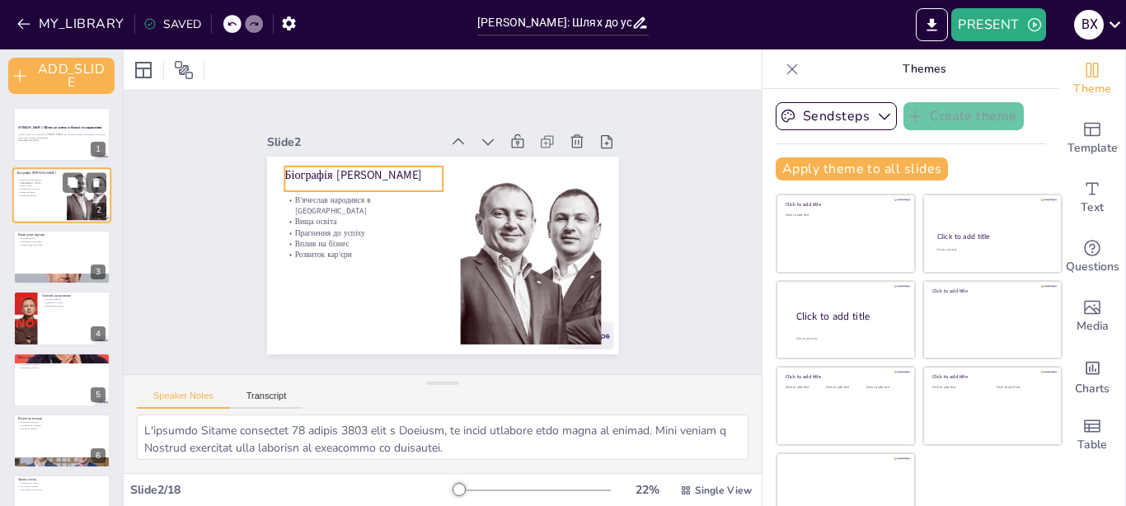
scroll to position [1, 0]
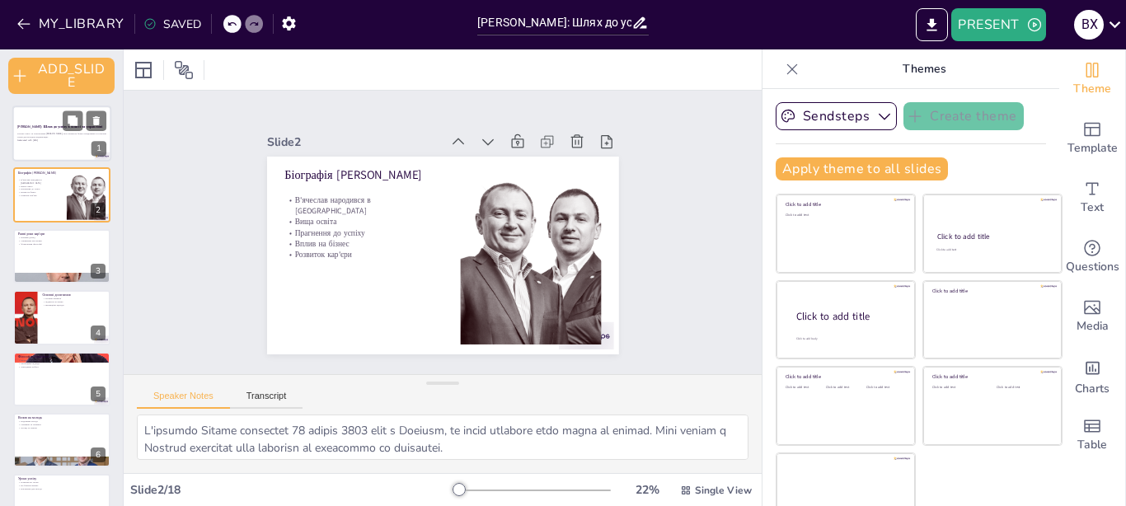
click at [52, 145] on div at bounding box center [61, 134] width 99 height 56
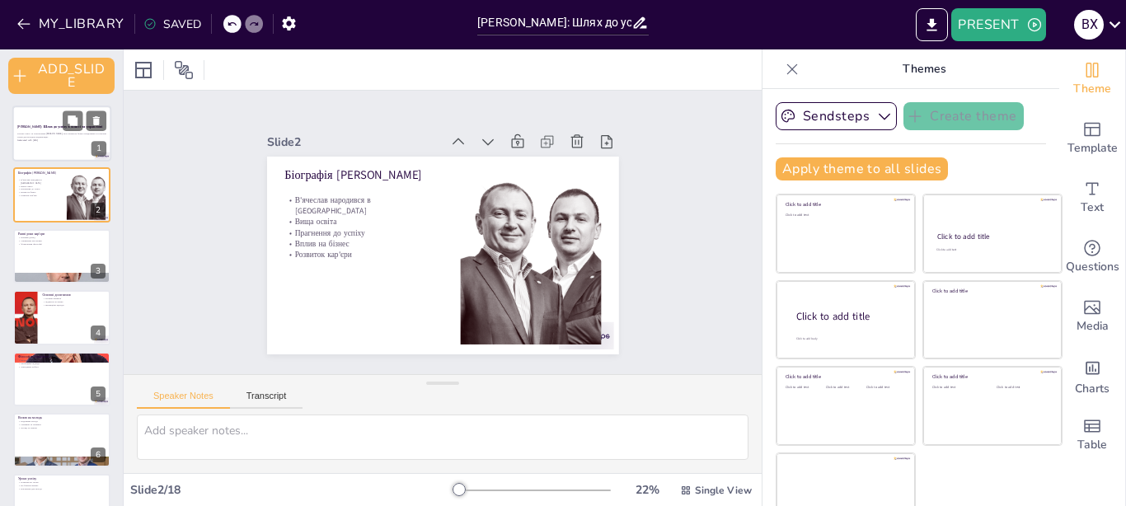
scroll to position [0, 0]
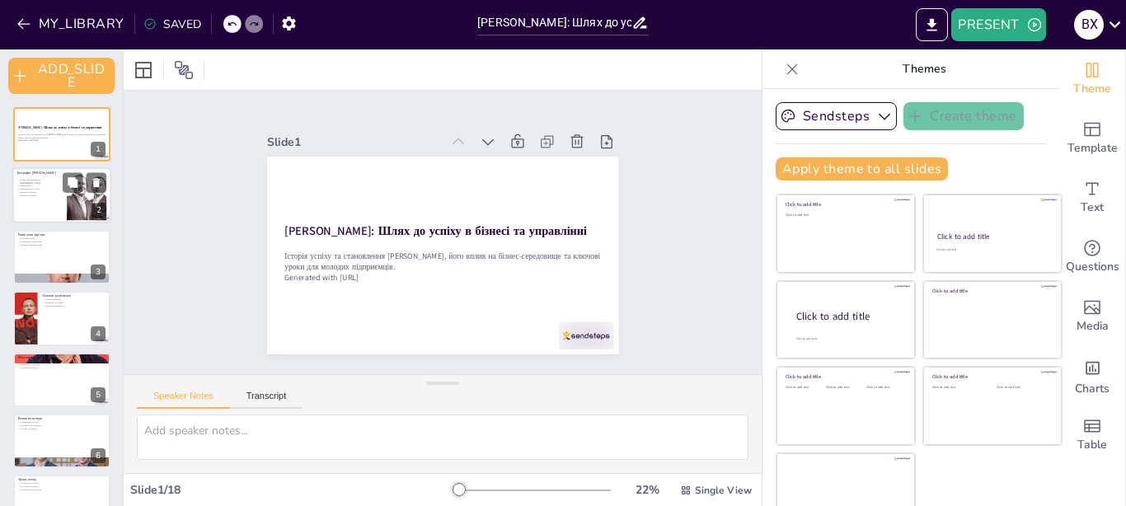
click at [46, 202] on div at bounding box center [61, 196] width 99 height 56
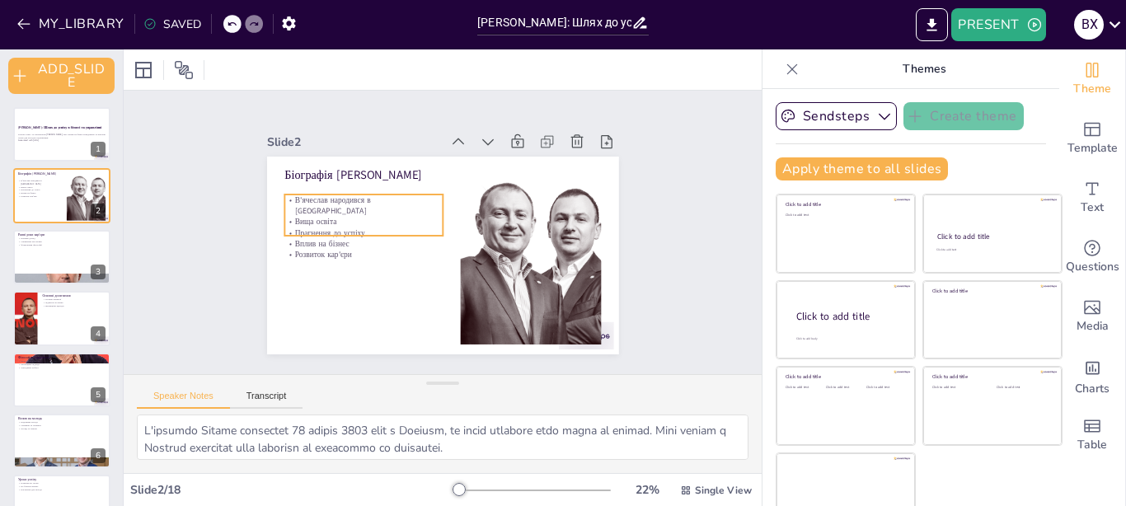
click at [302, 237] on p "Розвиток кар'єри" at bounding box center [361, 228] width 154 height 59
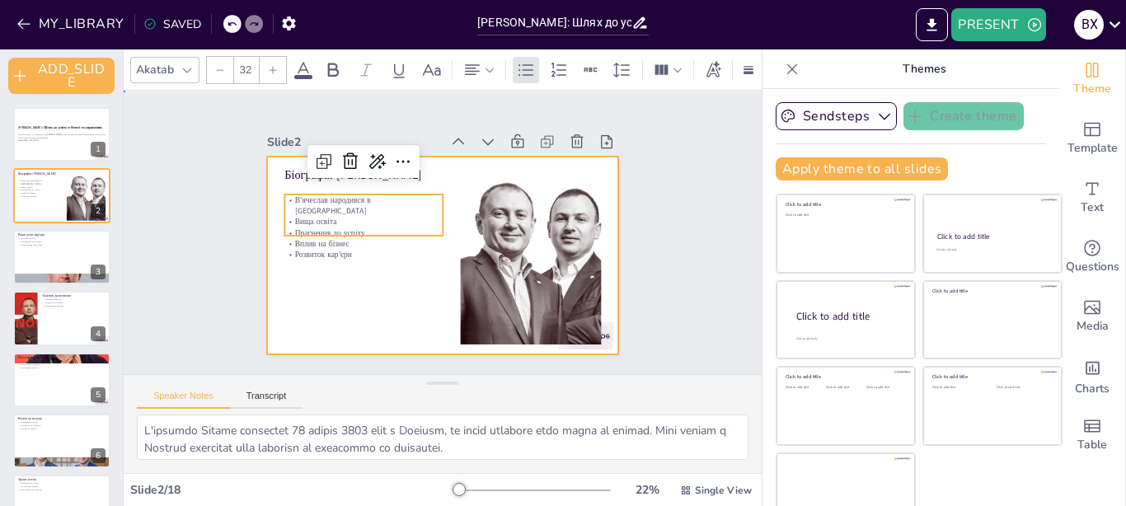
click at [304, 268] on div at bounding box center [435, 254] width 396 height 297
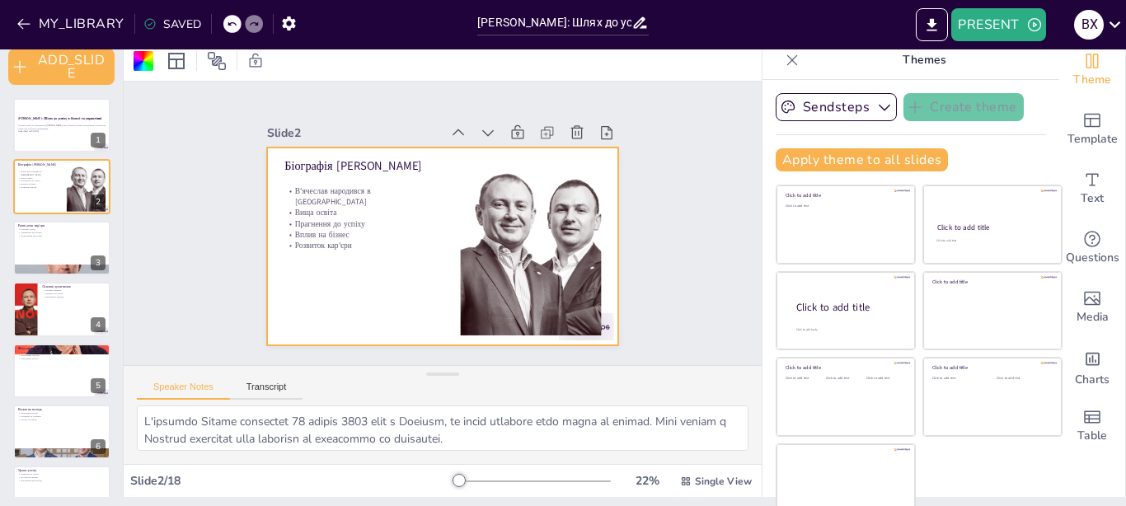
scroll to position [17, 0]
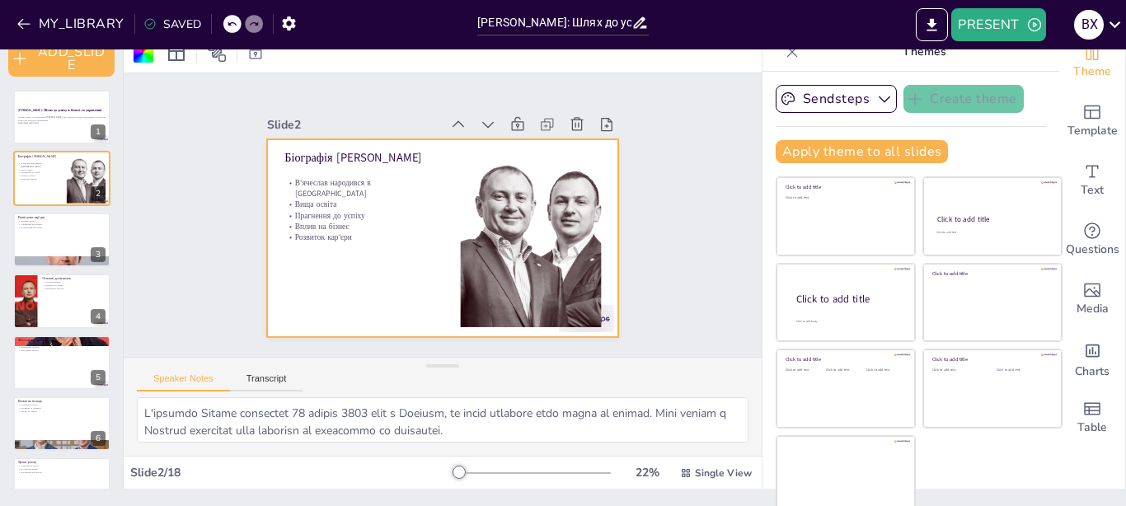
click at [182, 24] on div "SAVED" at bounding box center [172, 24] width 58 height 16
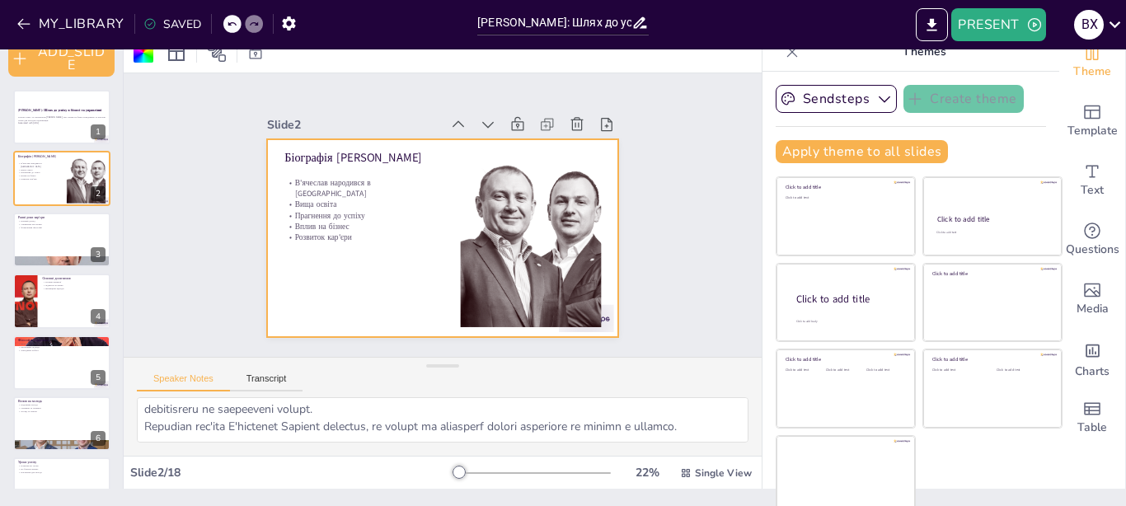
scroll to position [160, 0]
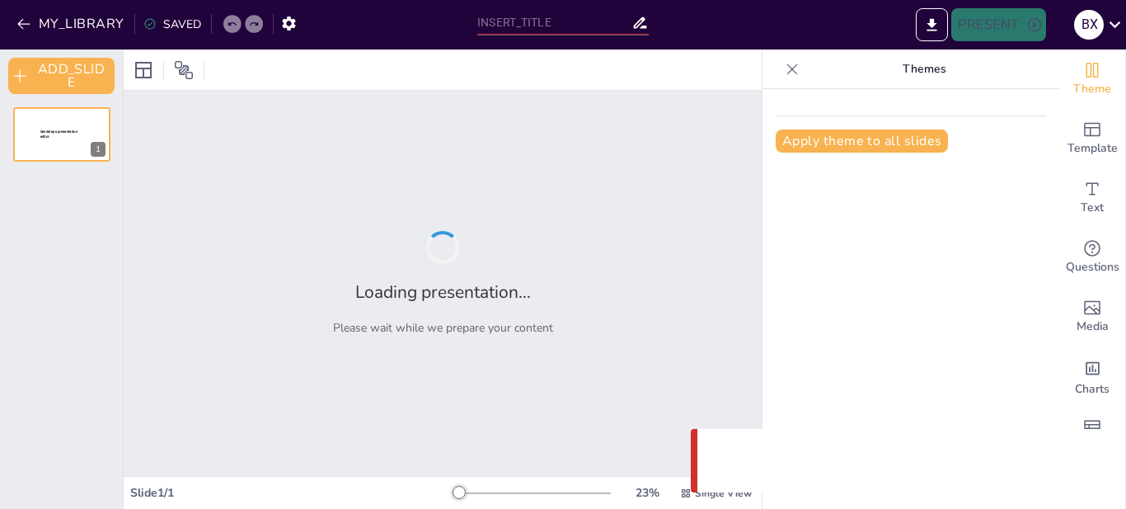
type input "[PERSON_NAME]: Шлях до успіху в бізнесі та управлінні"
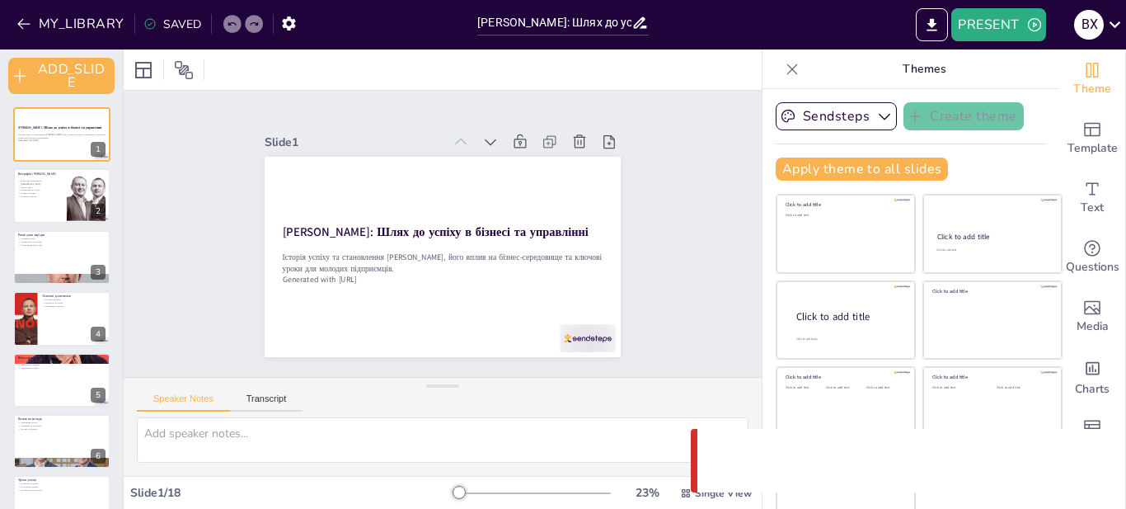
checkbox input "true"
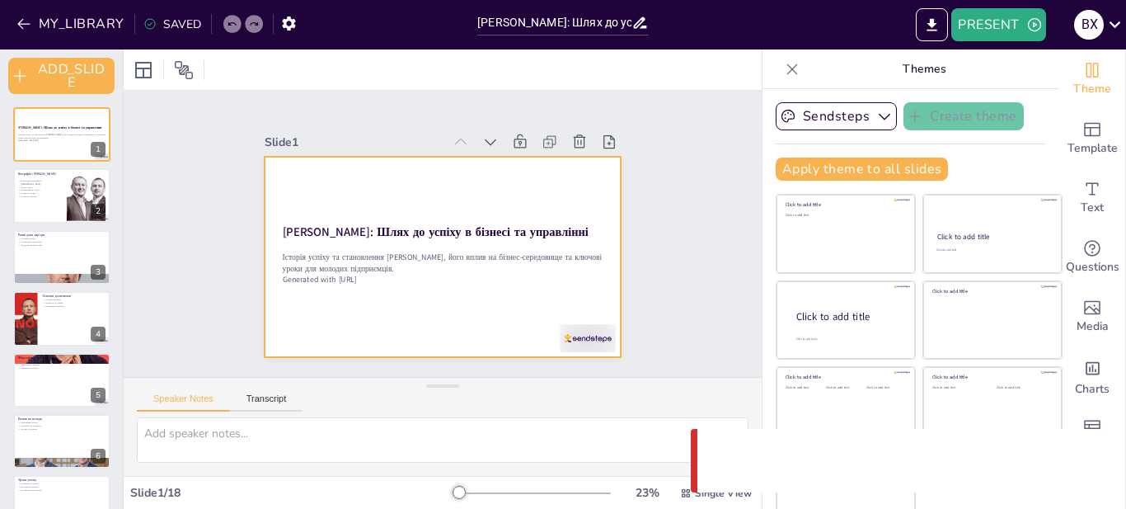
checkbox input "true"
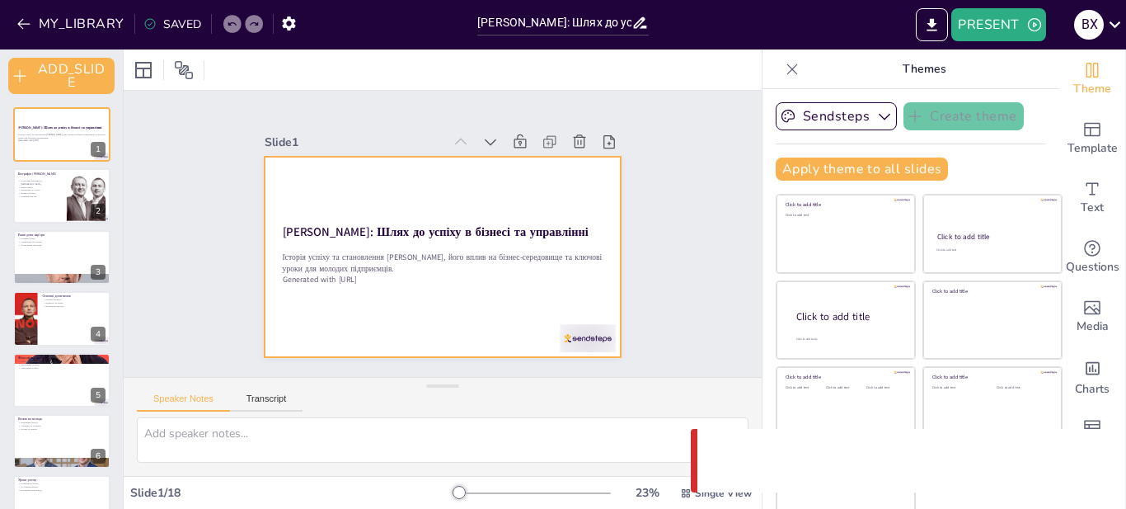
checkbox input "true"
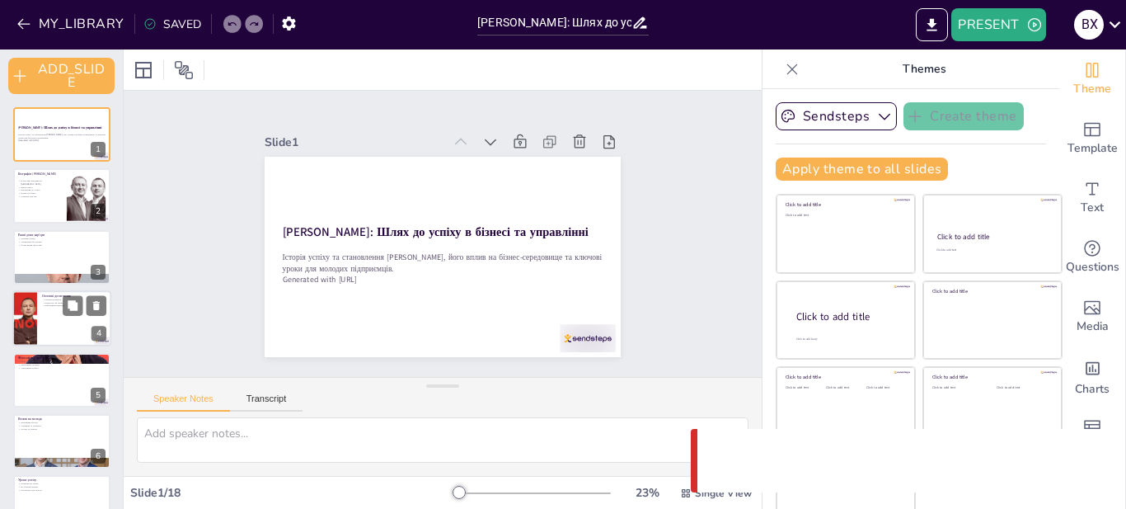
checkbox input "true"
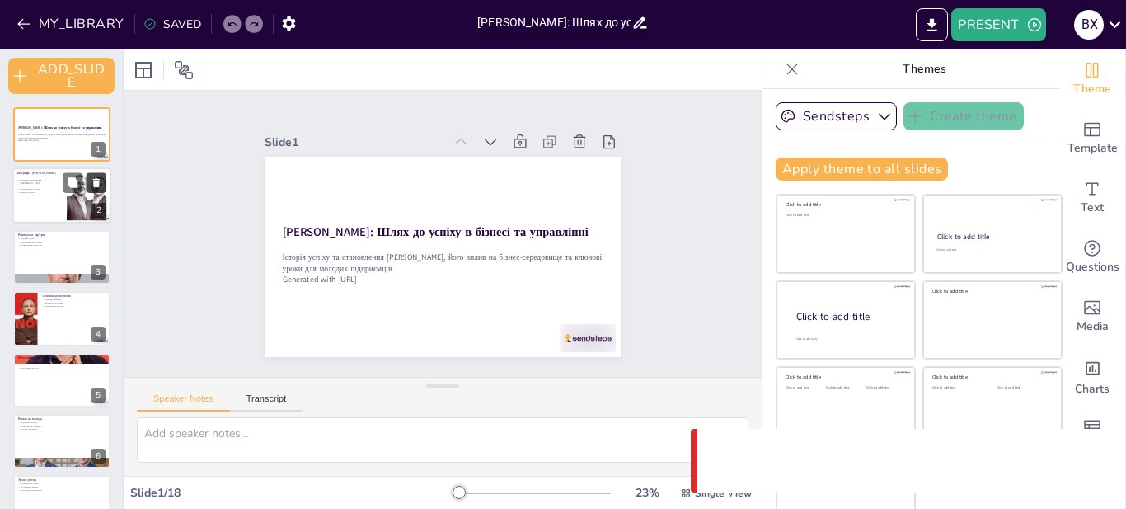
checkbox input "true"
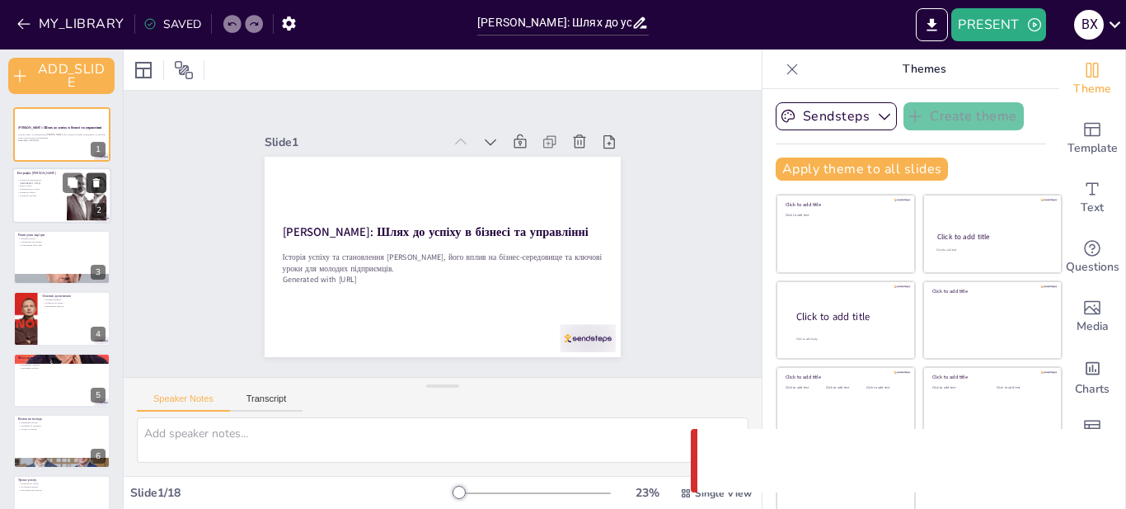
checkbox input "true"
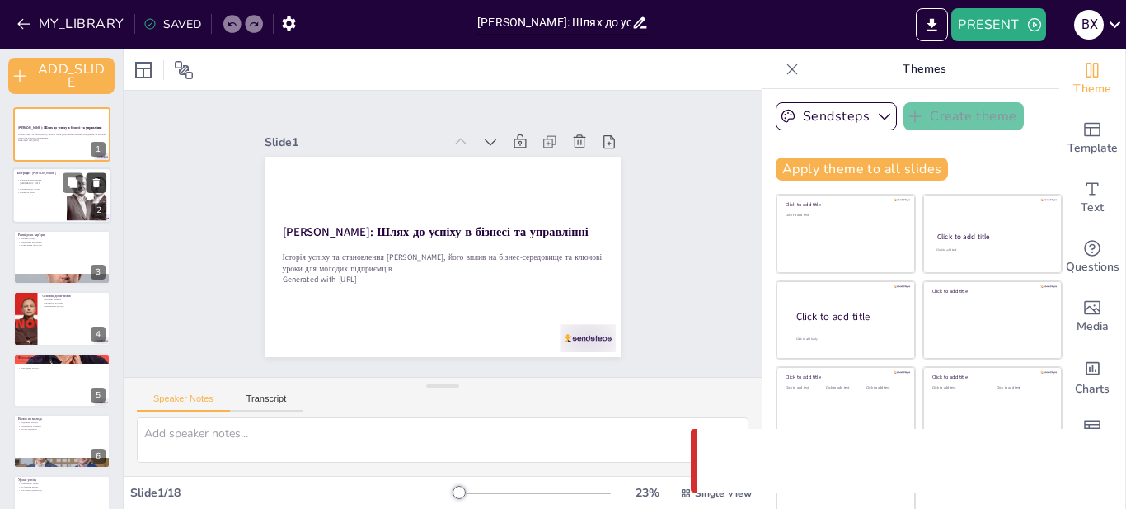
checkbox input "true"
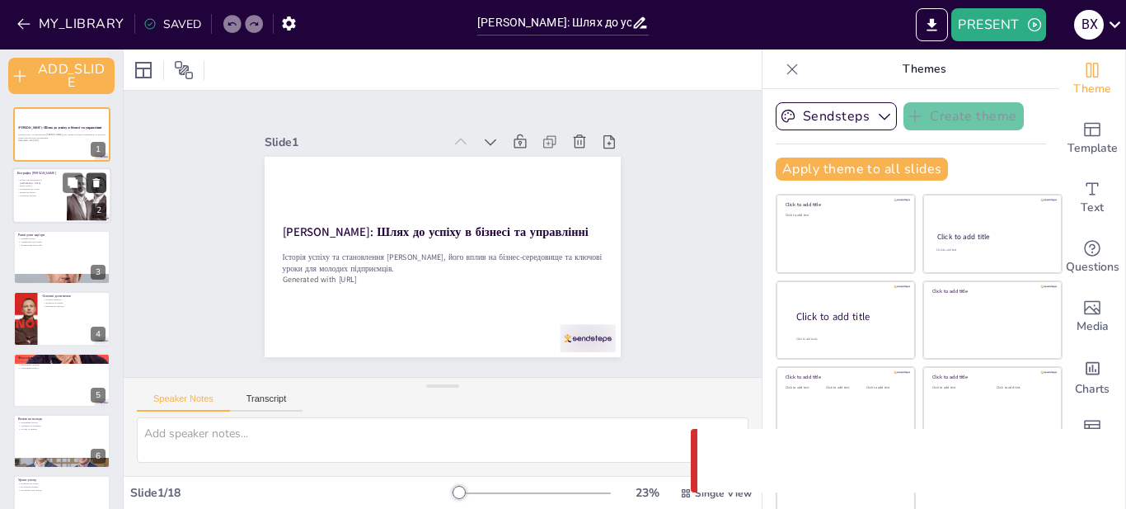
checkbox input "true"
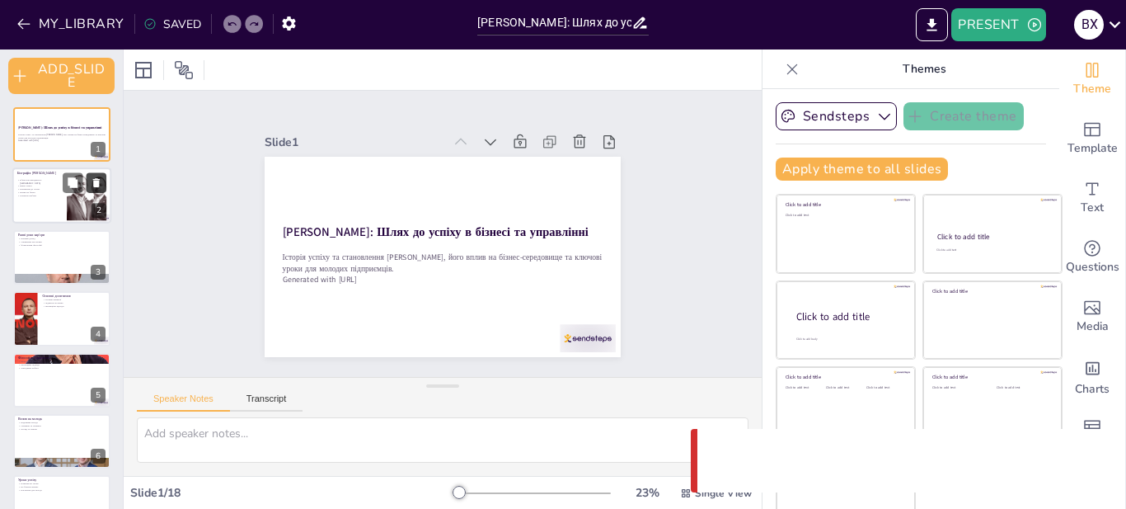
click at [87, 185] on button at bounding box center [97, 183] width 20 height 20
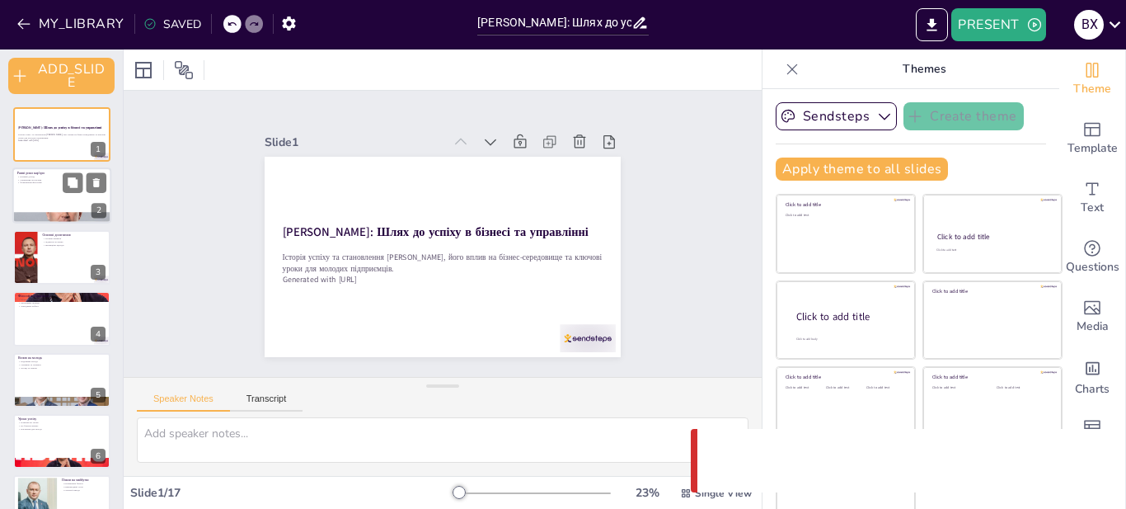
checkbox input "true"
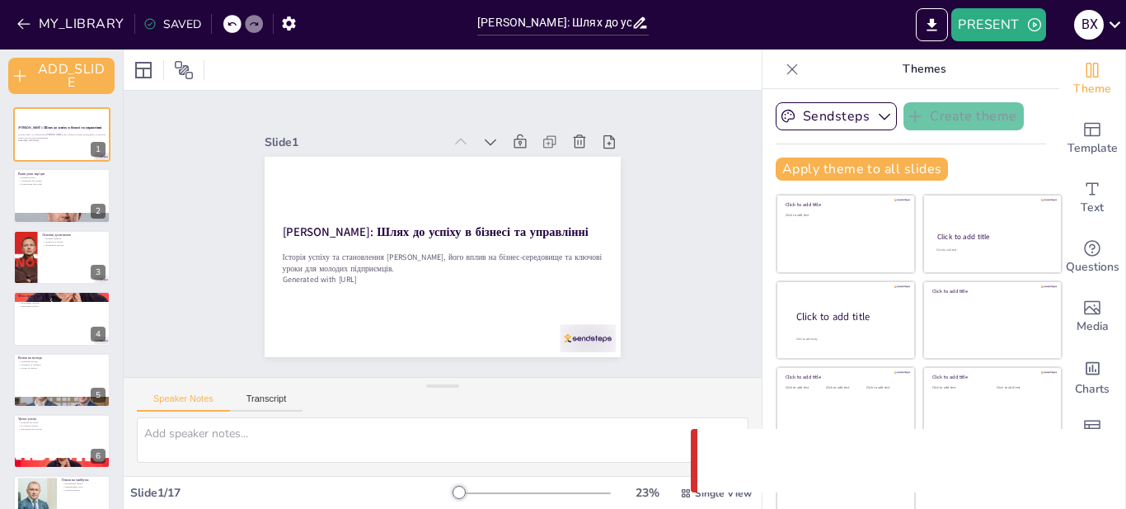
checkbox input "true"
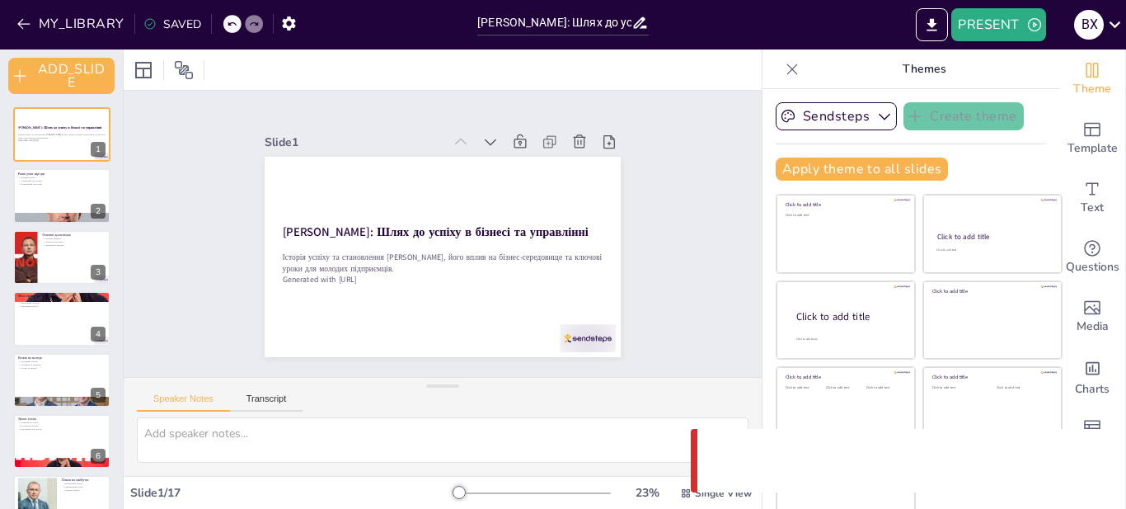
checkbox input "true"
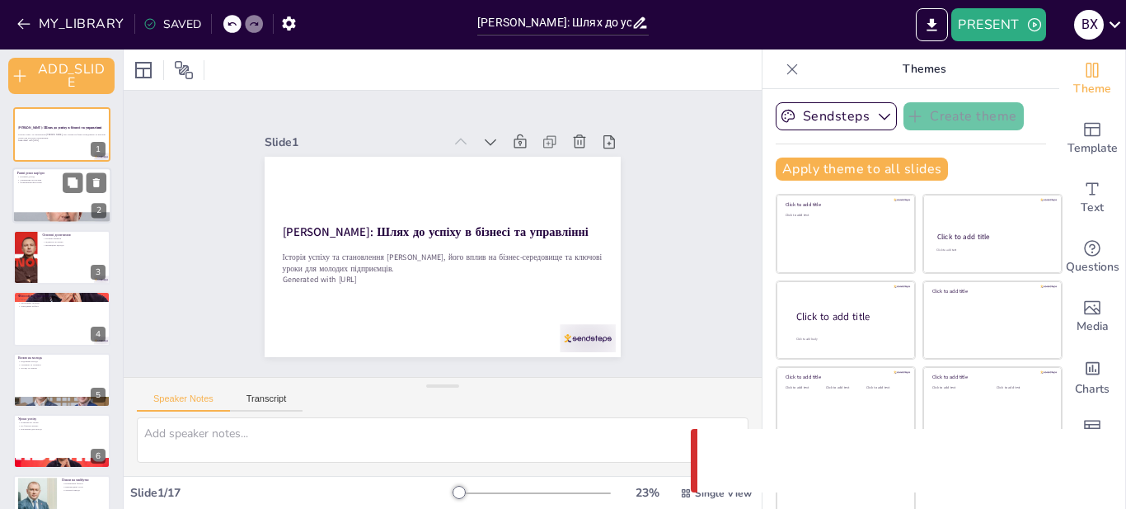
checkbox input "true"
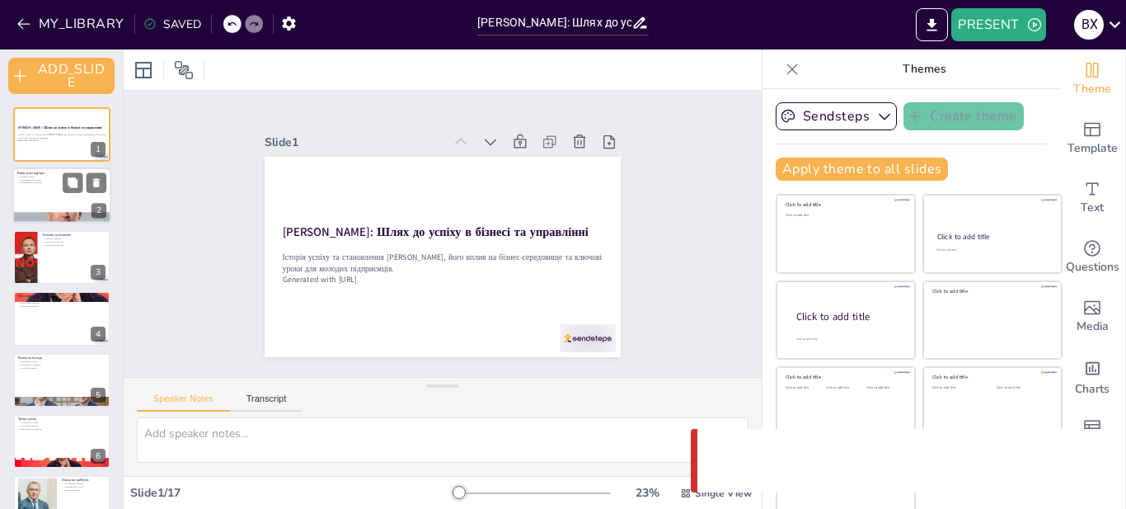
checkbox input "true"
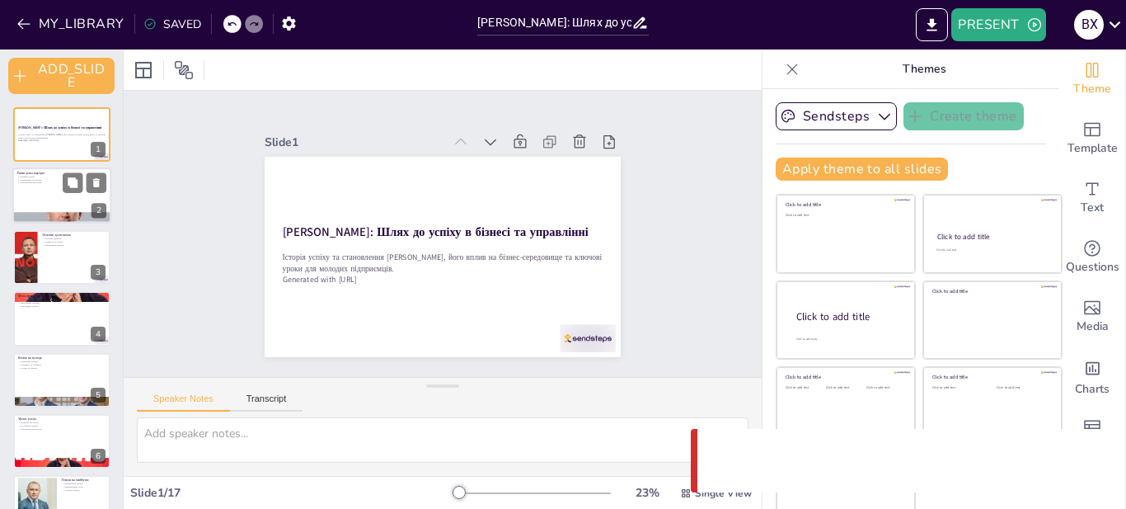
click at [47, 209] on div at bounding box center [61, 196] width 99 height 56
type textarea "Перший досвід роботи у малому бізнесі дав В'ячеславу унікальну можливість навчи…"
checkbox input "true"
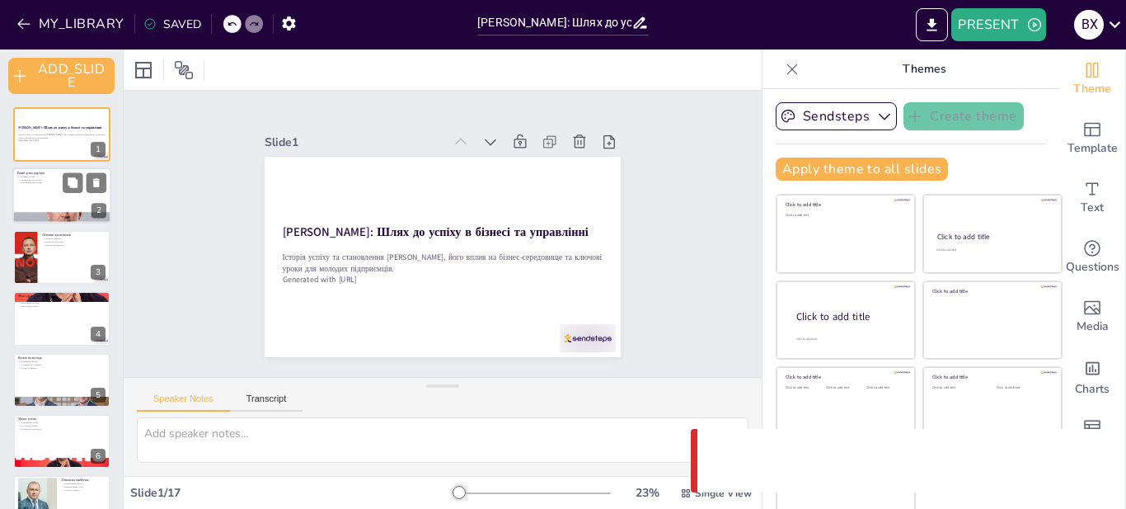
checkbox input "true"
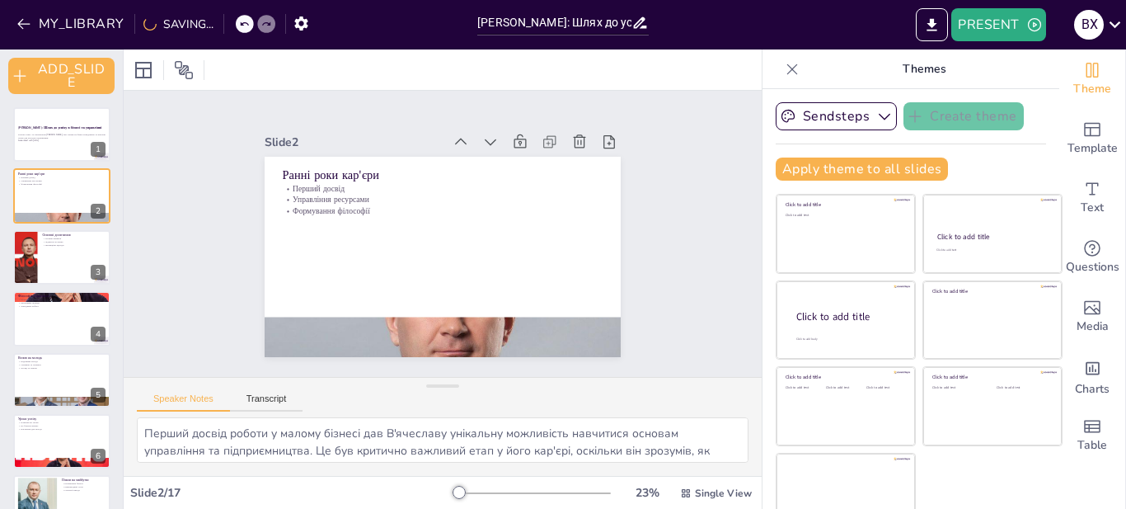
checkbox input "true"
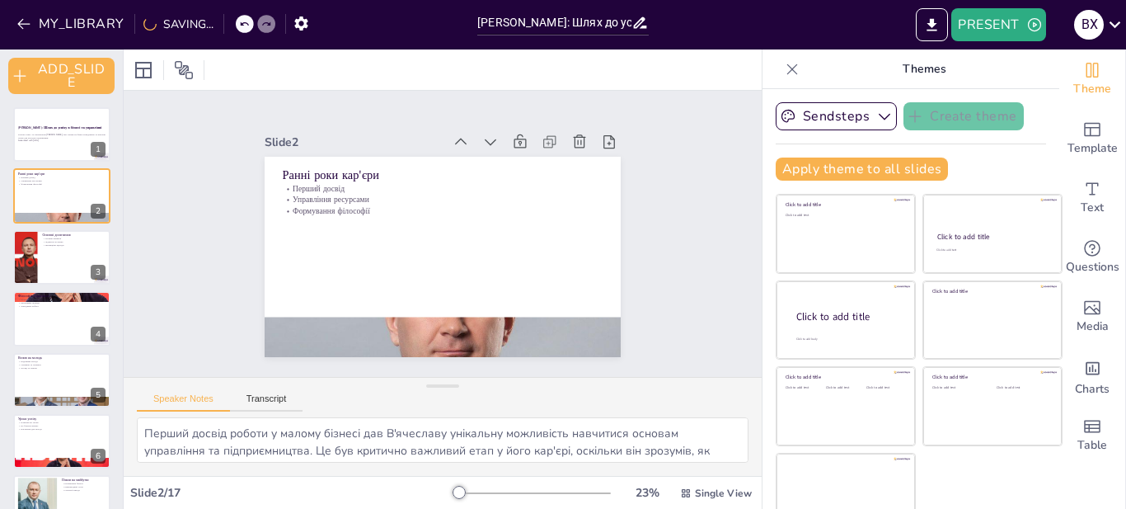
checkbox input "true"
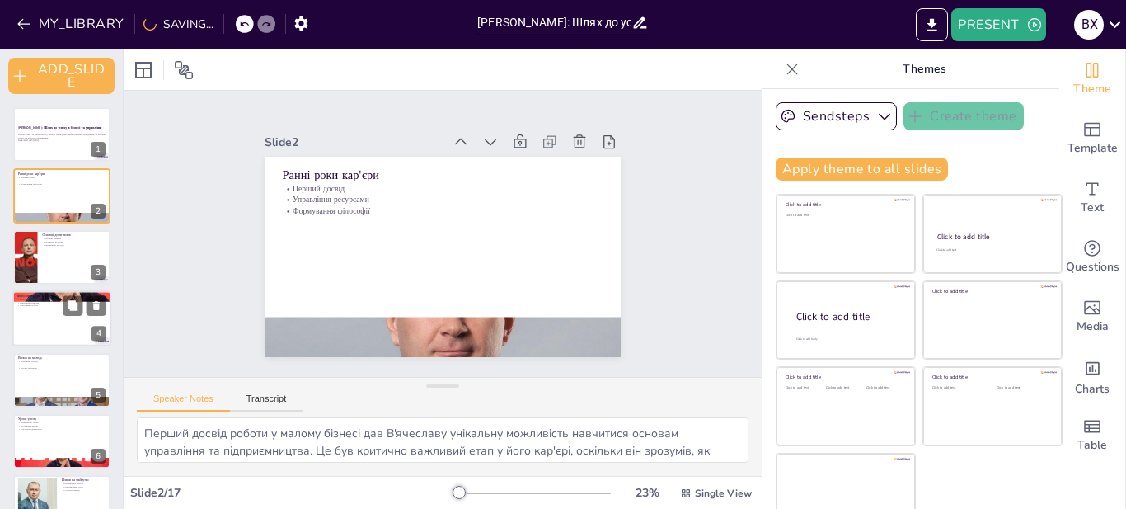
checkbox input "true"
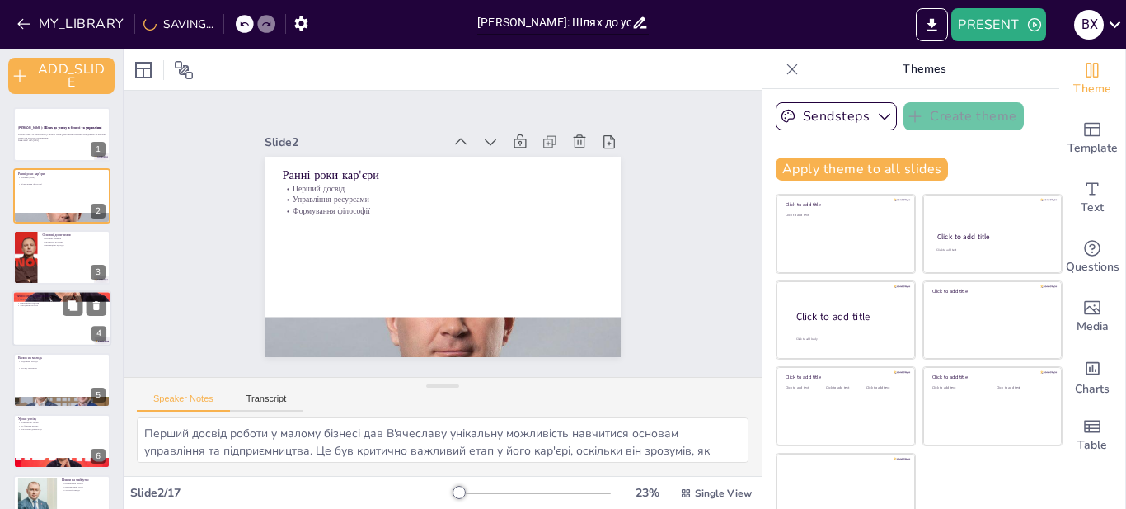
checkbox input "true"
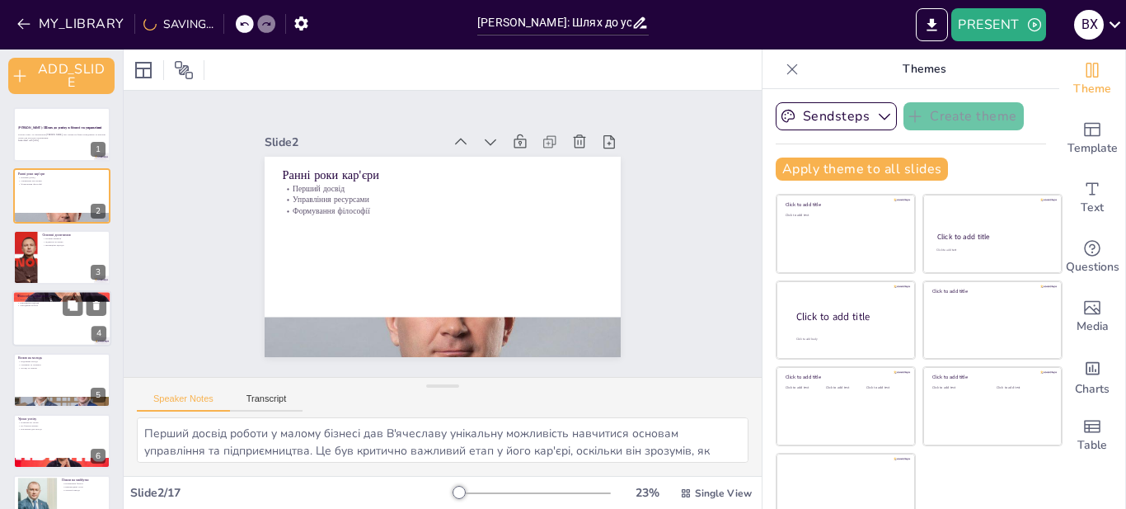
checkbox input "true"
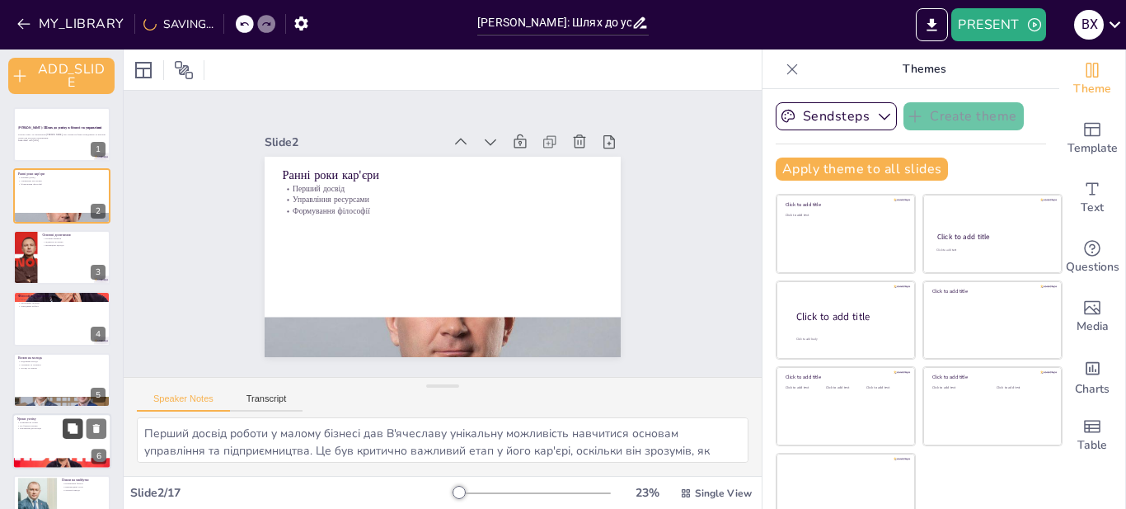
checkbox input "true"
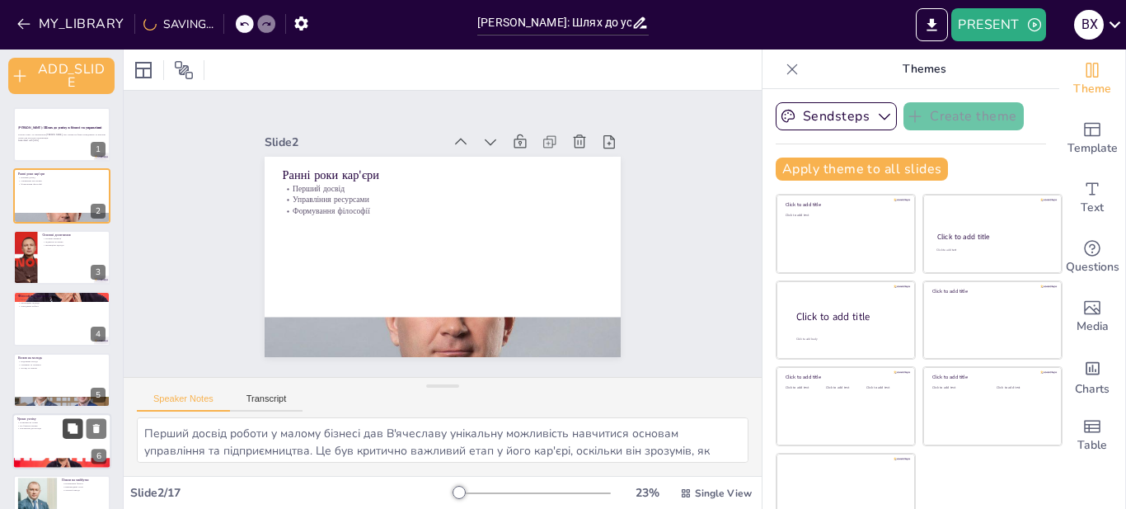
checkbox input "true"
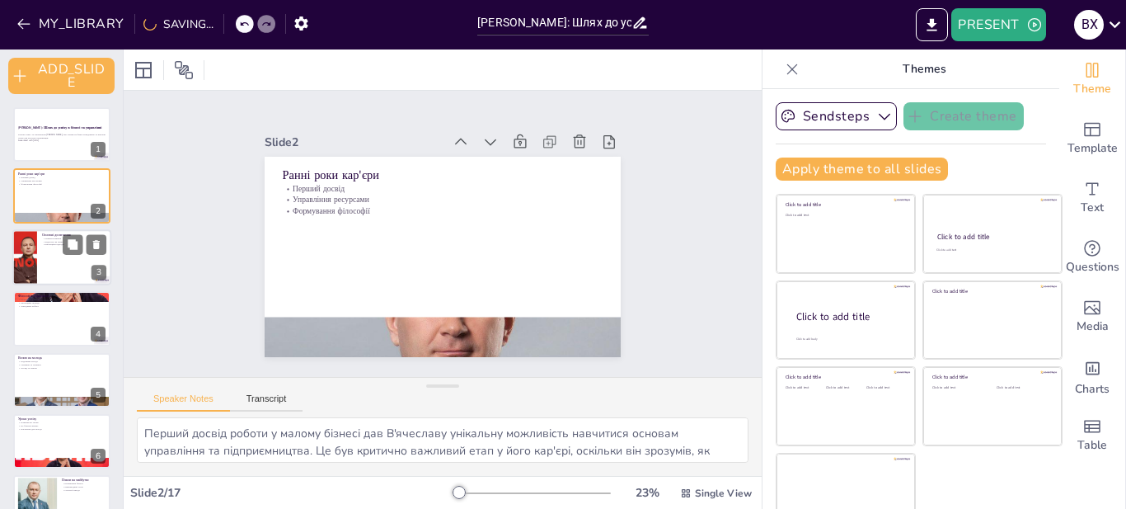
checkbox input "true"
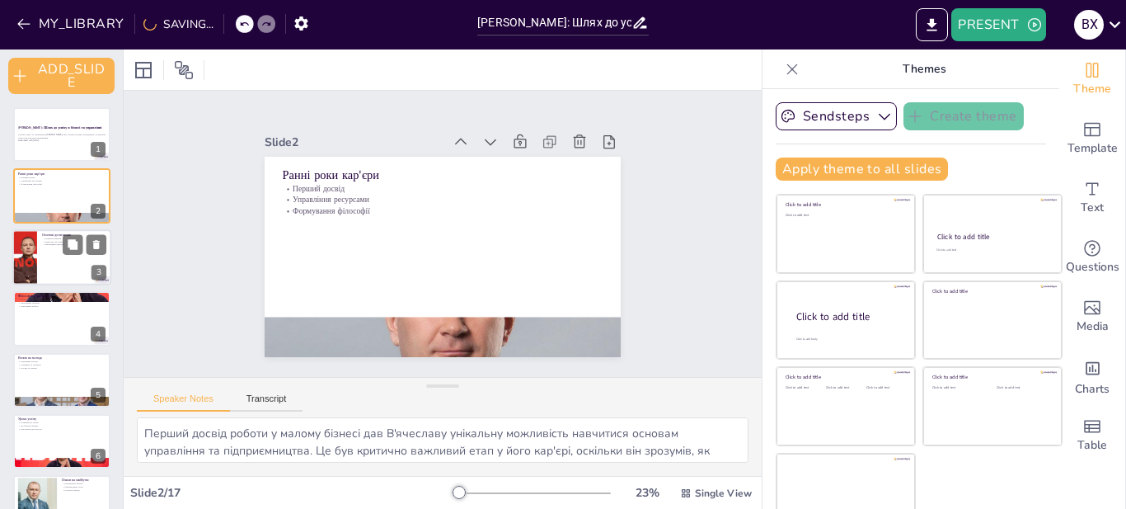
checkbox input "true"
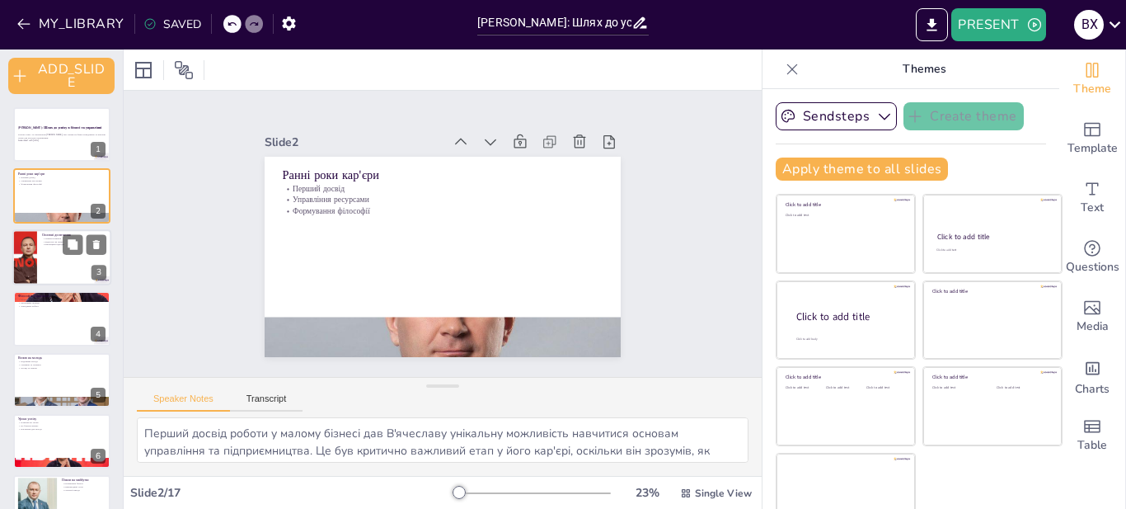
click at [20, 237] on div at bounding box center [24, 257] width 106 height 56
type textarea "[PERSON_NAME] заснував кілька компаній, які стали успішними на українському рин…"
checkbox input "true"
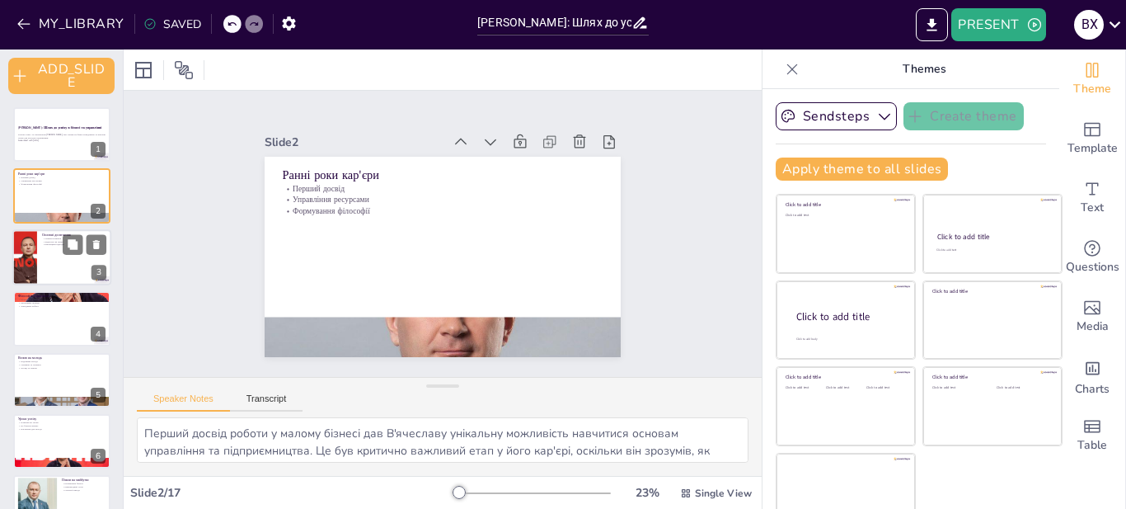
checkbox input "true"
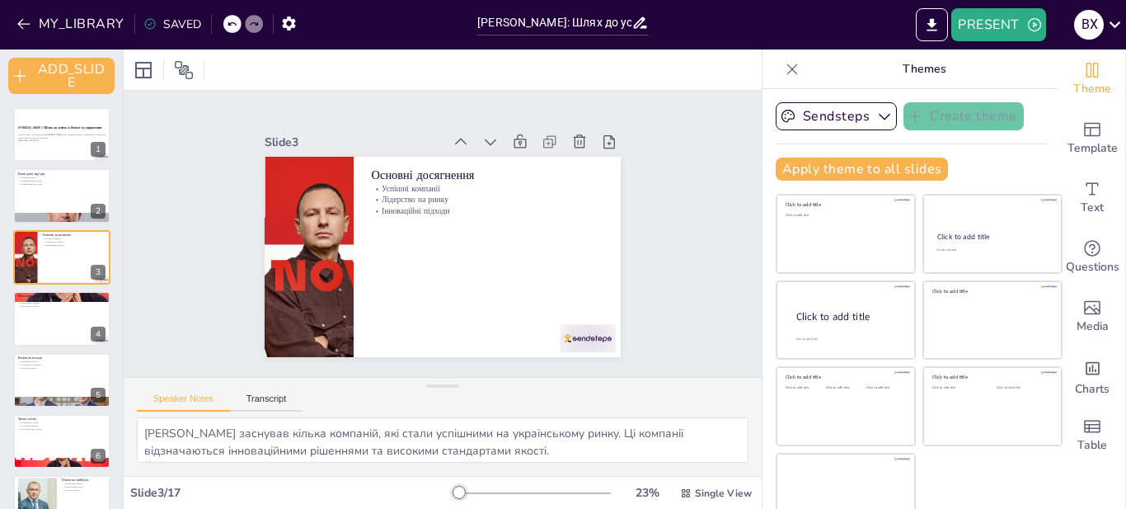
checkbox input "true"
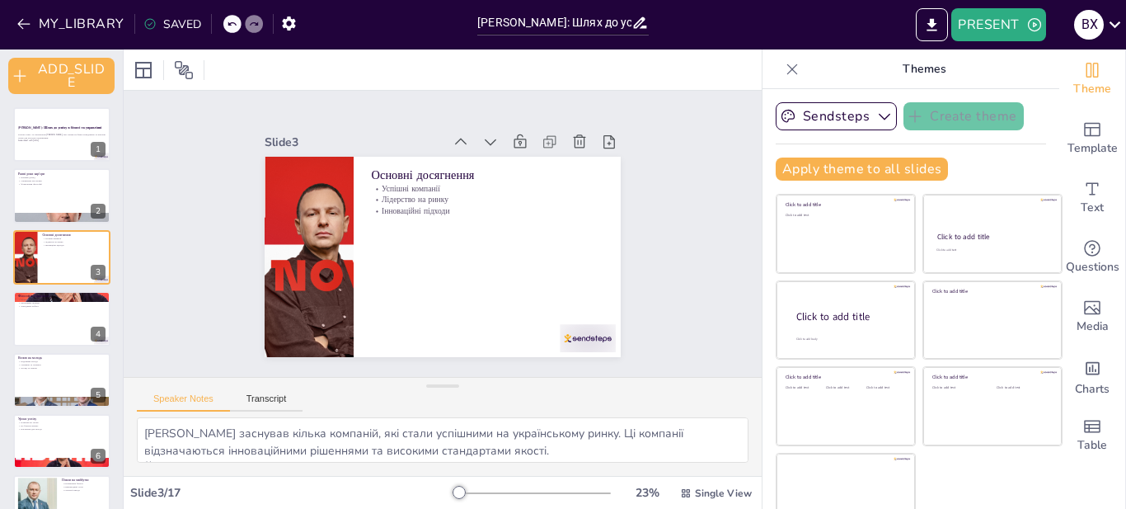
checkbox input "true"
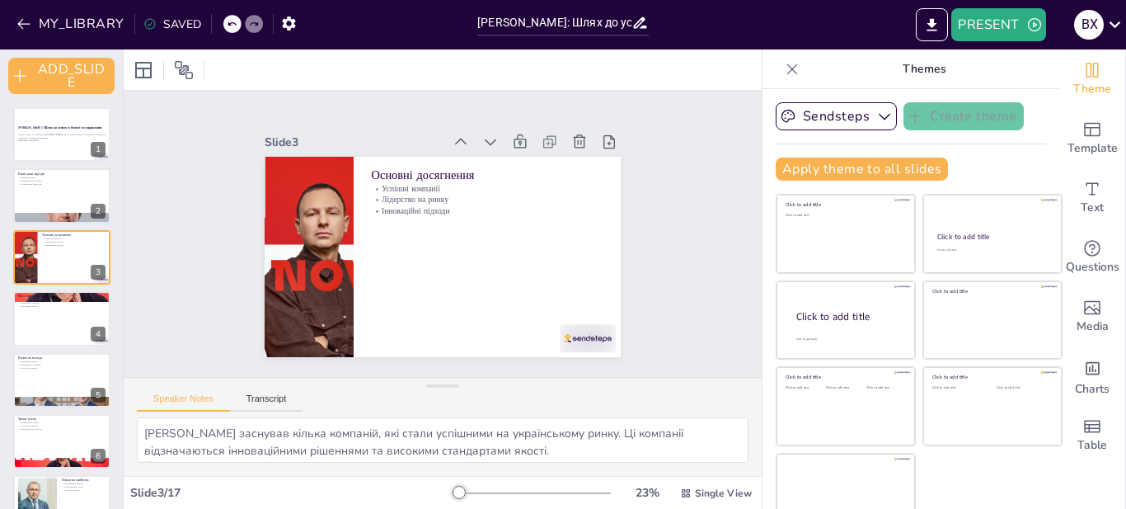
checkbox input "true"
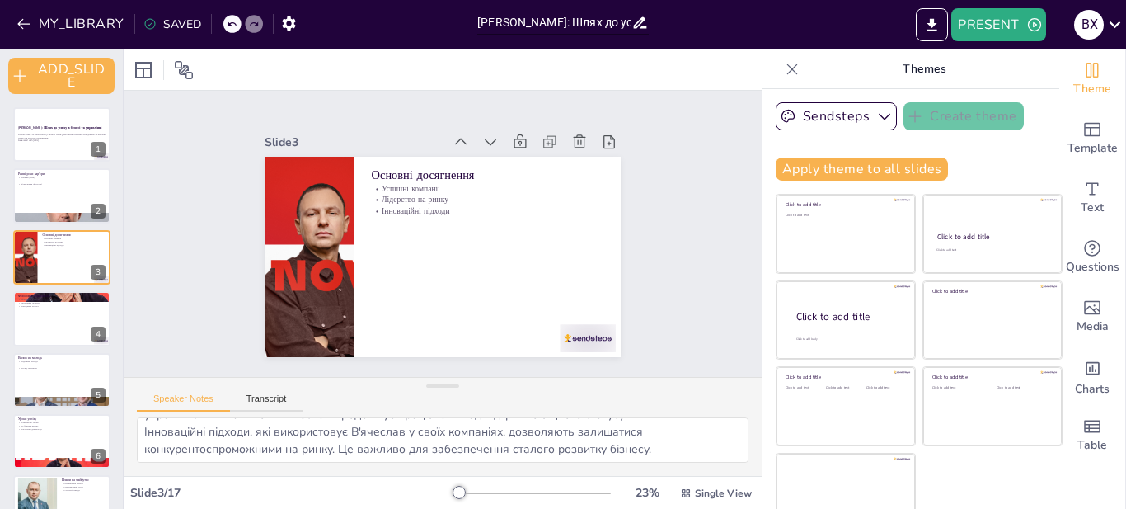
scroll to position [73, 0]
checkbox input "true"
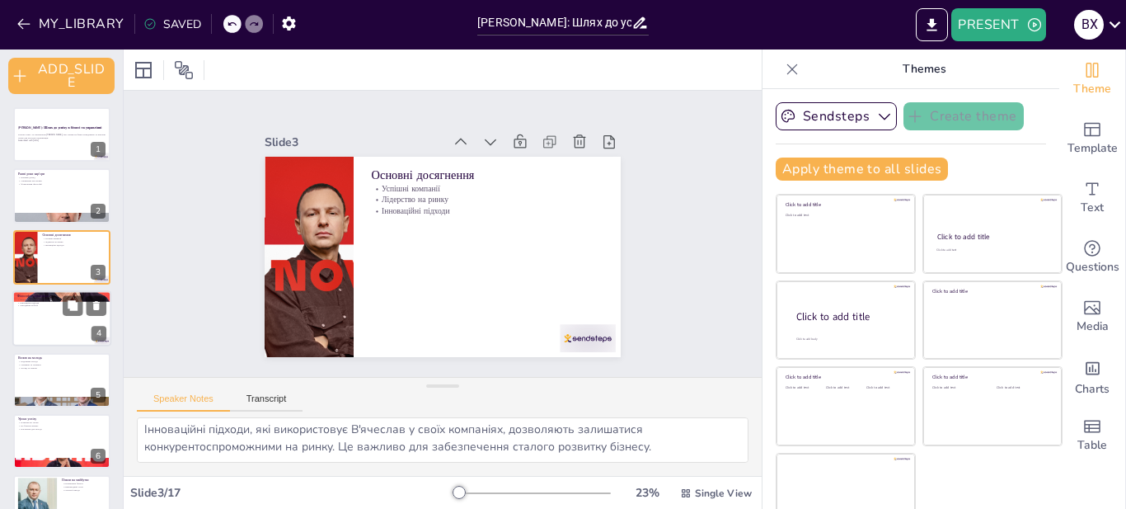
checkbox input "true"
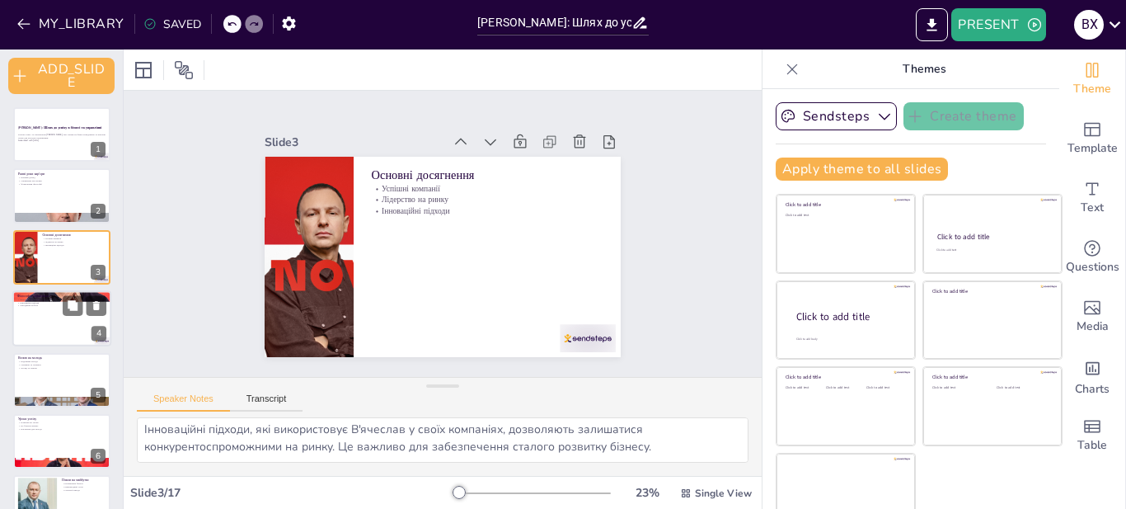
checkbox input "true"
drag, startPoint x: 96, startPoint y: 316, endPoint x: 85, endPoint y: 319, distance: 11.2
click at [85, 319] on div at bounding box center [61, 318] width 99 height 56
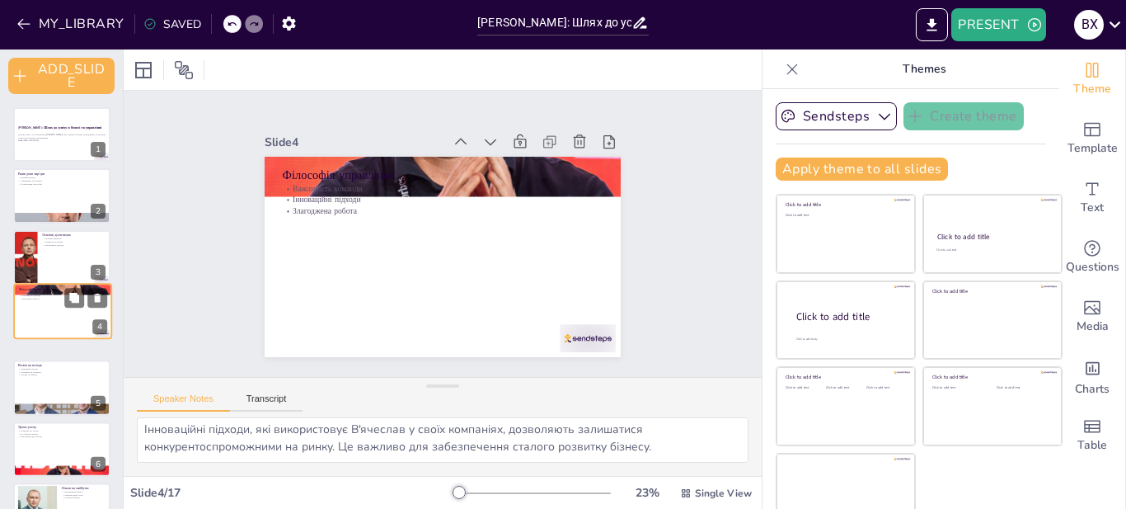
type textarea "В'ячеслав підкреслює, що успіх бізнесу залежить від злагодженої роботи команди.…"
checkbox input "true"
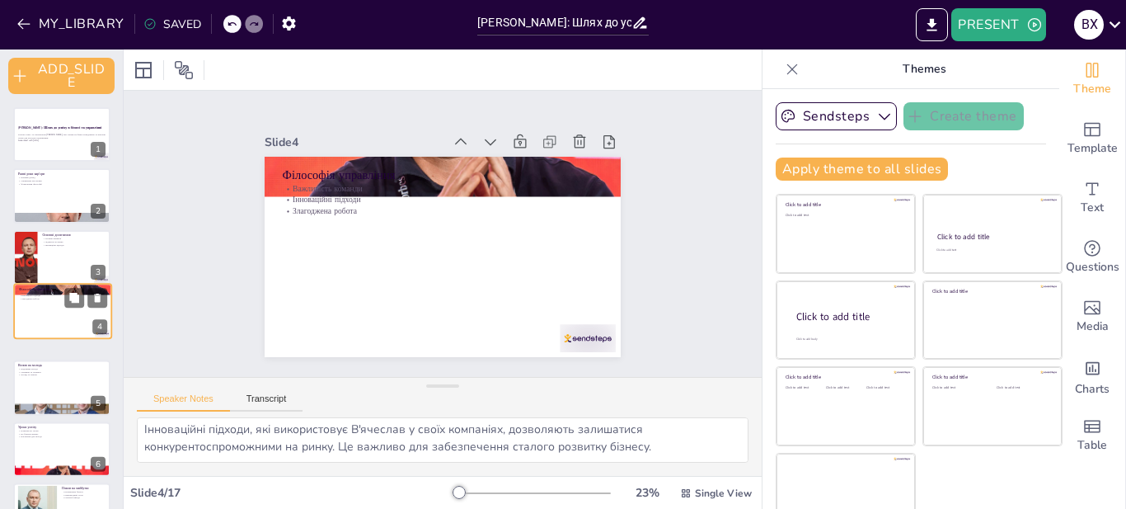
checkbox input "true"
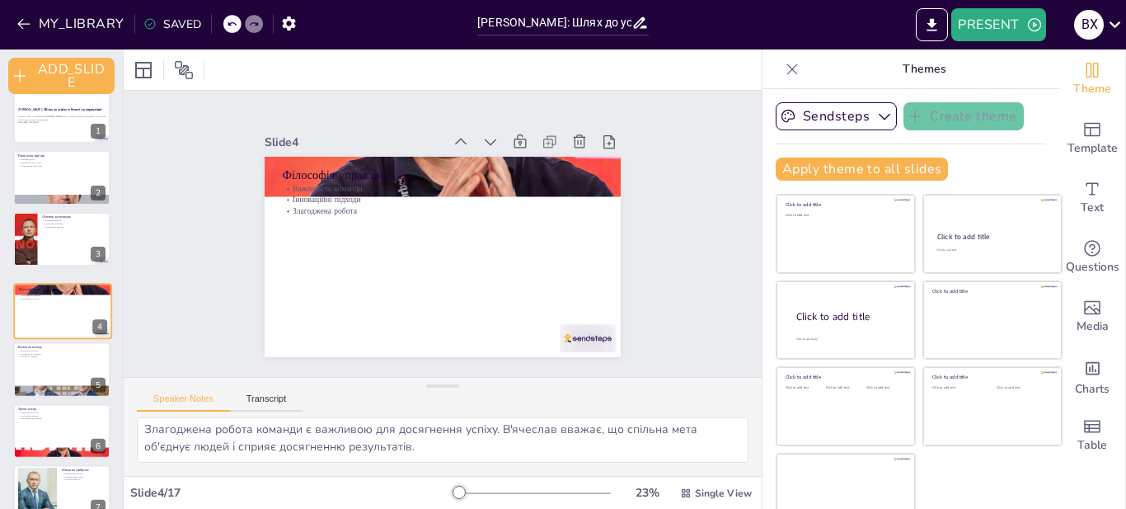
checkbox input "true"
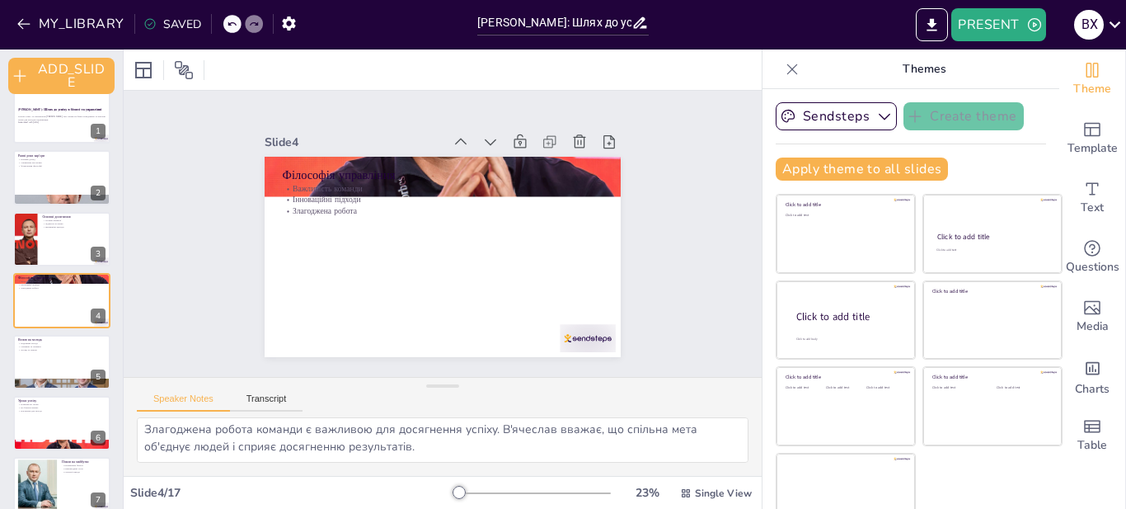
checkbox input "true"
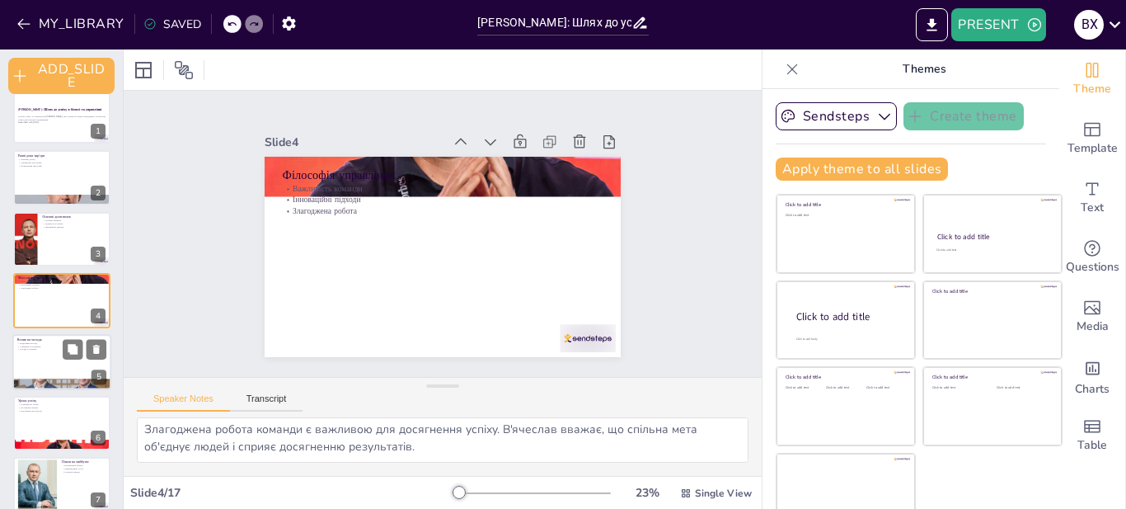
checkbox input "true"
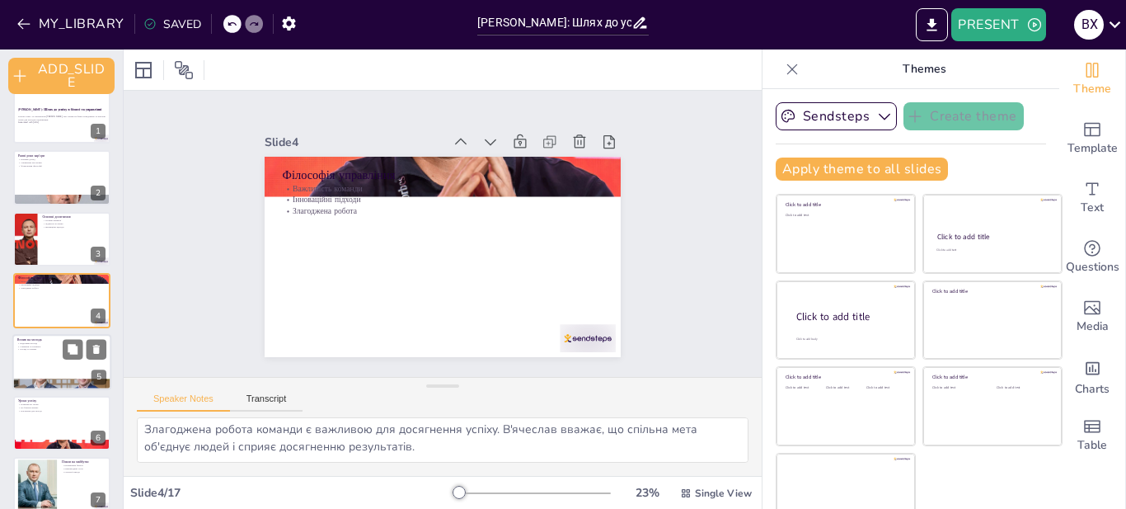
checkbox input "true"
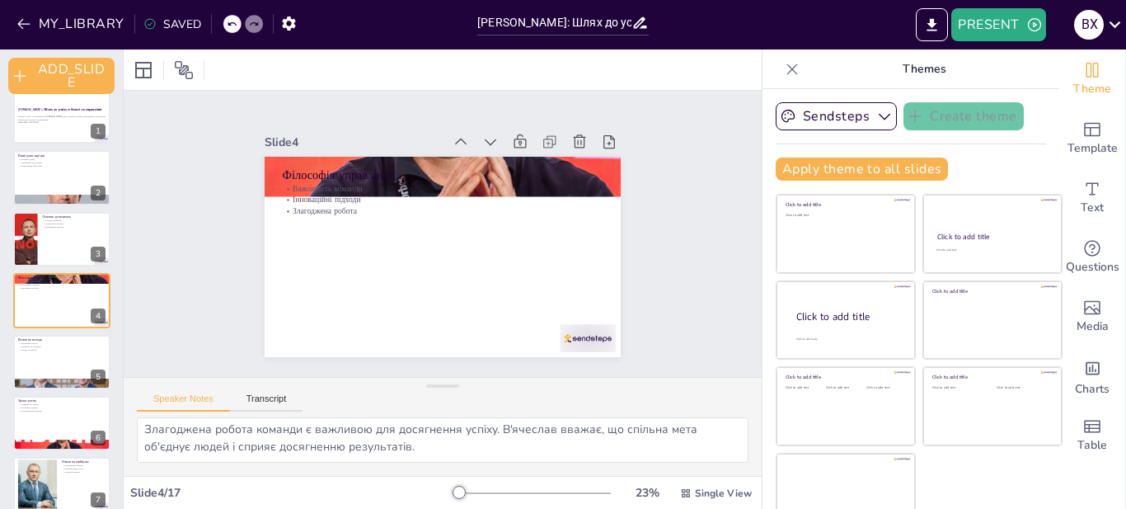
checkbox input "true"
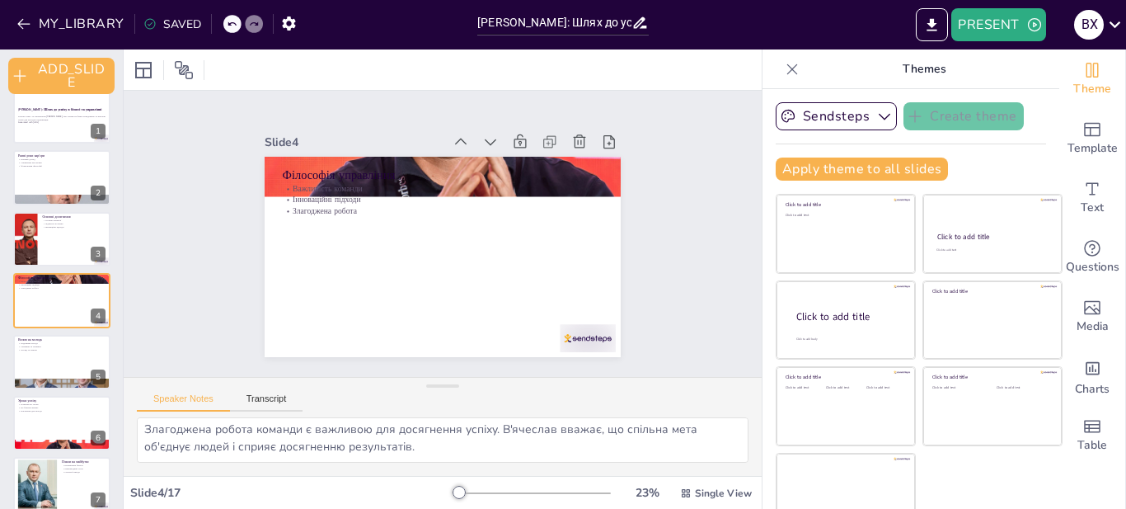
checkbox input "true"
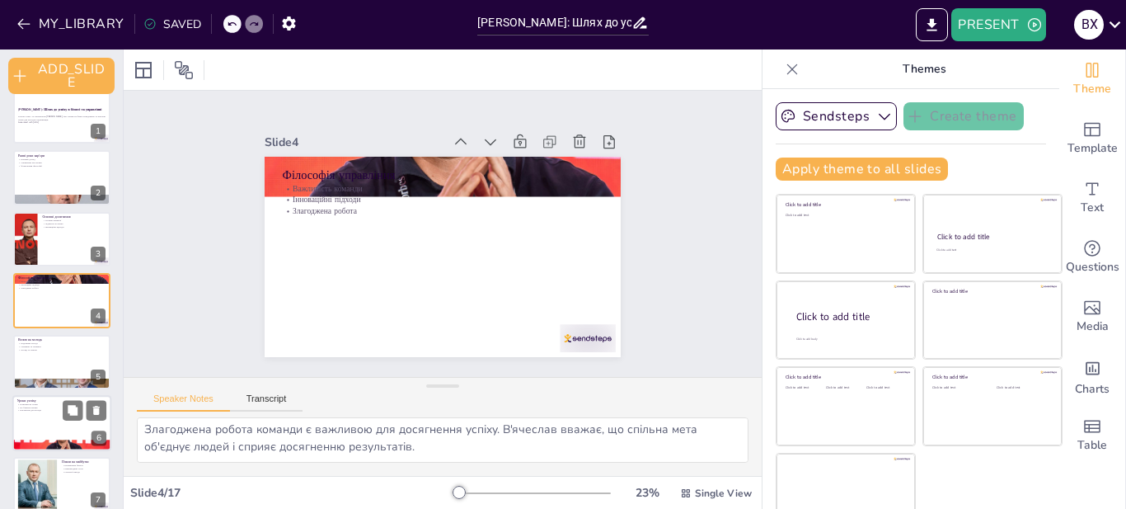
checkbox input "true"
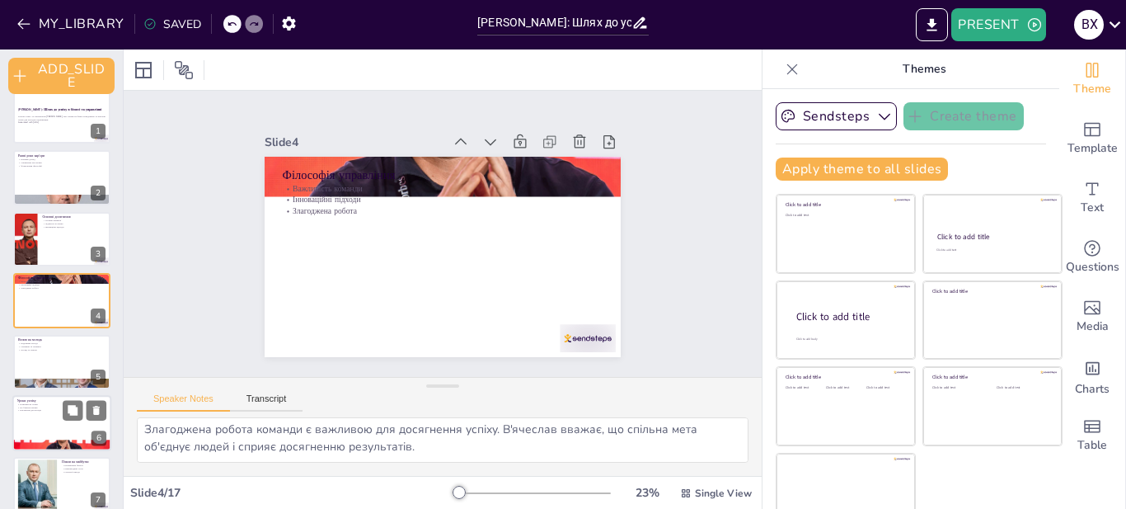
checkbox input "true"
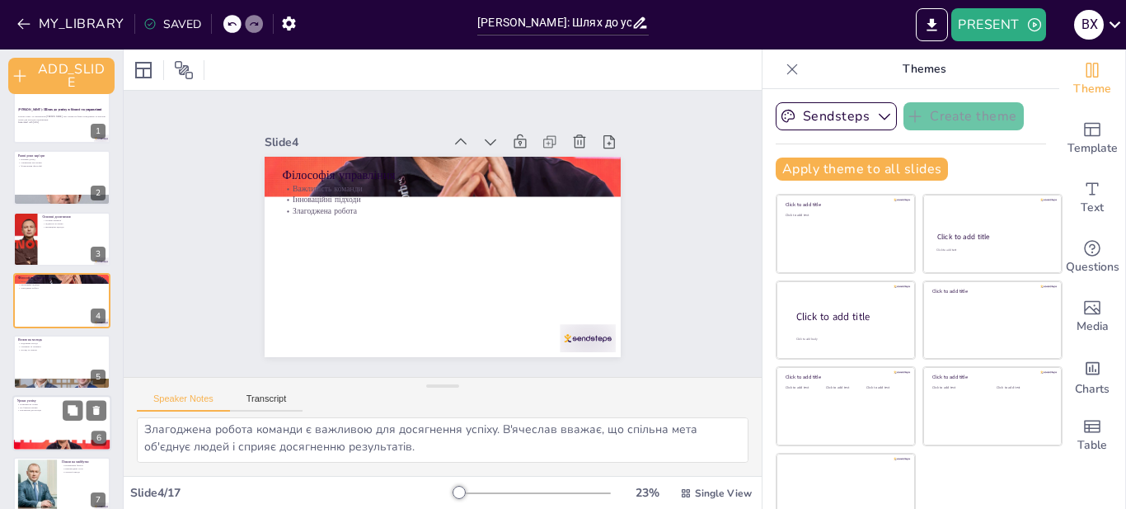
checkbox input "true"
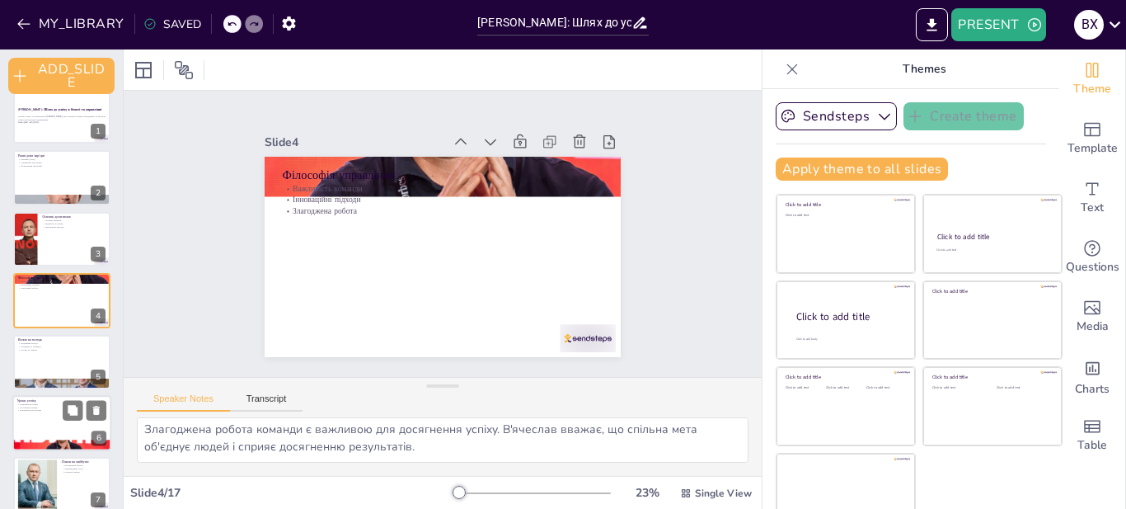
checkbox input "true"
click at [47, 431] on div at bounding box center [61, 423] width 99 height 56
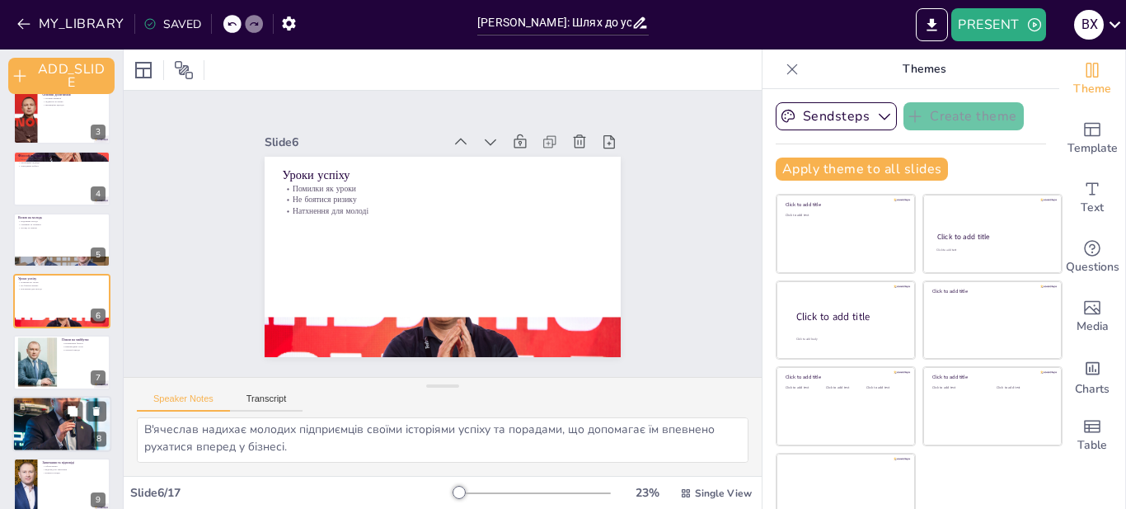
click at [36, 445] on div "Висновки Наполегливість Інновації Готовність до змін 8" at bounding box center [61, 424] width 99 height 56
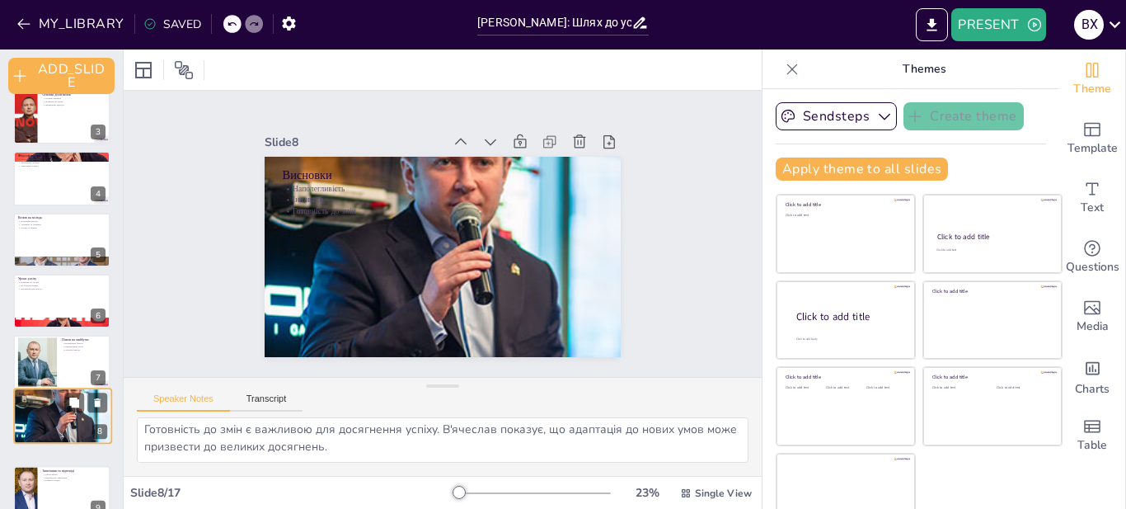
scroll to position [262, 0]
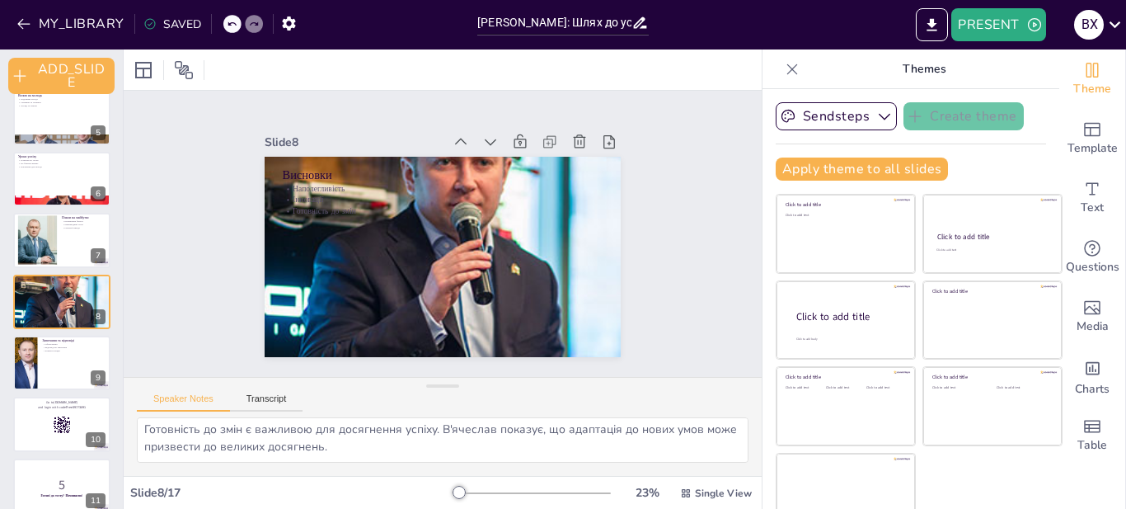
click at [46, 438] on div at bounding box center [61, 424] width 97 height 54
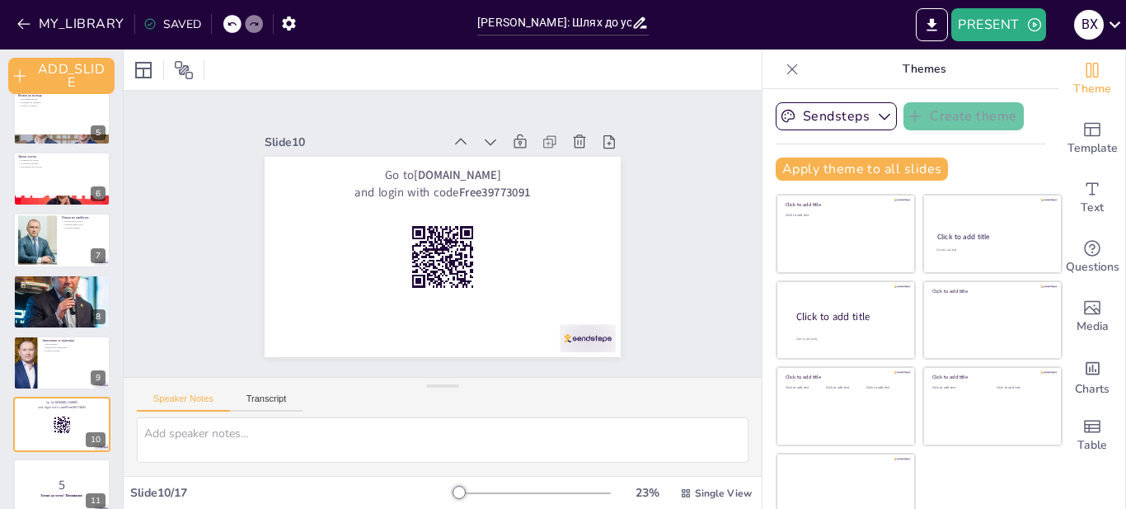
scroll to position [0, 0]
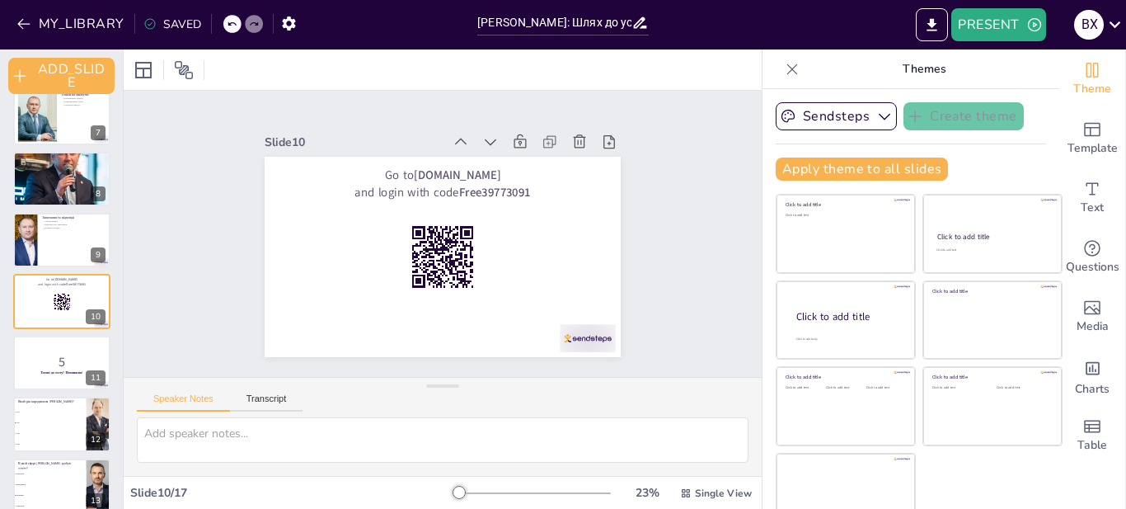
click at [45, 453] on div "В'ячеслав Климов: Шлях до успіху в бізнесі та управлінні Історія успіху та стан…" at bounding box center [61, 239] width 123 height 1035
click at [45, 443] on li "1985" at bounding box center [49, 444] width 74 height 11
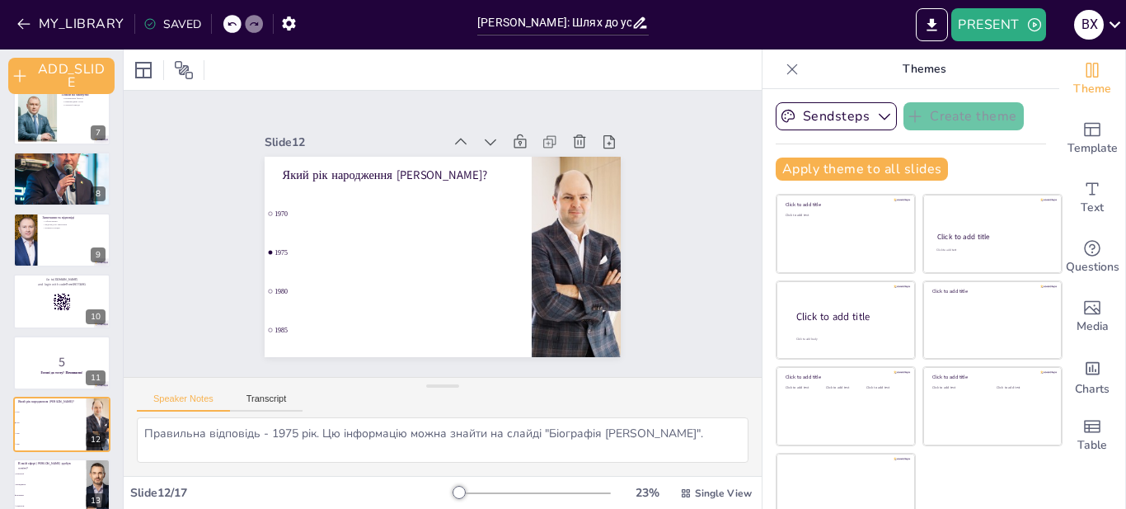
scroll to position [508, 0]
